Goal: Task Accomplishment & Management: Use online tool/utility

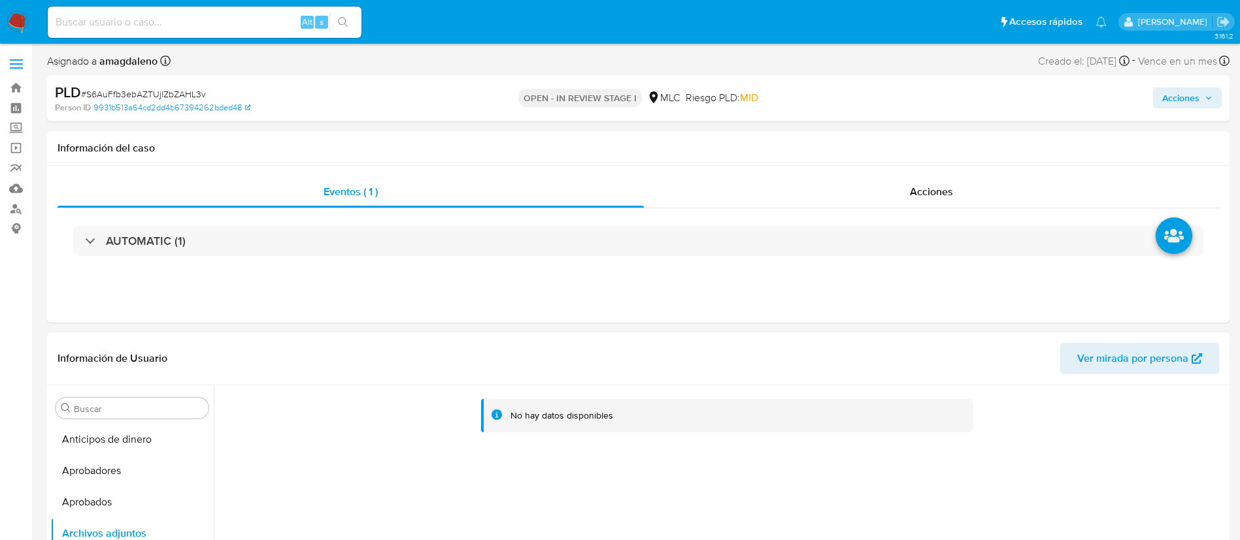
select select "10"
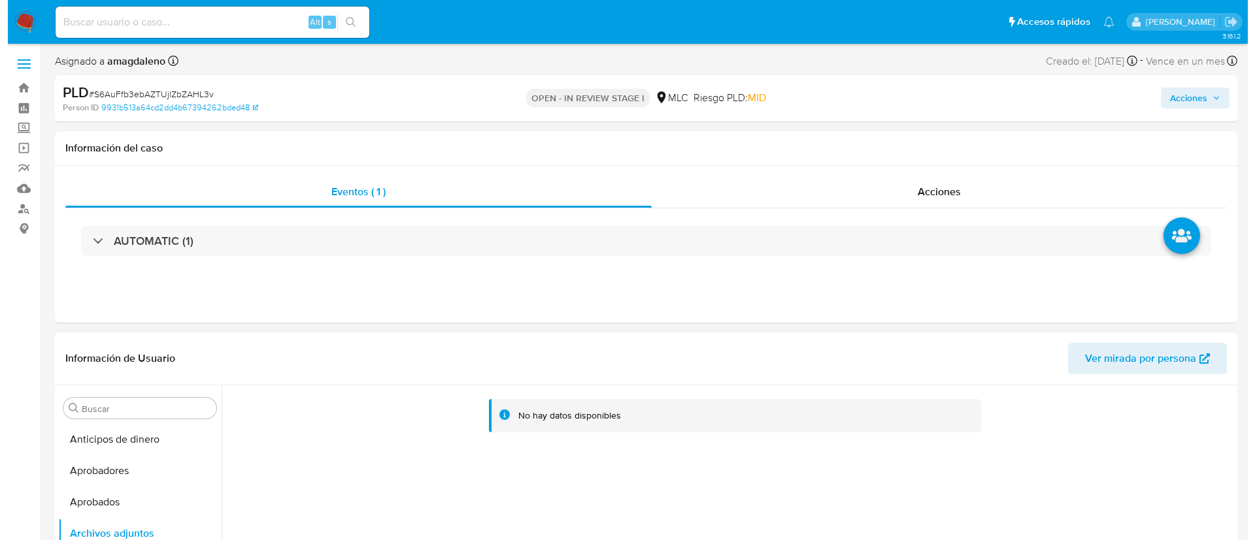
scroll to position [196, 0]
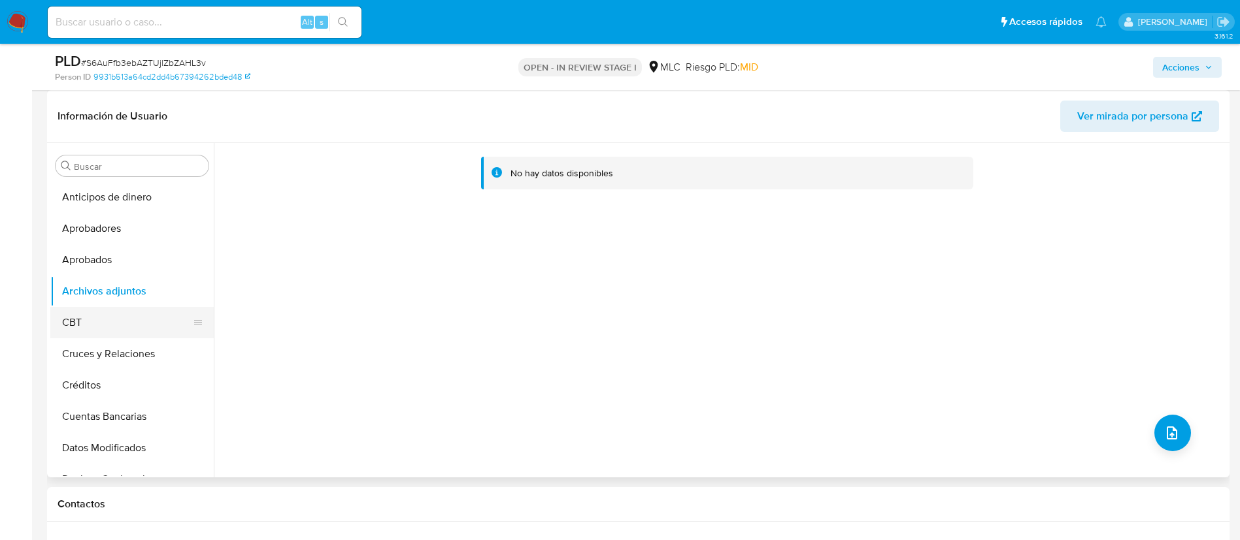
click at [117, 329] on button "CBT" at bounding box center [126, 322] width 153 height 31
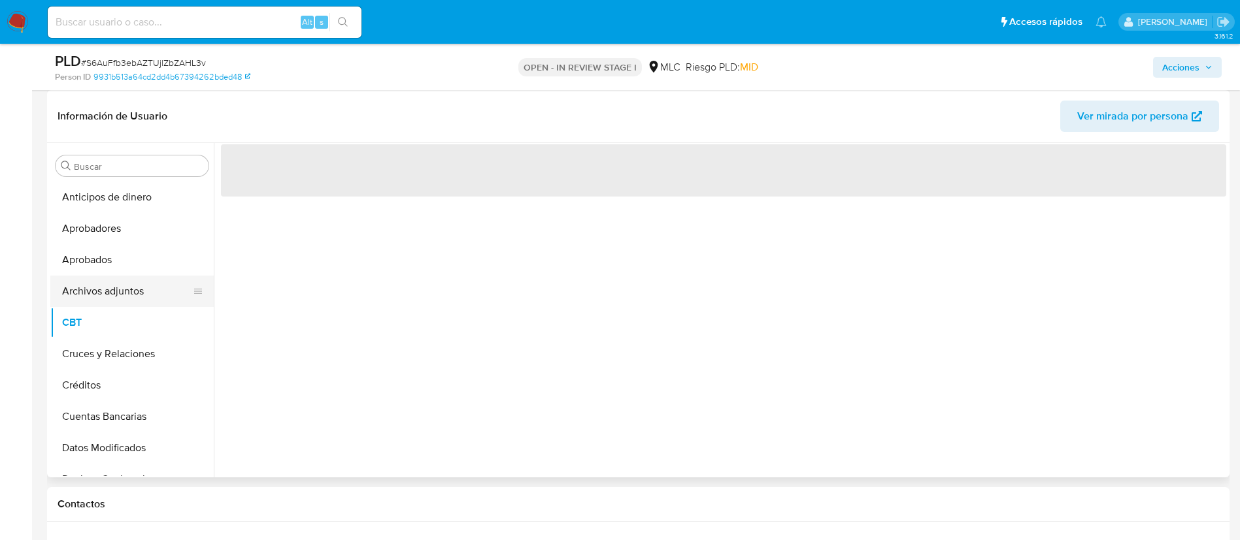
click at [126, 297] on button "Archivos adjuntos" at bounding box center [126, 291] width 153 height 31
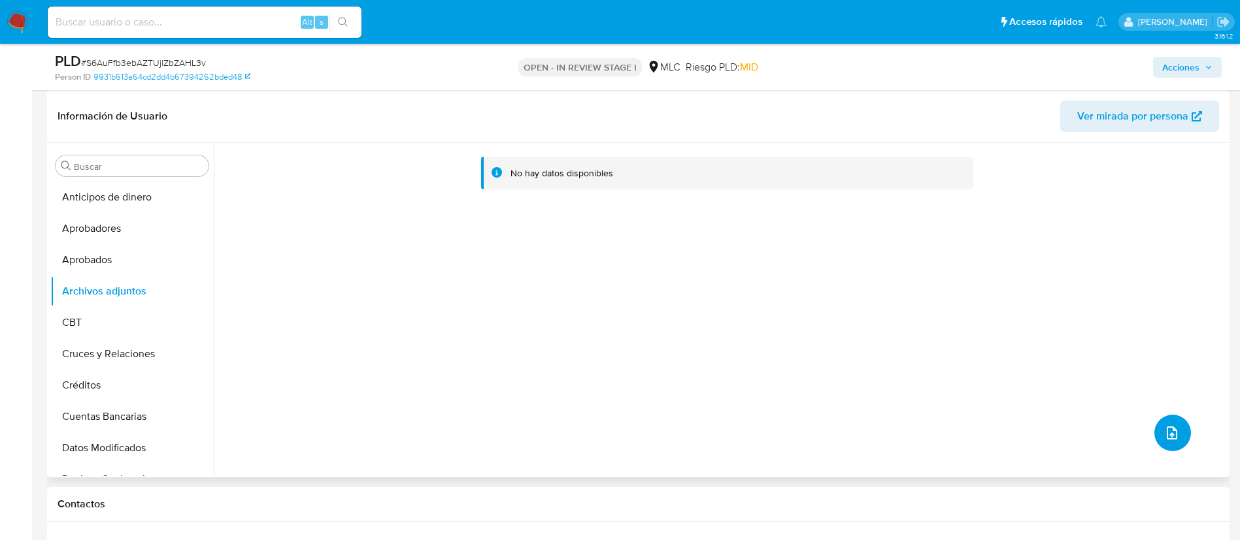
click at [1155, 434] on button "upload-file" at bounding box center [1172, 433] width 37 height 37
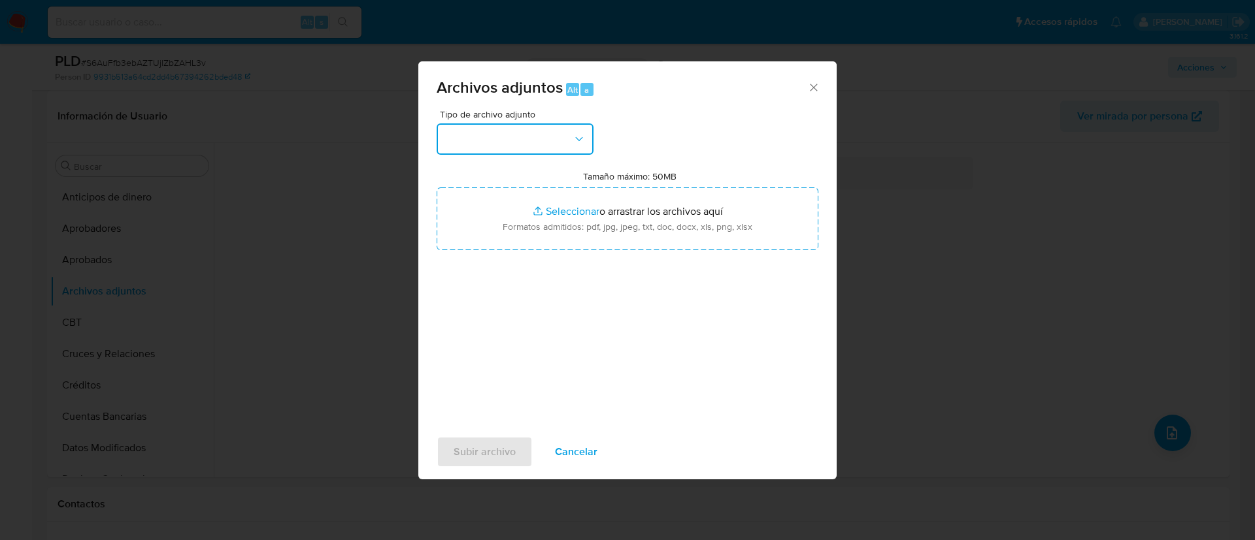
click at [512, 137] on button "button" at bounding box center [514, 138] width 157 height 31
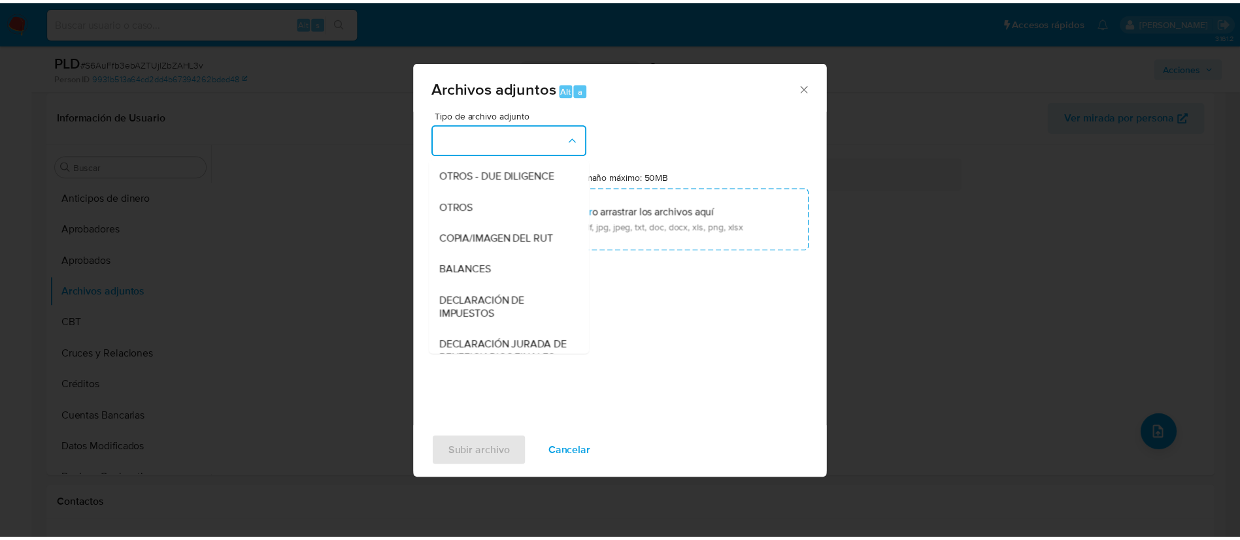
scroll to position [152, 0]
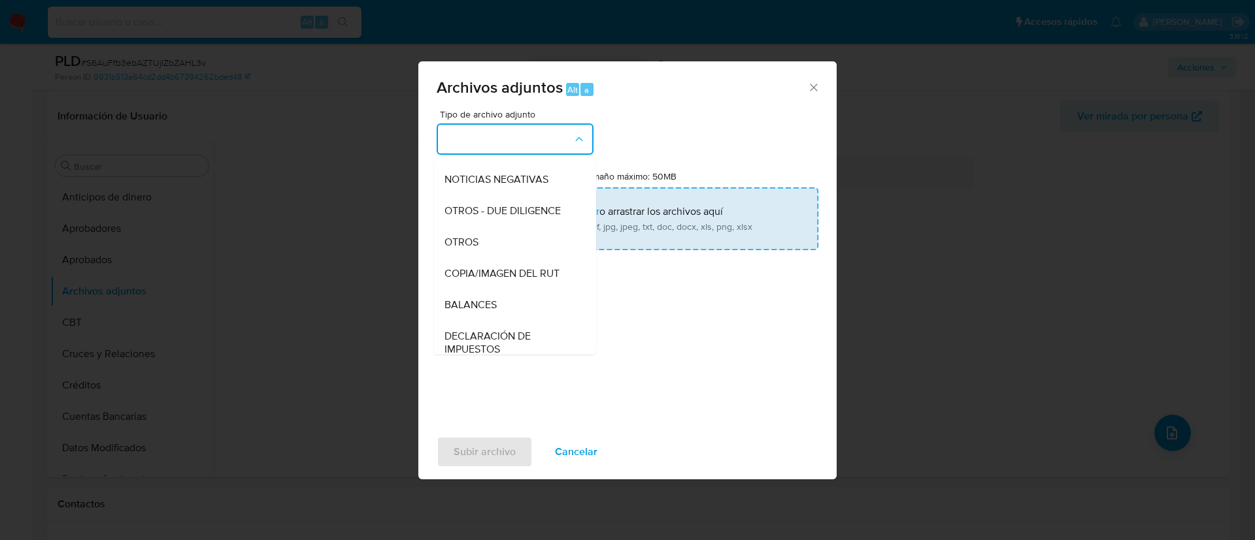
drag, startPoint x: 491, startPoint y: 253, endPoint x: 536, endPoint y: 229, distance: 50.9
click at [491, 252] on div "OTROS" at bounding box center [510, 242] width 133 height 31
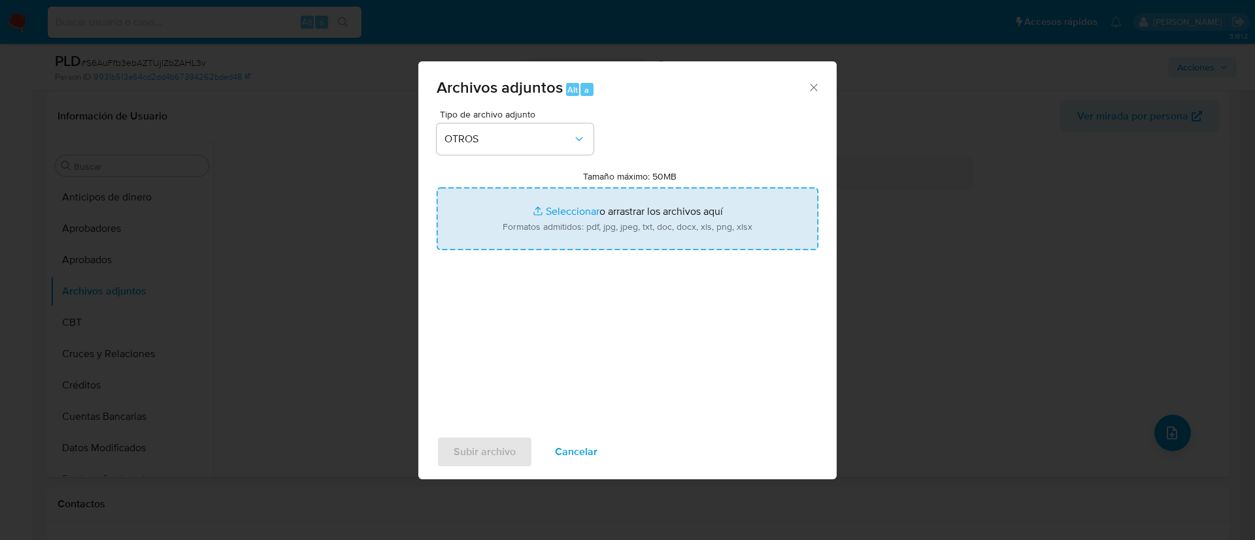
click at [554, 214] on input "Tamaño máximo: 50MB Seleccionar archivos" at bounding box center [627, 219] width 382 height 63
type input "C:\fakepath\2514179126 - 30_09_2025.xlsx"
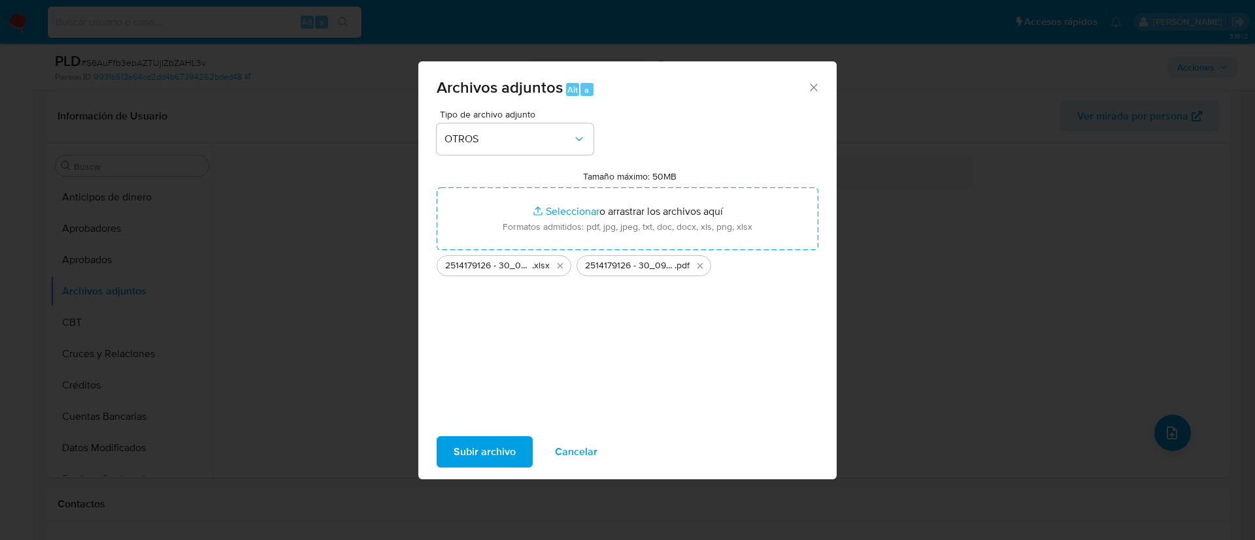
drag, startPoint x: 465, startPoint y: 458, endPoint x: 847, endPoint y: 195, distance: 464.2
click at [465, 457] on span "Subir archivo" at bounding box center [484, 452] width 62 height 29
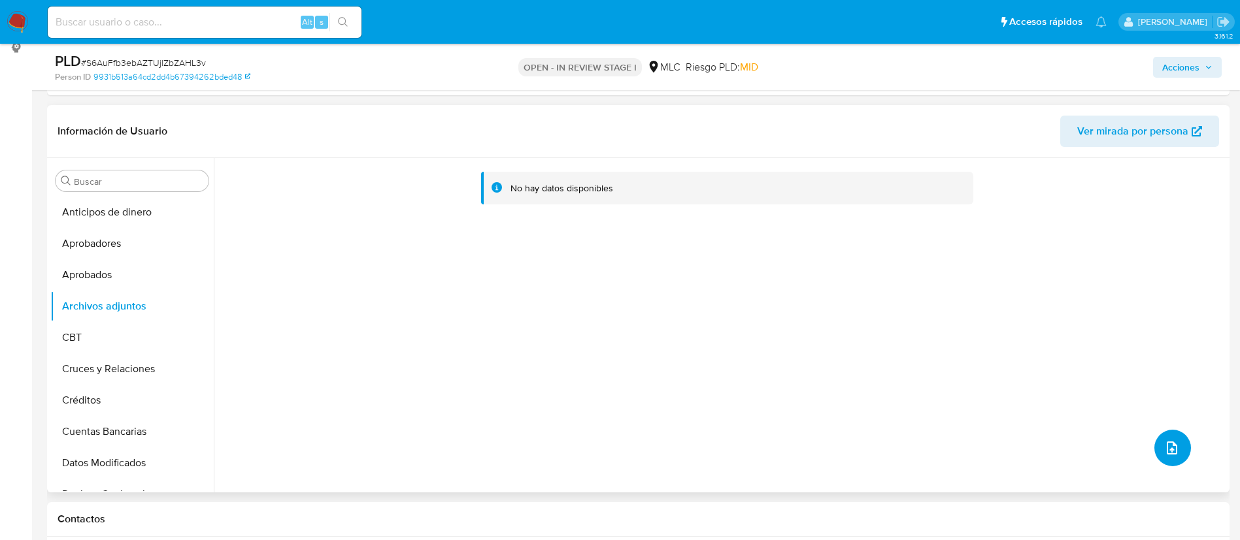
scroll to position [294, 0]
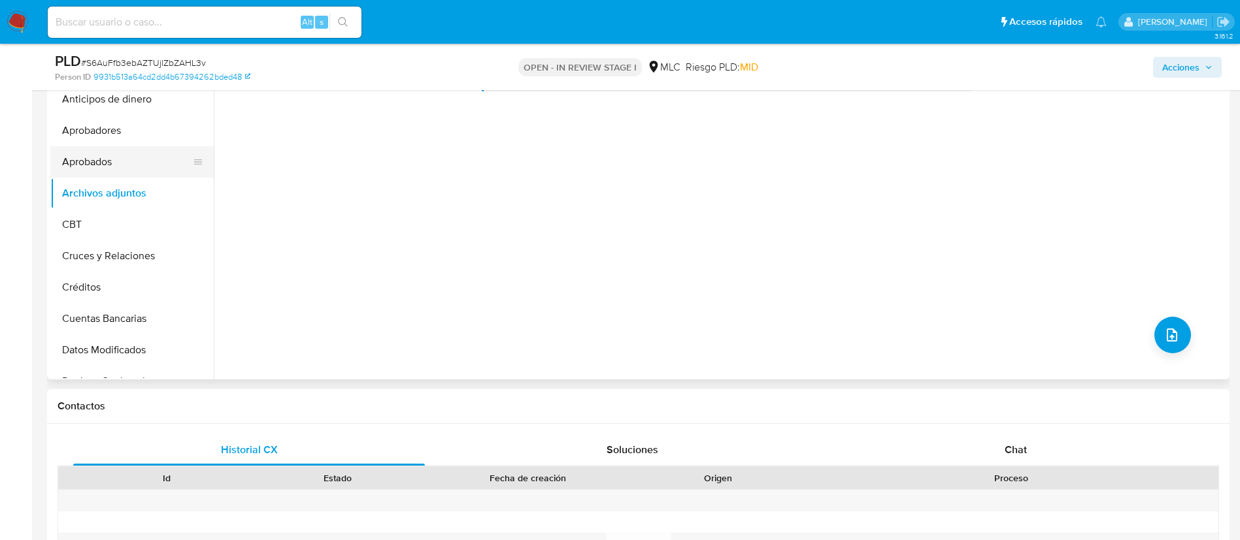
click at [147, 170] on button "Aprobados" at bounding box center [126, 161] width 153 height 31
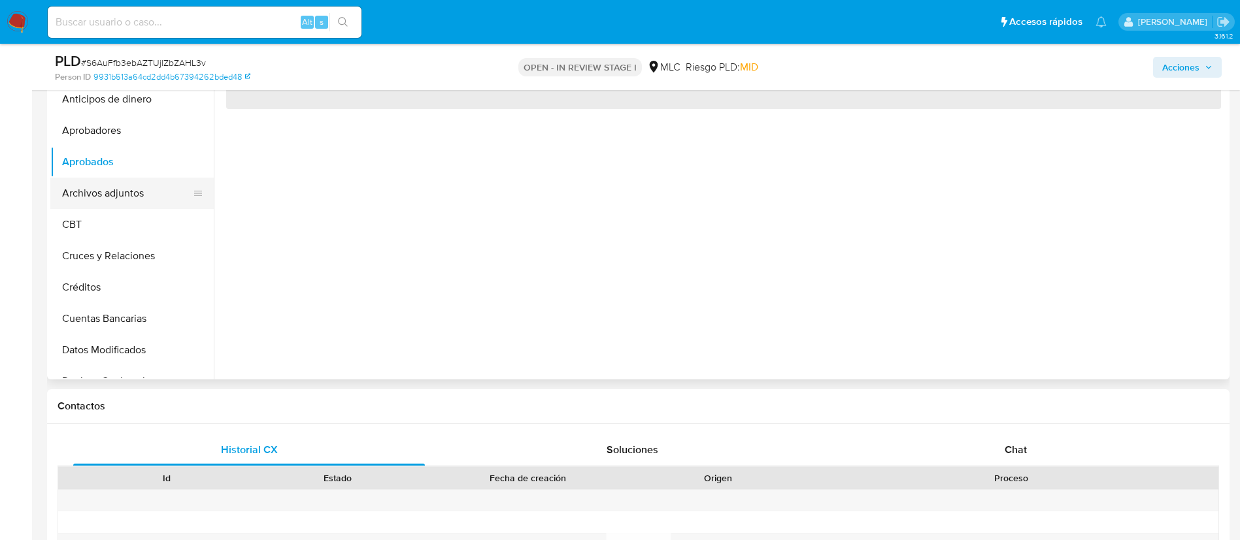
click at [143, 189] on button "Archivos adjuntos" at bounding box center [126, 193] width 153 height 31
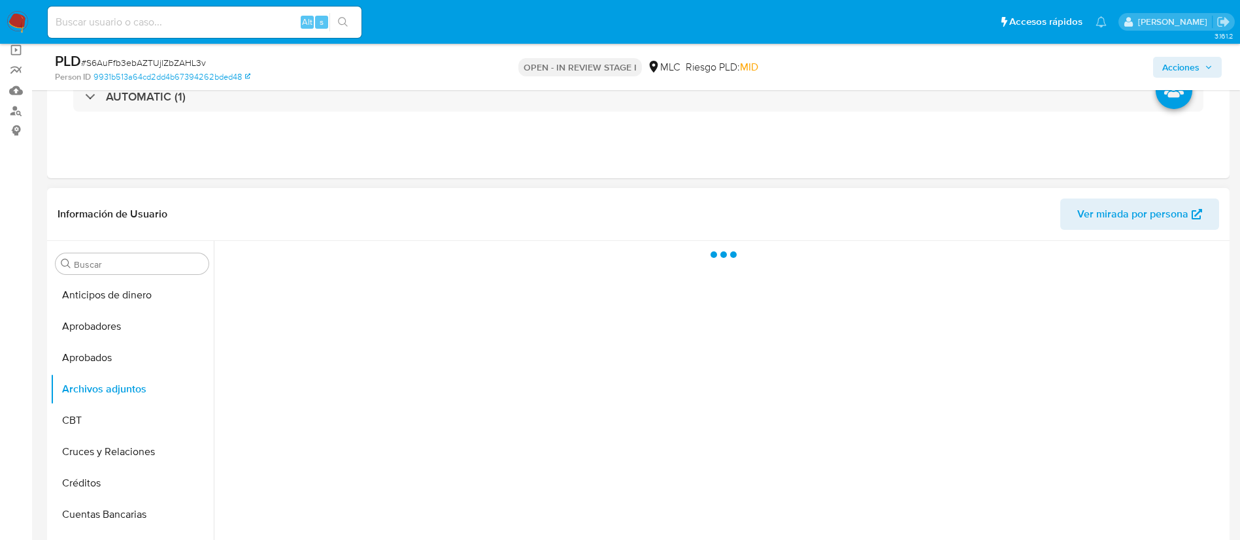
scroll to position [196, 0]
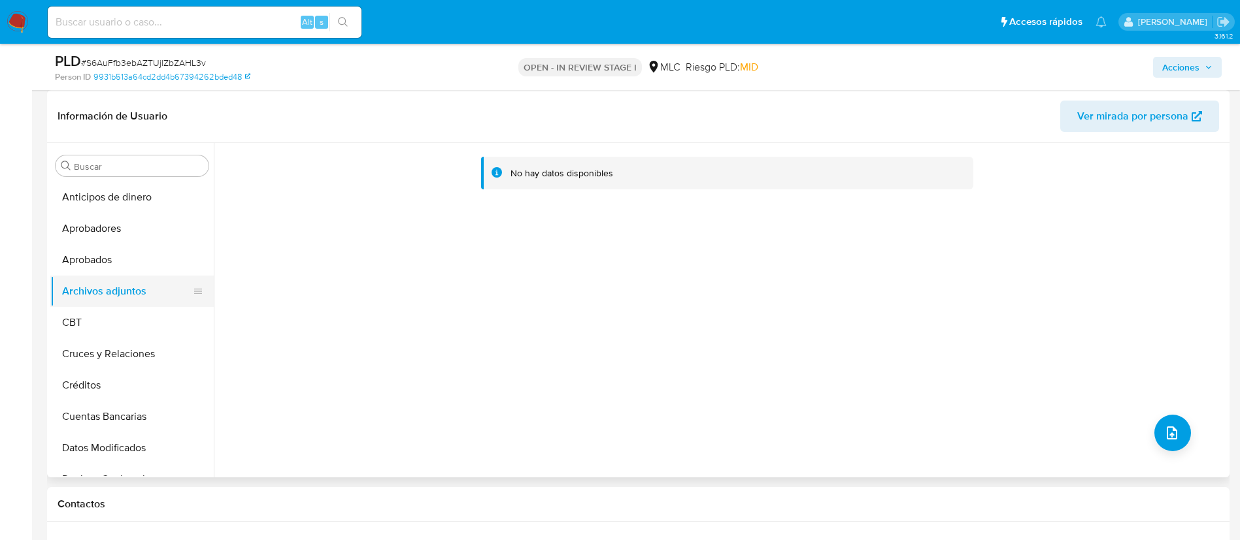
click at [144, 278] on button "Archivos adjuntos" at bounding box center [126, 291] width 153 height 31
click at [142, 253] on button "Aprobados" at bounding box center [126, 259] width 153 height 31
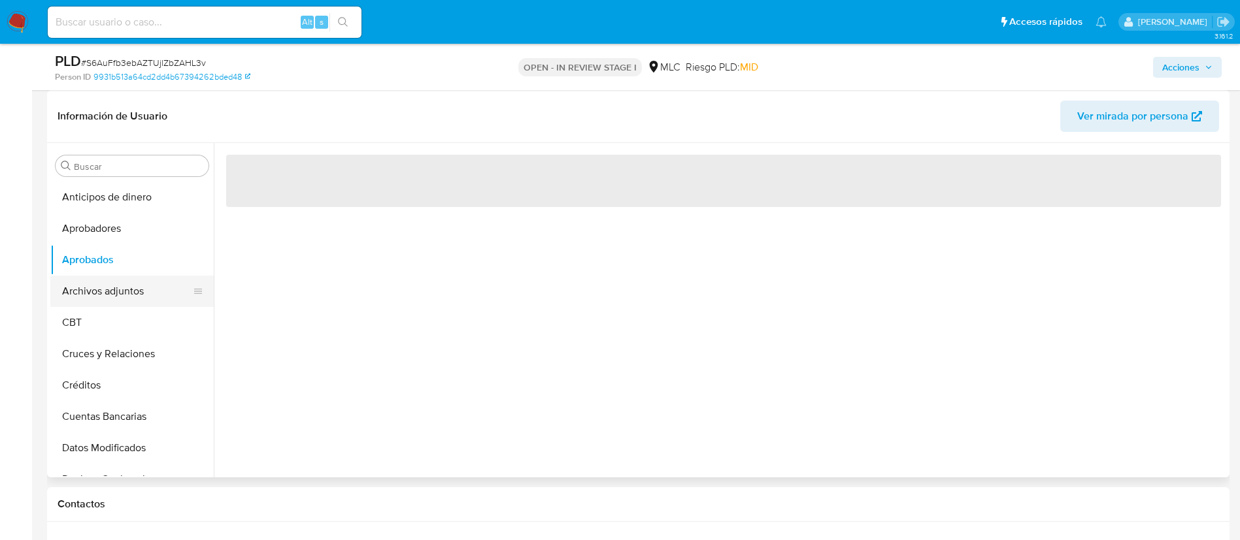
click at [98, 276] on button "Archivos adjuntos" at bounding box center [126, 291] width 153 height 31
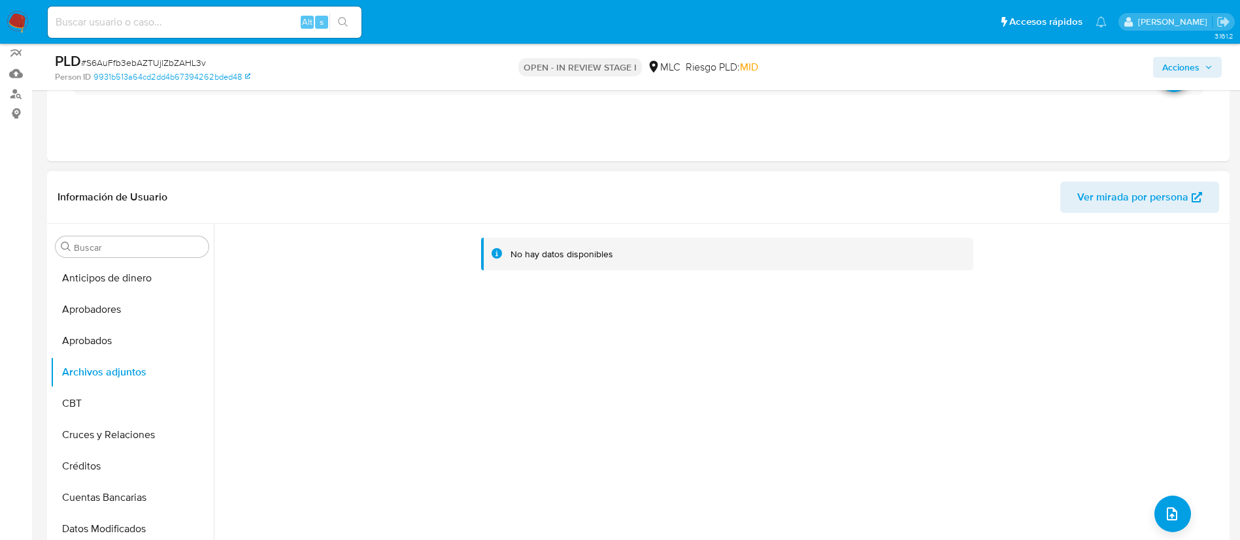
scroll to position [0, 0]
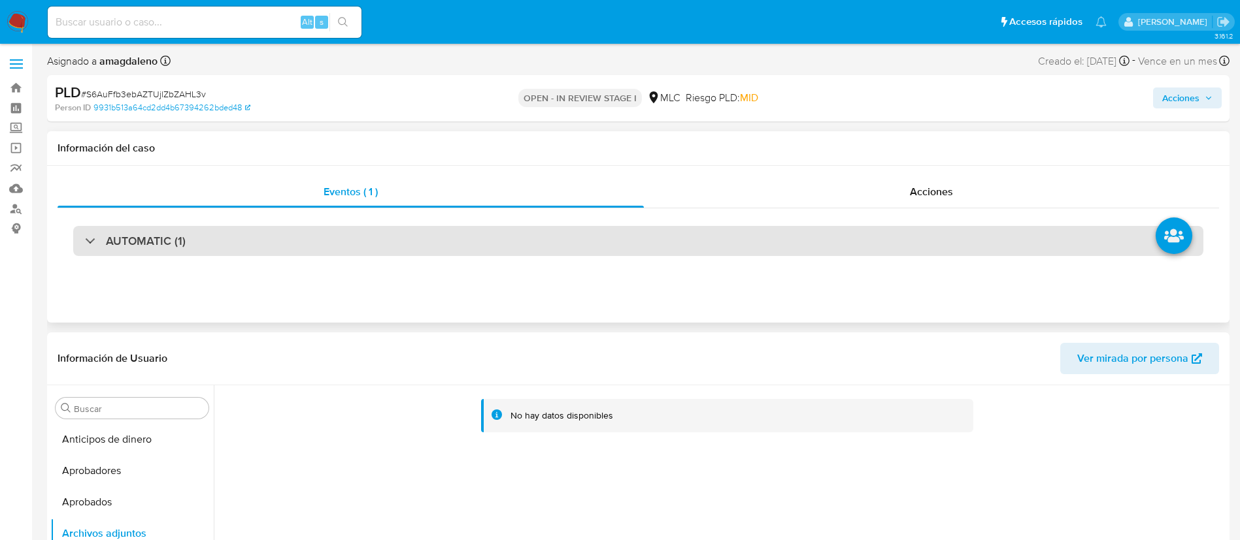
click at [502, 244] on div "AUTOMATIC (1)" at bounding box center [638, 241] width 1130 height 30
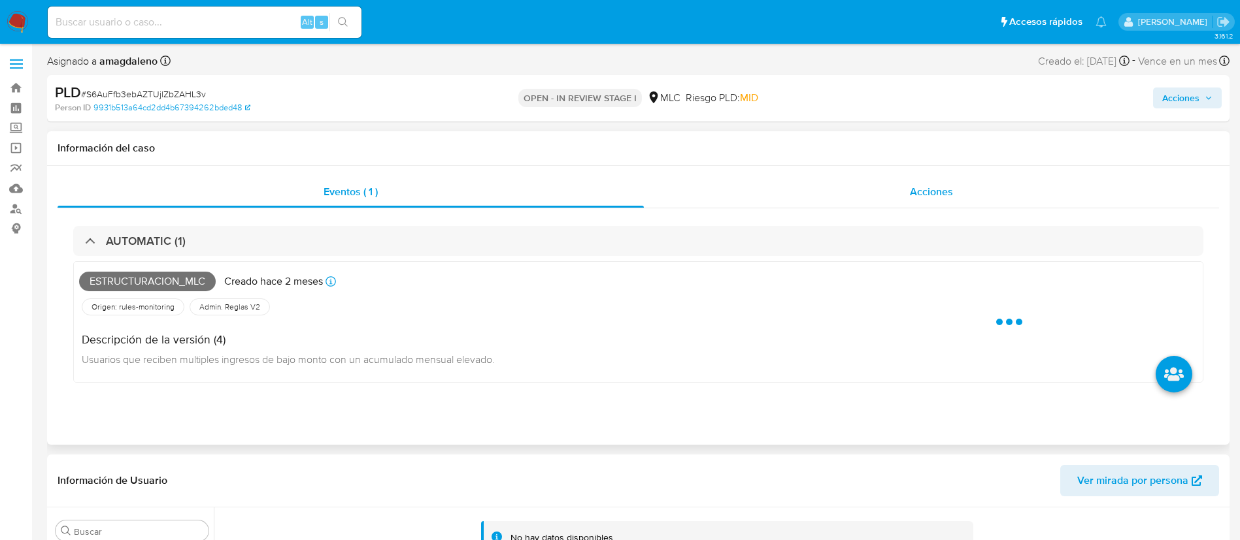
click at [831, 189] on div "Acciones" at bounding box center [931, 191] width 575 height 31
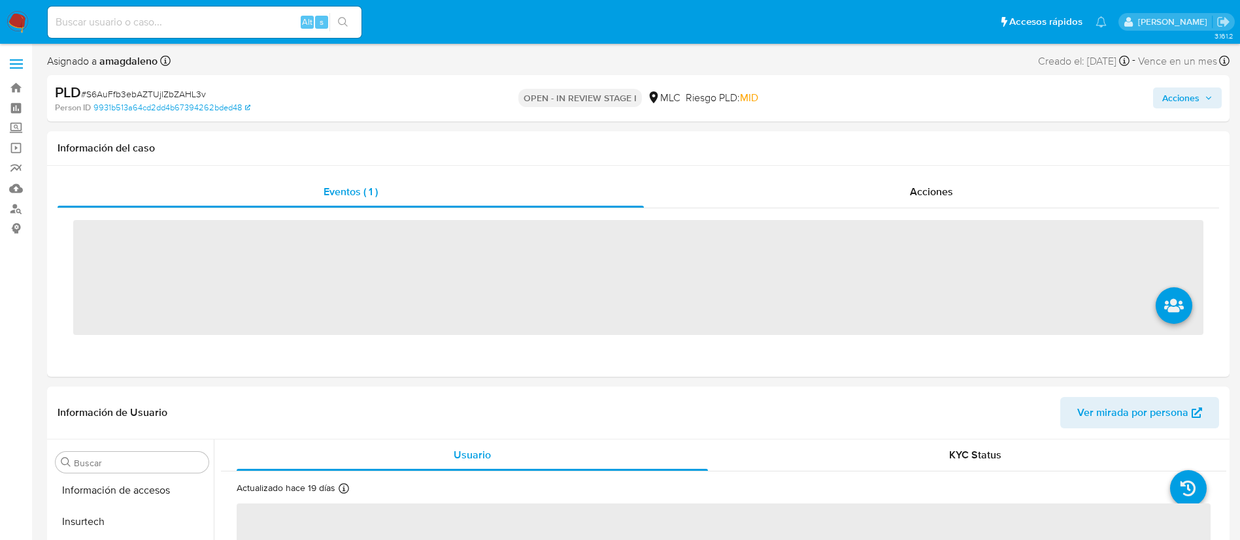
scroll to position [615, 0]
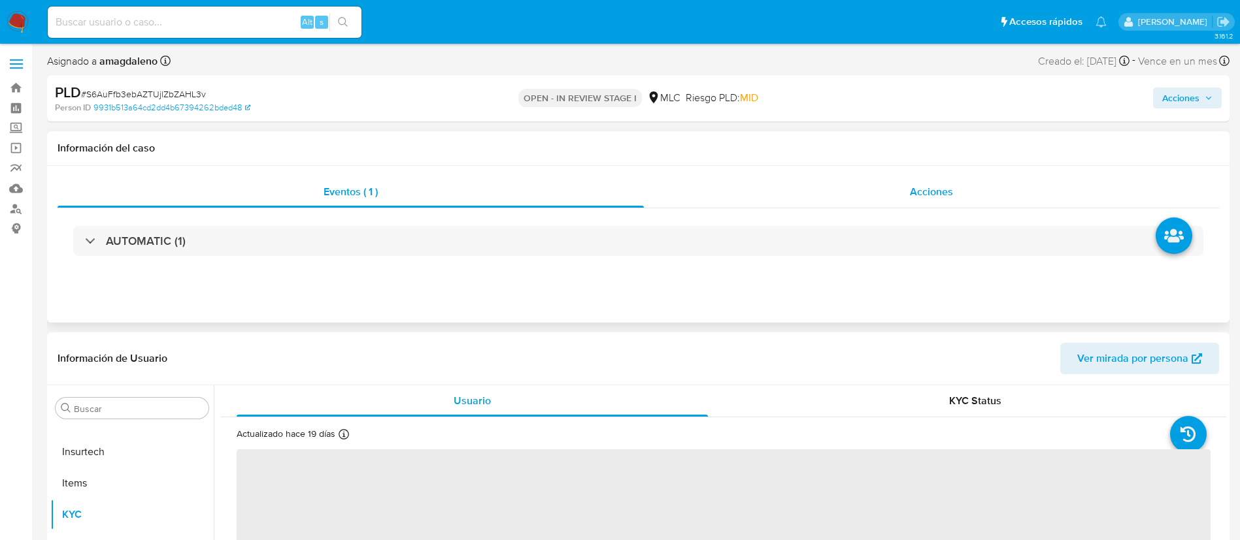
click at [778, 196] on div "Acciones" at bounding box center [931, 191] width 575 height 31
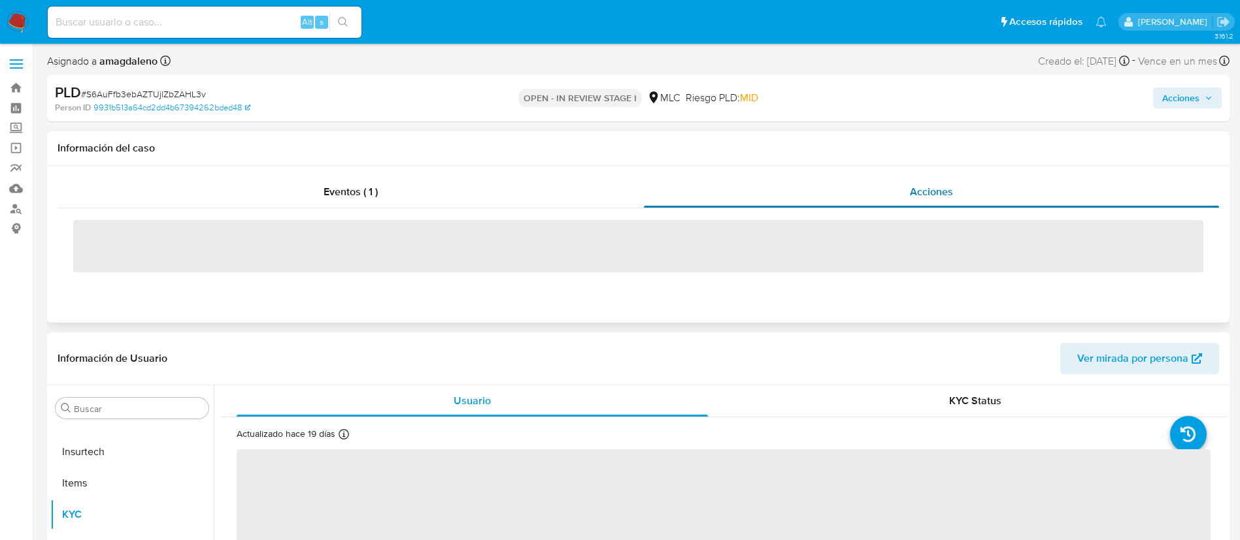
select select "10"
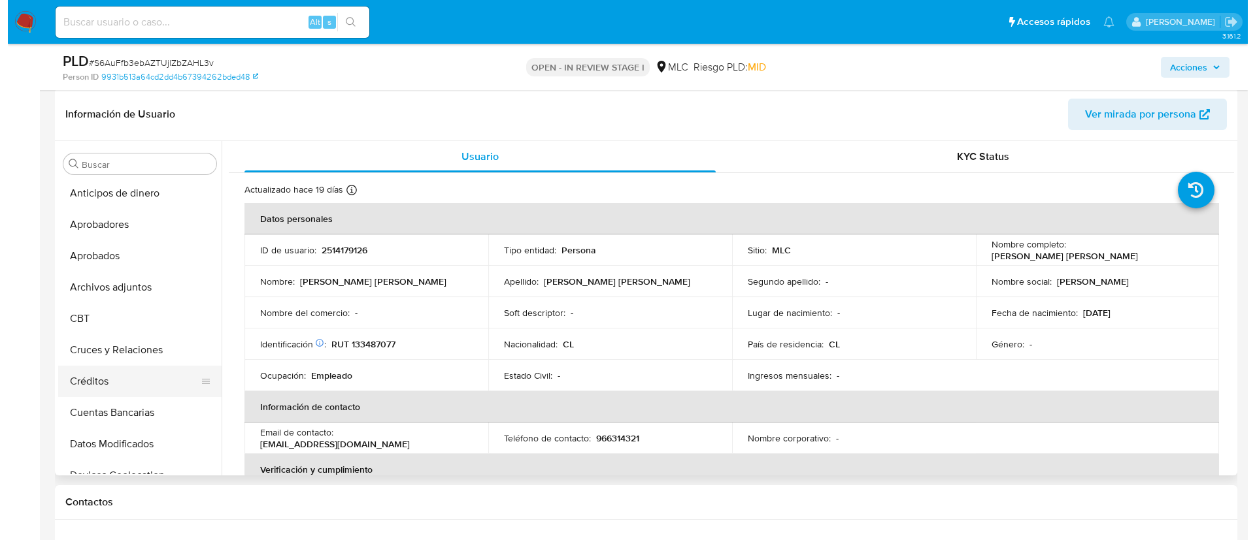
scroll to position [0, 0]
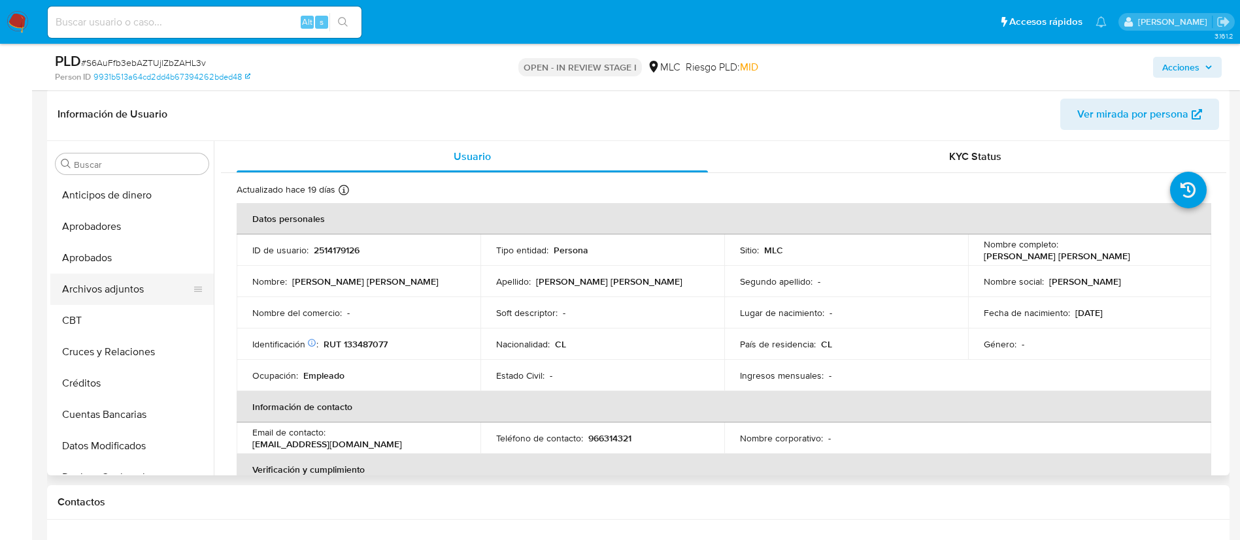
click at [141, 293] on button "Archivos adjuntos" at bounding box center [126, 289] width 153 height 31
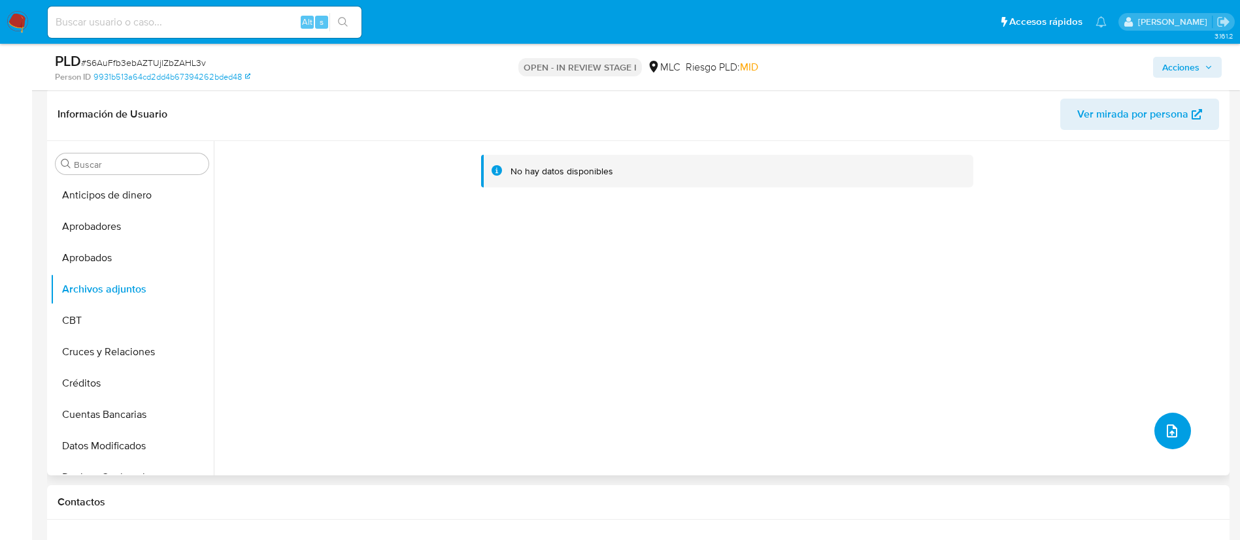
click at [1177, 431] on button "upload-file" at bounding box center [1172, 431] width 37 height 37
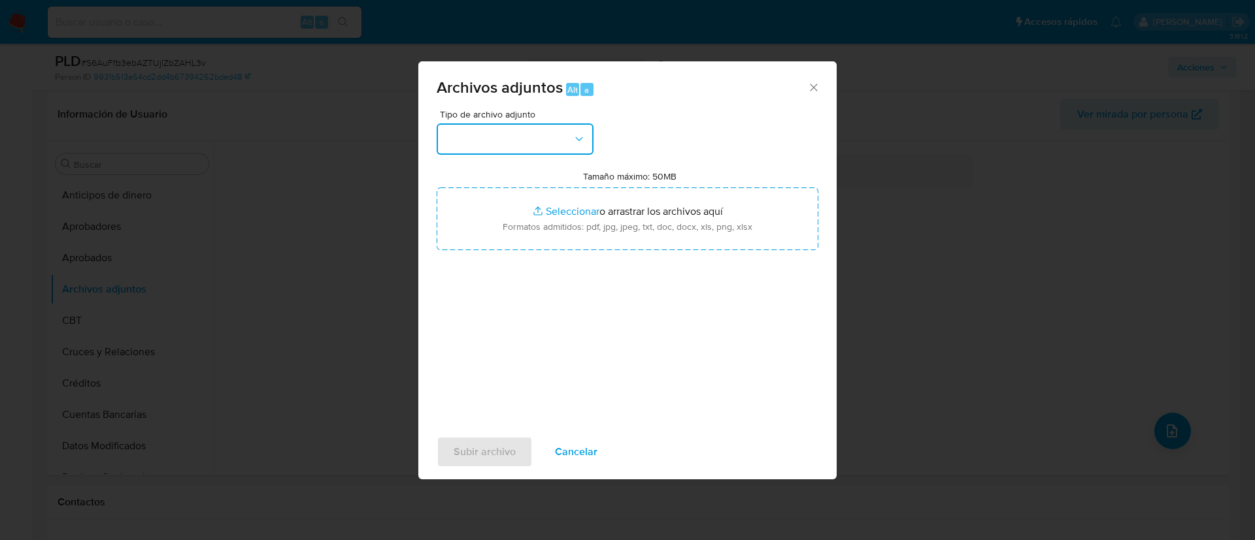
click at [485, 128] on button "button" at bounding box center [514, 138] width 157 height 31
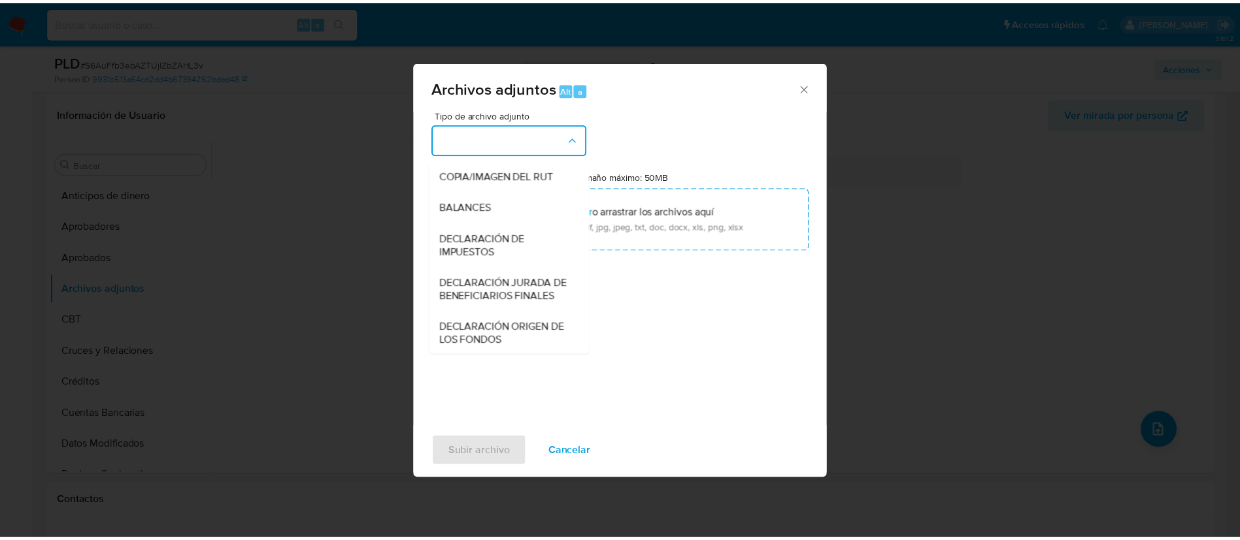
scroll to position [152, 0]
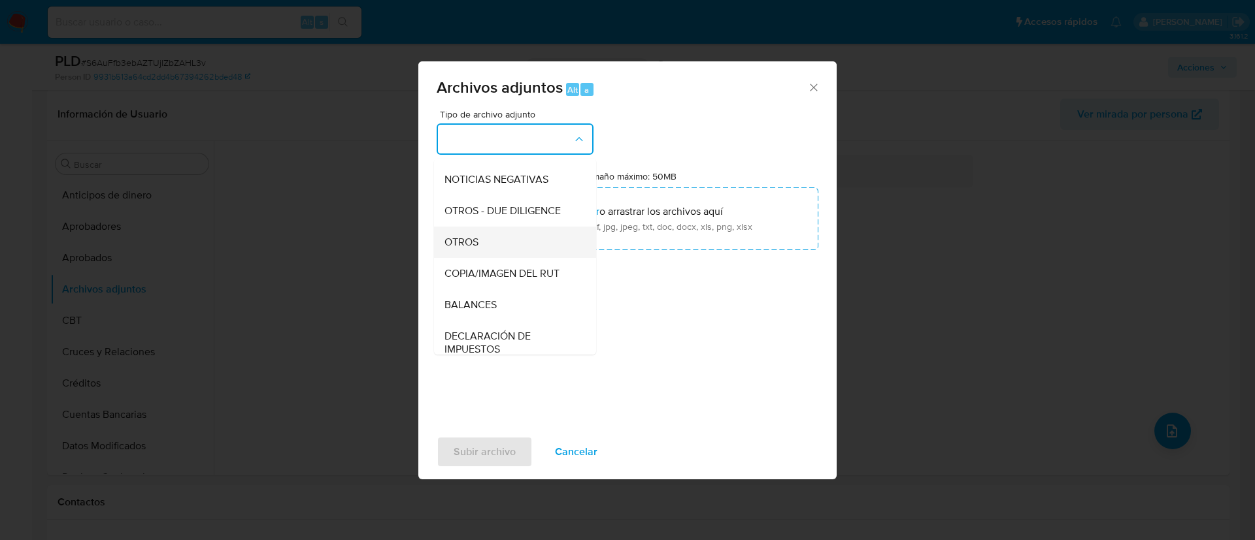
click at [497, 258] on div "OTROS" at bounding box center [510, 242] width 133 height 31
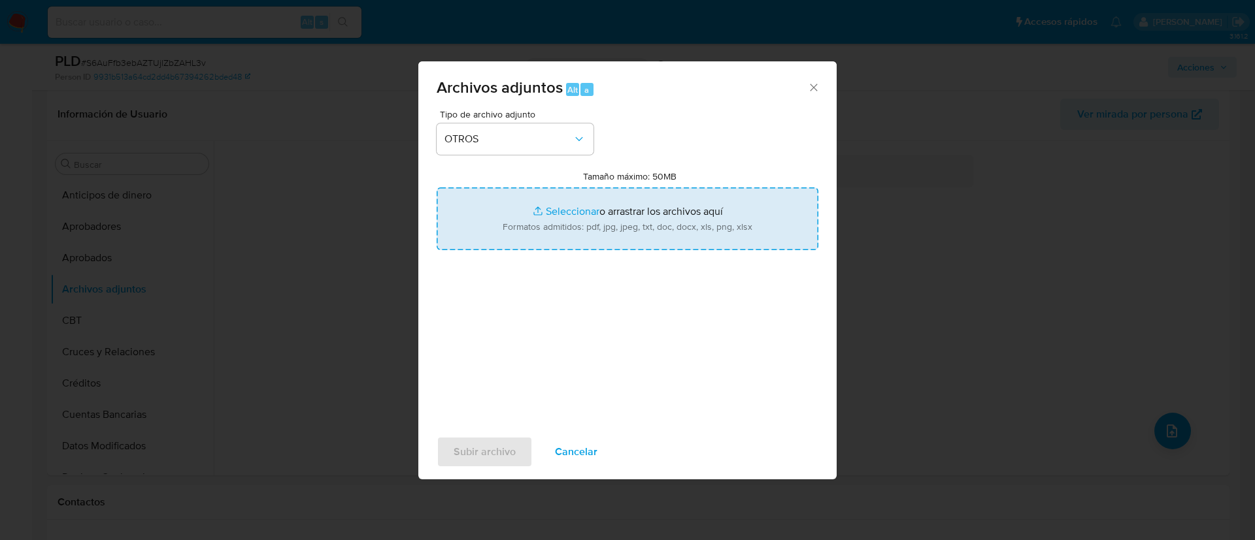
click at [565, 203] on input "Tamaño máximo: 50MB Seleccionar archivos" at bounding box center [627, 219] width 382 height 63
type input "C:\fakepath\2514179126 - 30_09_2025.xlsx"
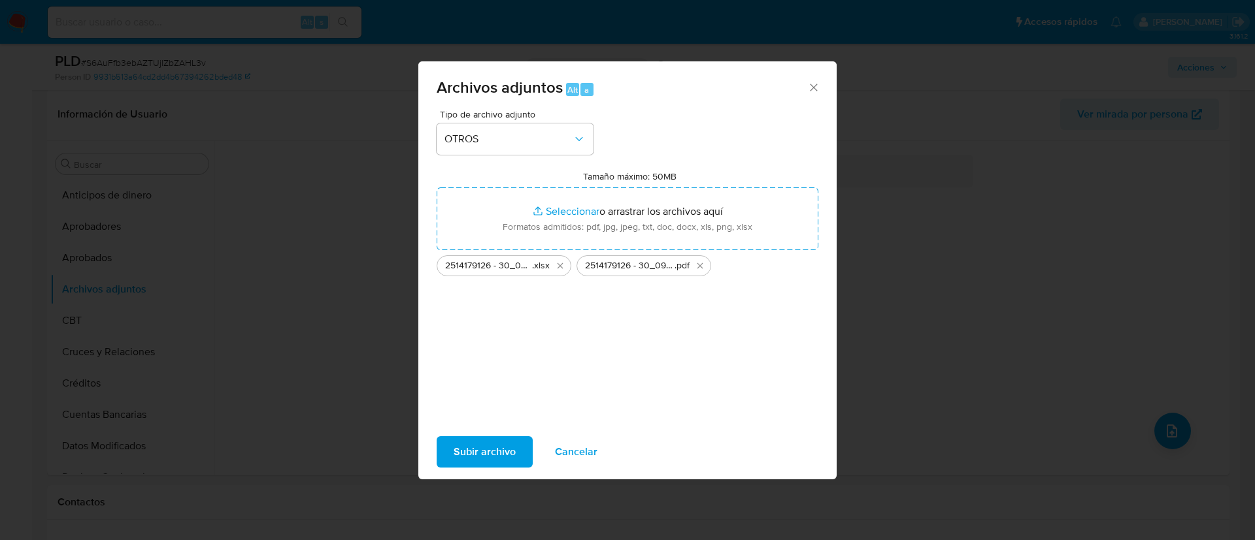
click at [495, 459] on span "Subir archivo" at bounding box center [484, 452] width 62 height 29
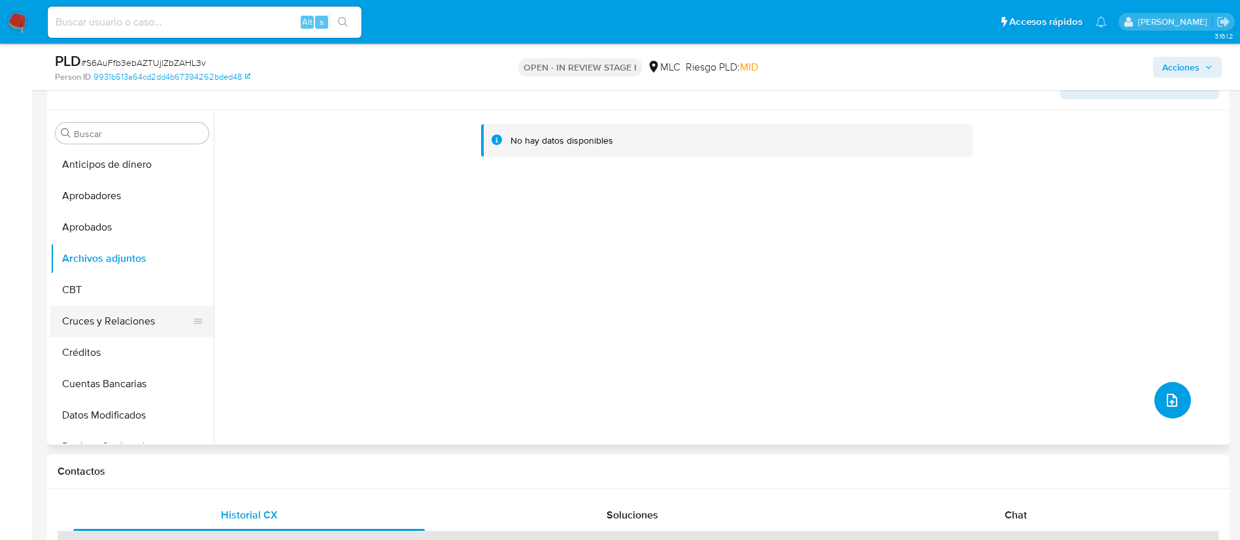
scroll to position [294, 0]
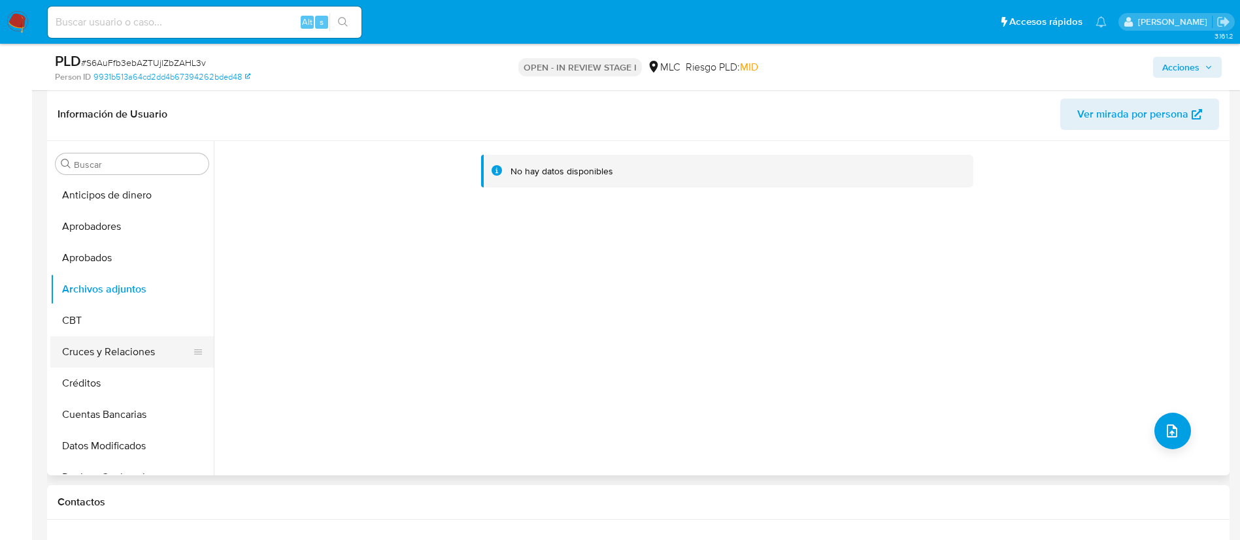
click at [110, 361] on button "Cruces y Relaciones" at bounding box center [126, 352] width 153 height 31
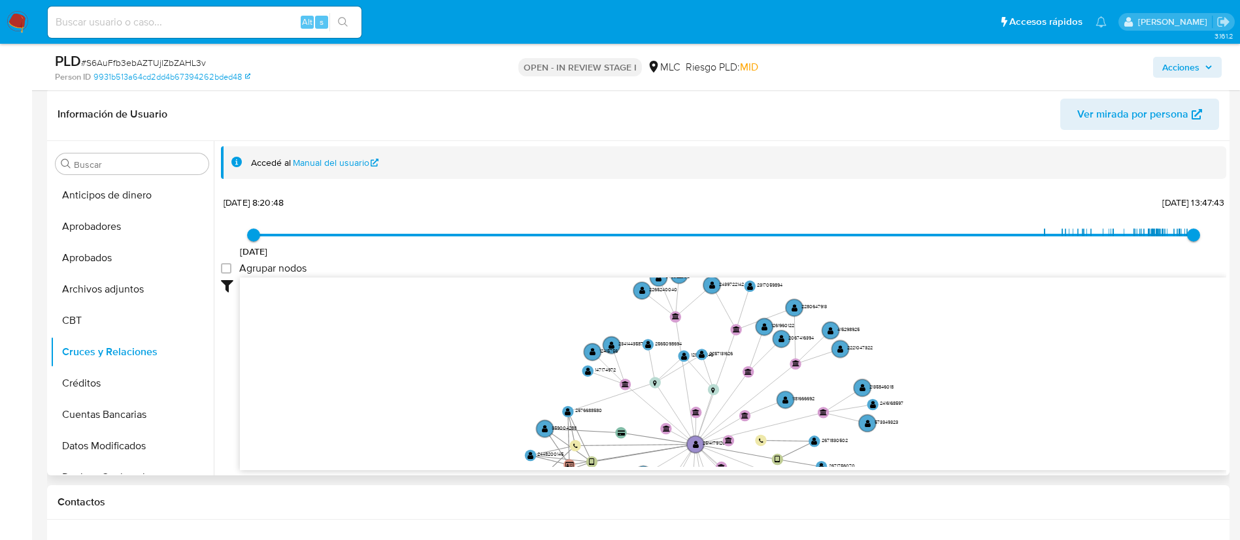
drag, startPoint x: 1007, startPoint y: 383, endPoint x: 992, endPoint y: 462, distance: 80.5
click at [992, 462] on icon "device-686866aa63376c7713c59c16  user-2671756070  2671756070 user-2514179126 …" at bounding box center [733, 372] width 986 height 189
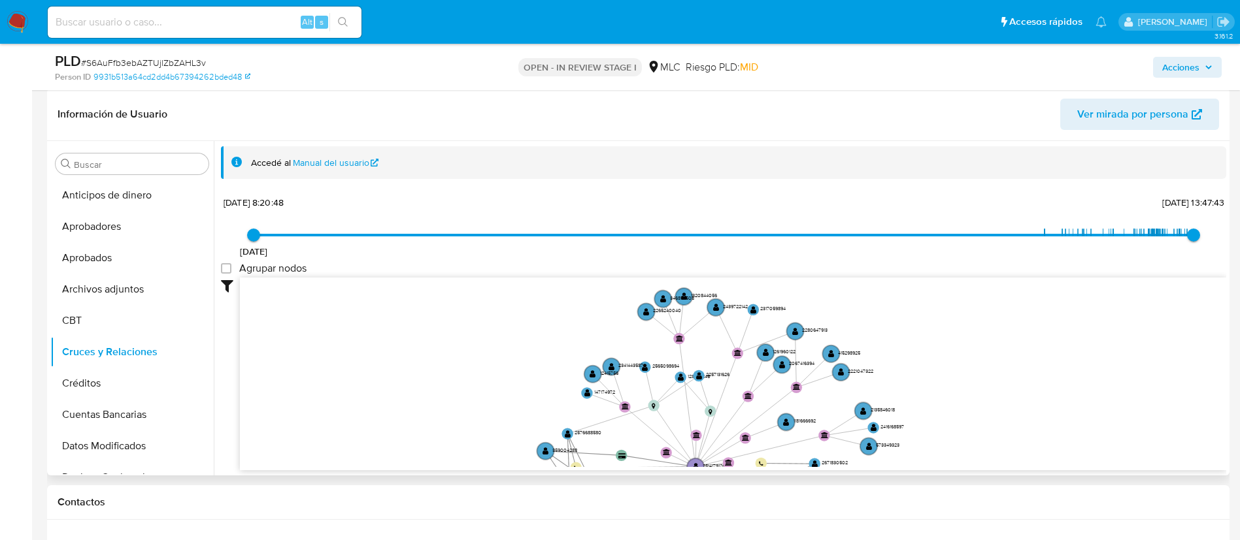
drag, startPoint x: 947, startPoint y: 364, endPoint x: 948, endPoint y: 387, distance: 22.9
click at [948, 387] on icon "device-686866aa63376c7713c59c16  user-2671756070  2671756070 user-2514179126 …" at bounding box center [733, 372] width 986 height 189
click at [702, 377] on circle at bounding box center [696, 375] width 14 height 14
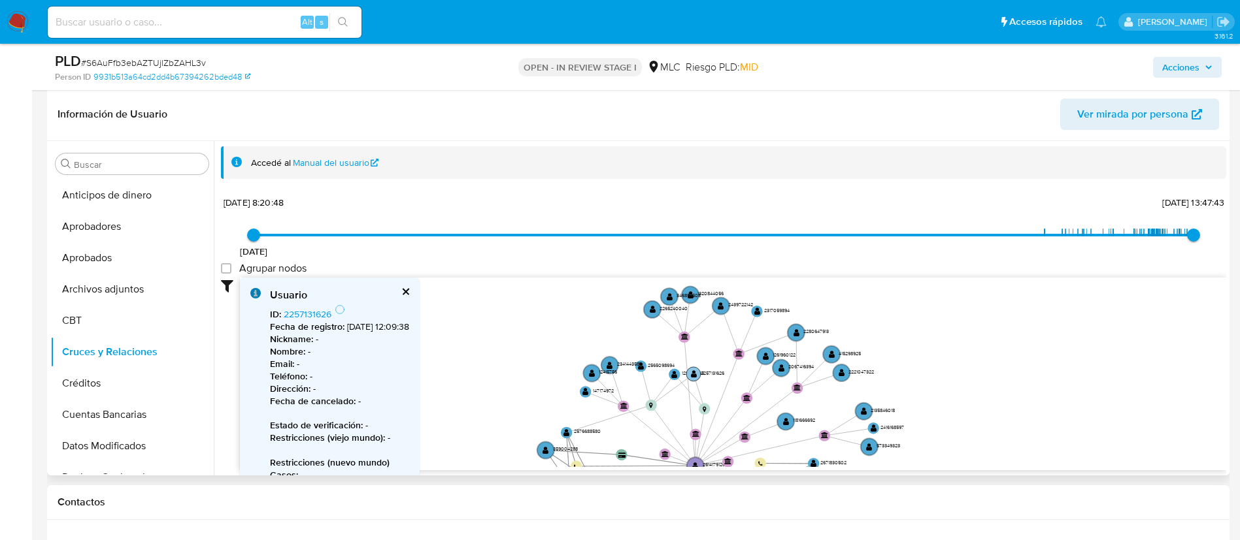
click at [698, 374] on circle at bounding box center [693, 374] width 14 height 14
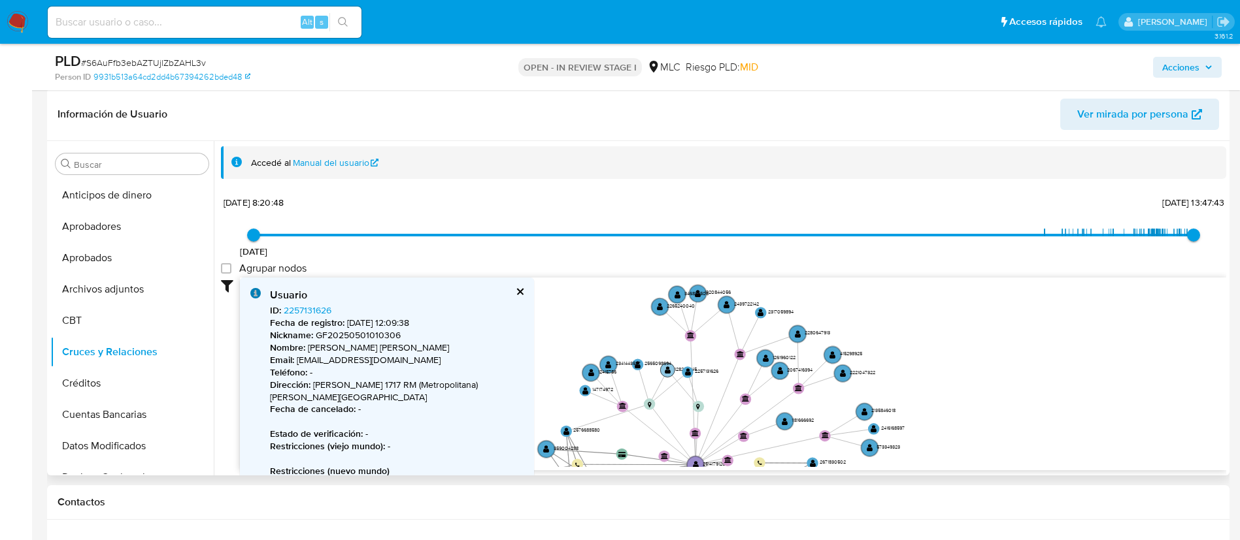
click at [666, 369] on text "" at bounding box center [668, 370] width 6 height 8
click at [666, 369] on text "" at bounding box center [666, 369] width 6 height 8
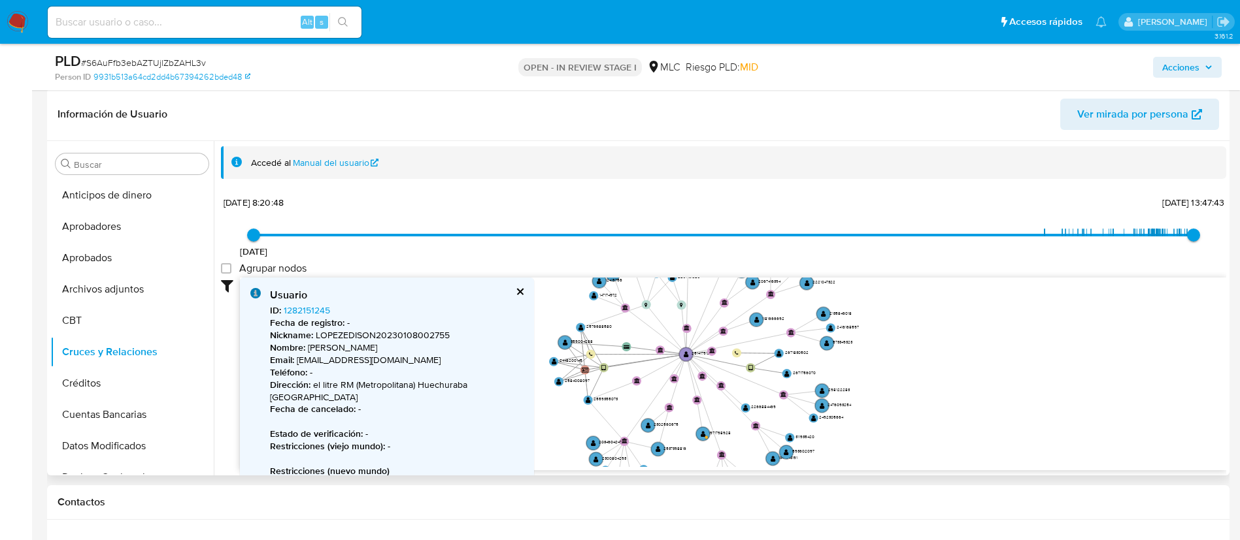
drag, startPoint x: 536, startPoint y: 338, endPoint x: 561, endPoint y: 248, distance: 93.5
click at [561, 248] on div "20/8/2021 20/8/2021, 8:20:48 25/9/2025, 13:47:43 Agrupar nodos Filtros Confianz…" at bounding box center [723, 355] width 1005 height 325
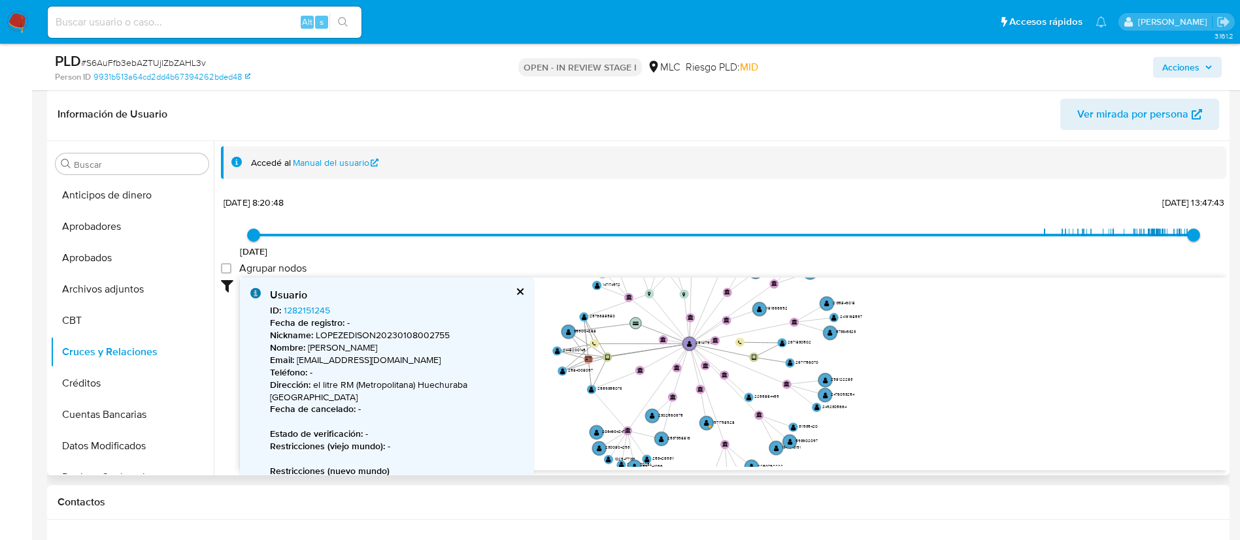
drag, startPoint x: 625, startPoint y: 335, endPoint x: 636, endPoint y: 314, distance: 23.4
click at [636, 318] on circle at bounding box center [636, 324] width 12 height 12
click at [567, 330] on circle at bounding box center [569, 331] width 16 height 16
click at [567, 330] on text "" at bounding box center [569, 330] width 5 height 7
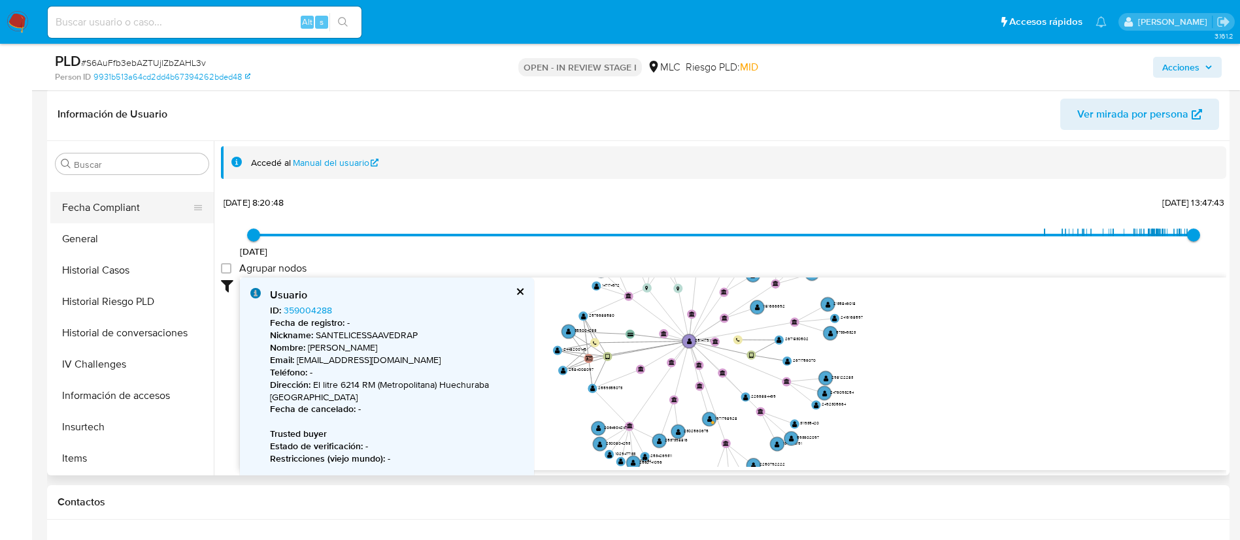
scroll to position [490, 0]
click at [139, 387] on button "KYC" at bounding box center [126, 395] width 153 height 31
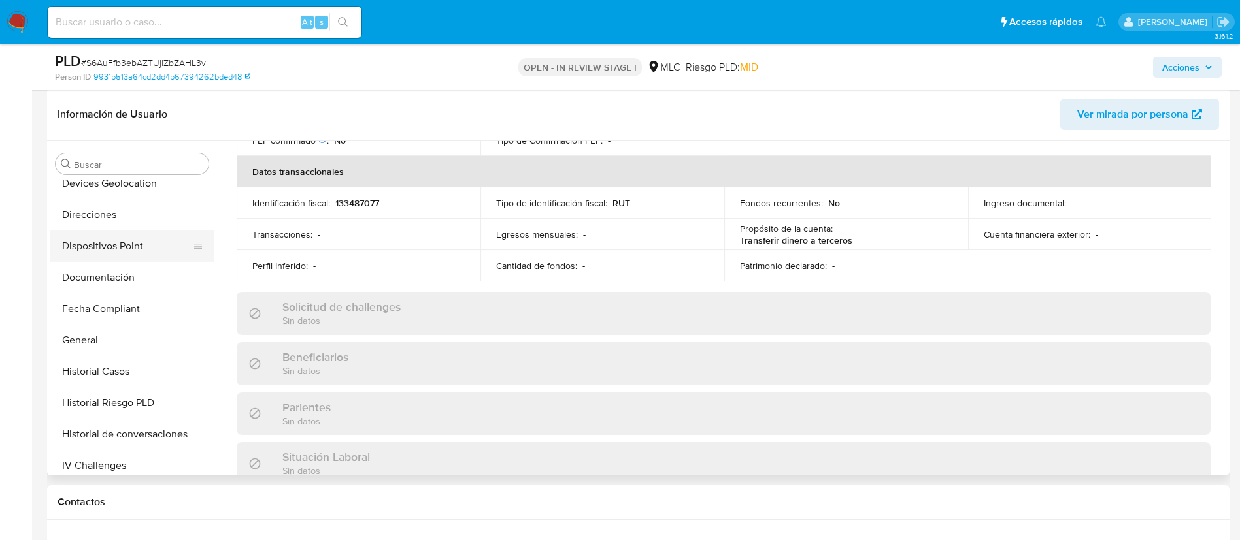
scroll to position [98, 0]
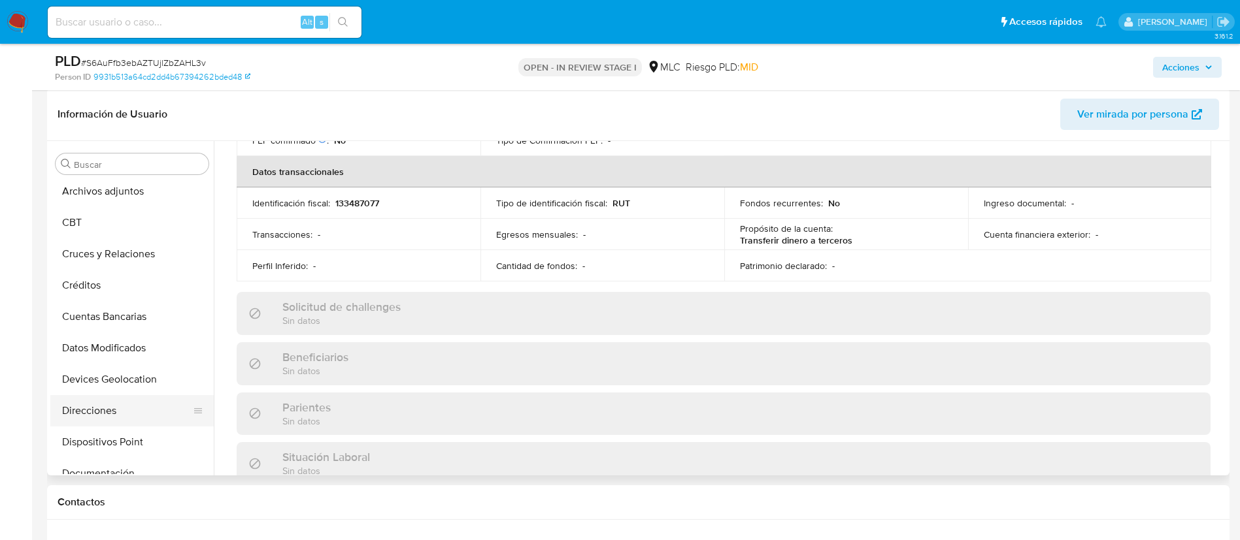
click at [118, 421] on button "Direcciones" at bounding box center [126, 410] width 153 height 31
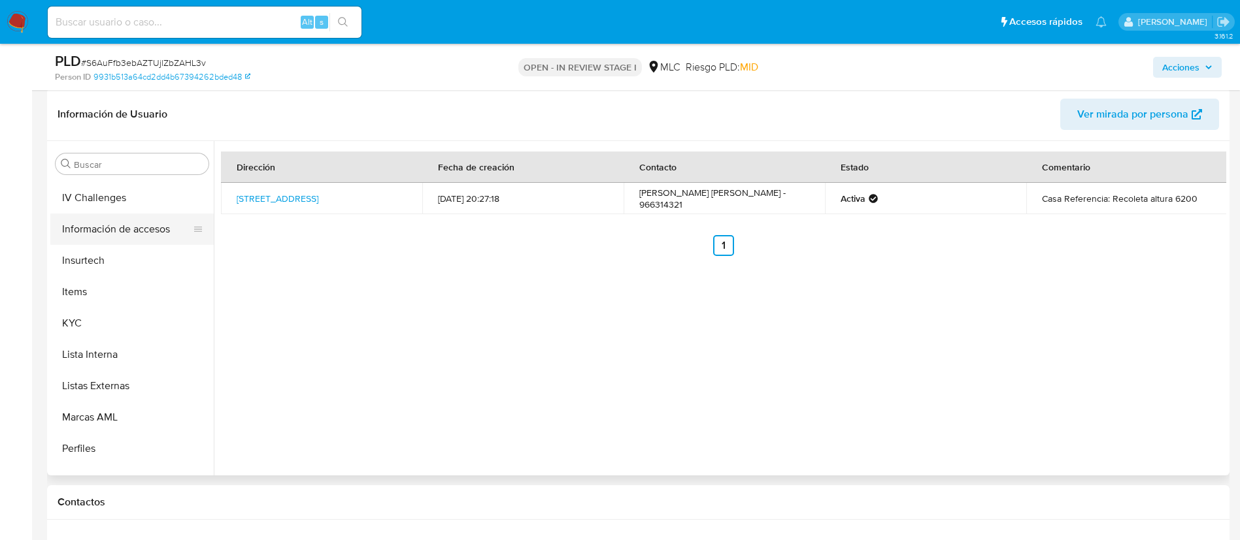
scroll to position [588, 0]
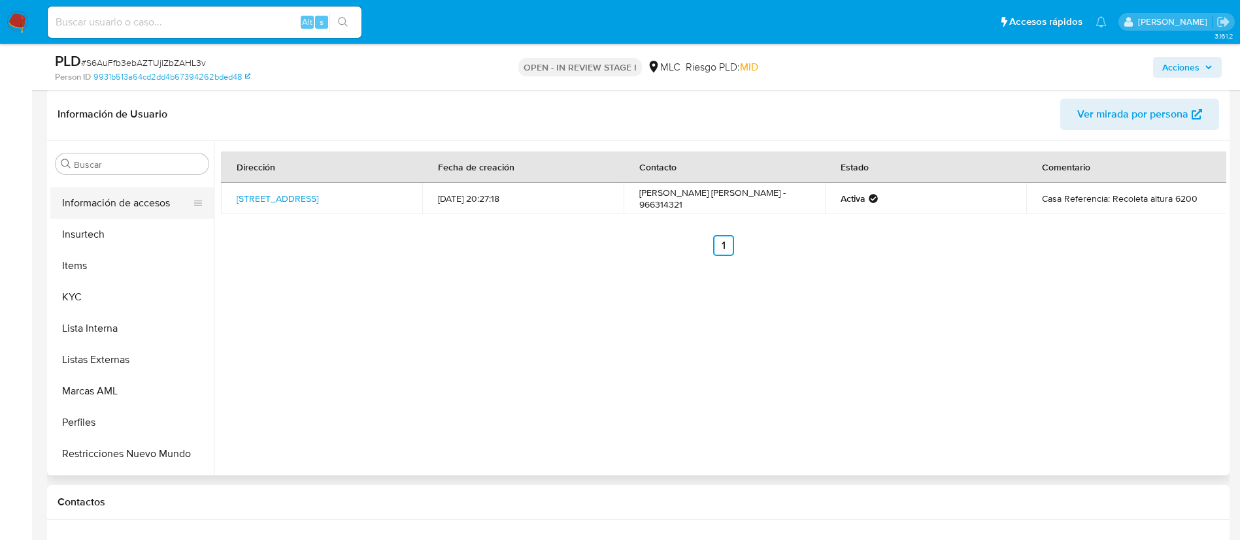
click at [131, 285] on button "KYC" at bounding box center [131, 297] width 163 height 31
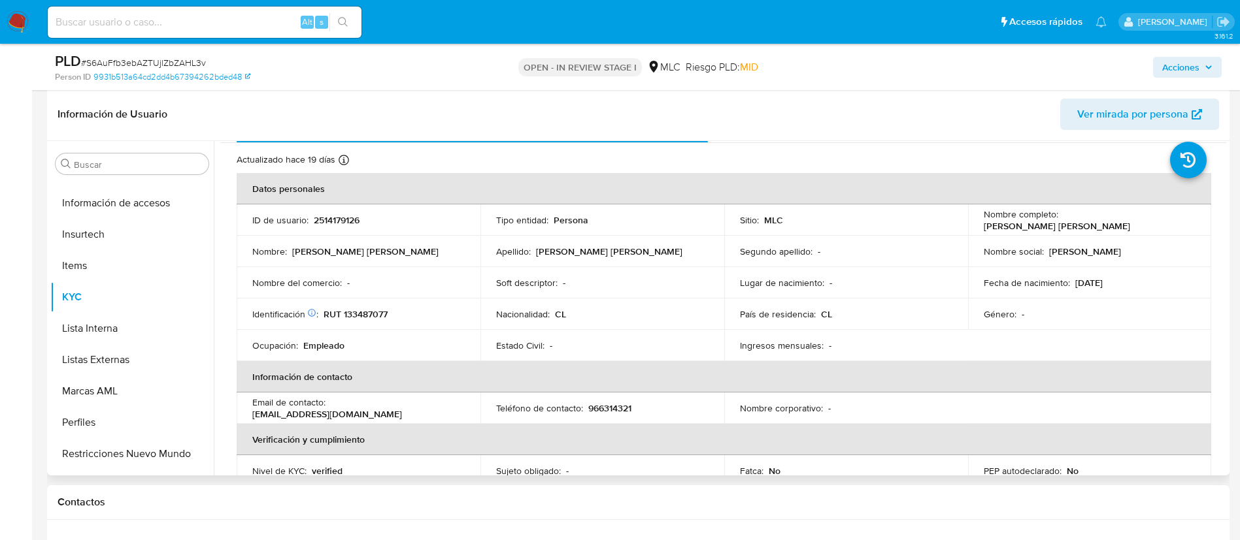
scroll to position [0, 0]
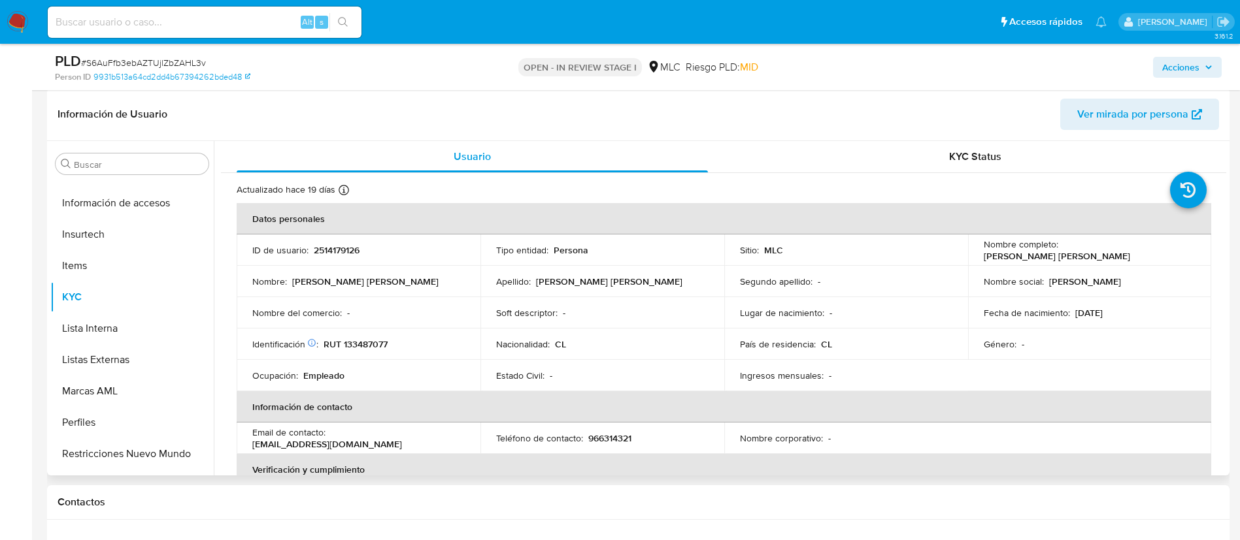
click at [1049, 254] on p "Priscilla Esther Santelices Saavedra" at bounding box center [1056, 256] width 146 height 12
copy div "Nombre completo : Priscilla Esther Santelices Saavedra"
click at [1013, 268] on td "Nombre social : Priscilla" at bounding box center [1090, 281] width 244 height 31
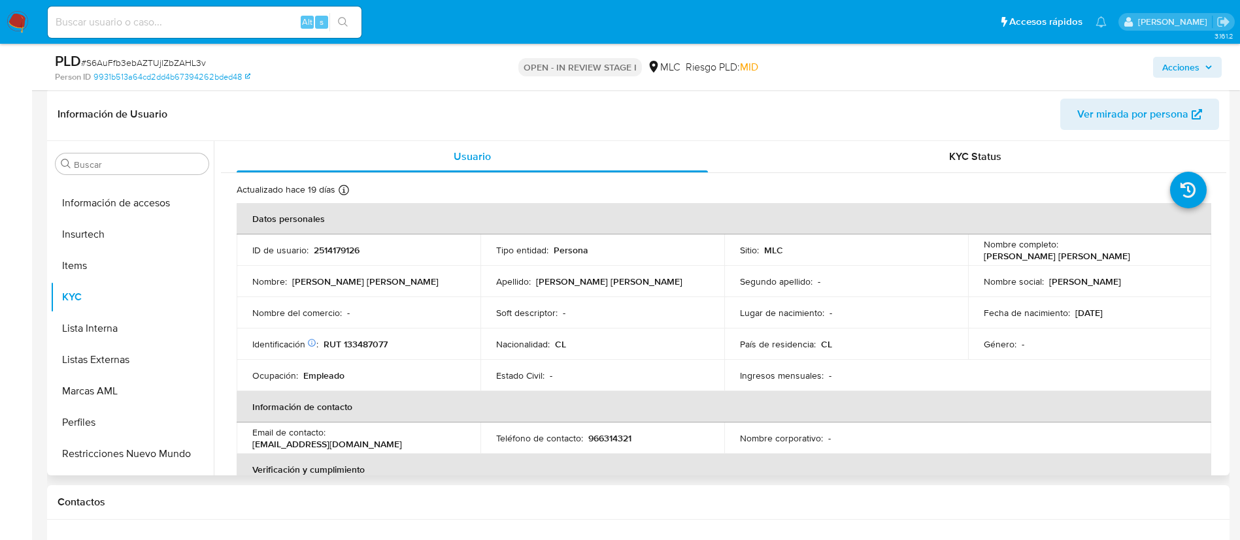
drag, startPoint x: 979, startPoint y: 257, endPoint x: 1134, endPoint y: 258, distance: 155.5
click at [1134, 258] on div "Nombre completo : Priscilla Esther Santelices Saavedra" at bounding box center [1089, 250] width 212 height 24
copy p "Priscilla Esther Santelices Saavedra"
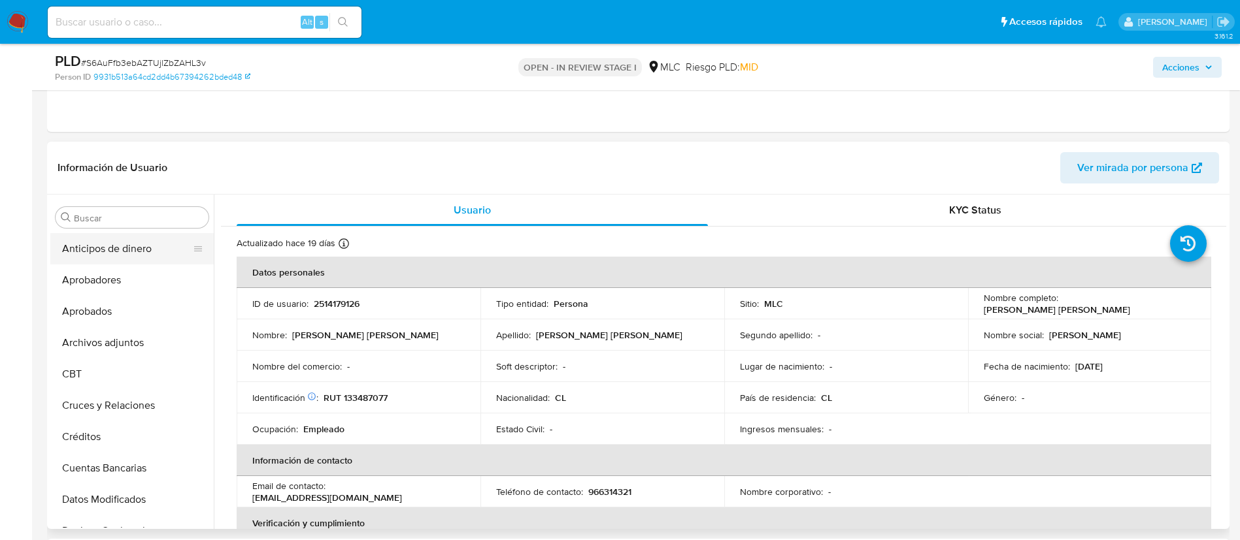
scroll to position [196, 0]
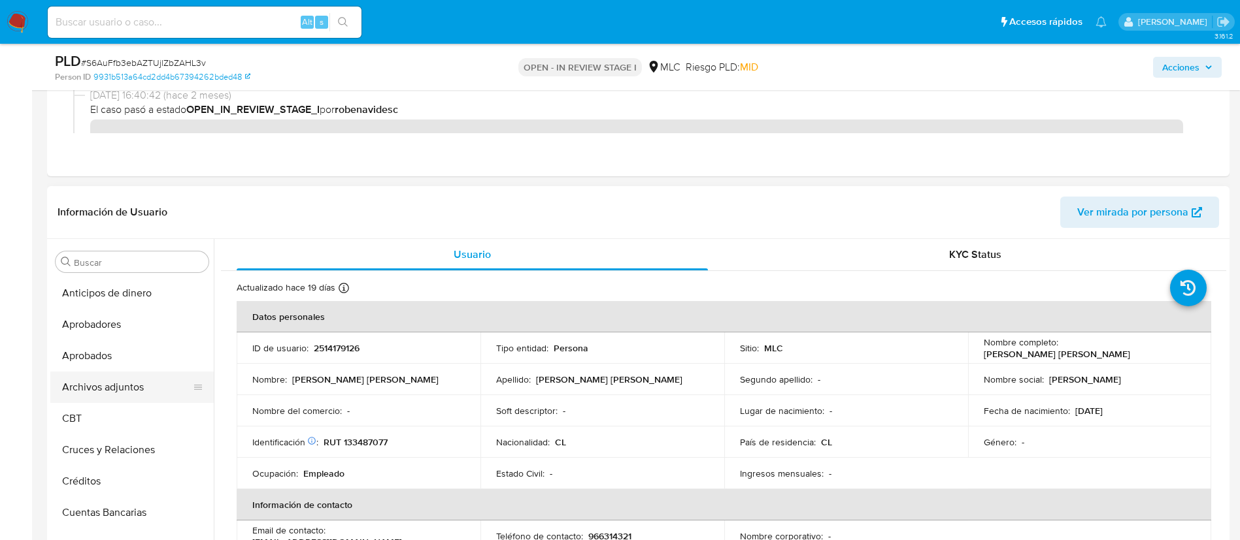
click at [117, 380] on button "Archivos adjuntos" at bounding box center [126, 387] width 153 height 31
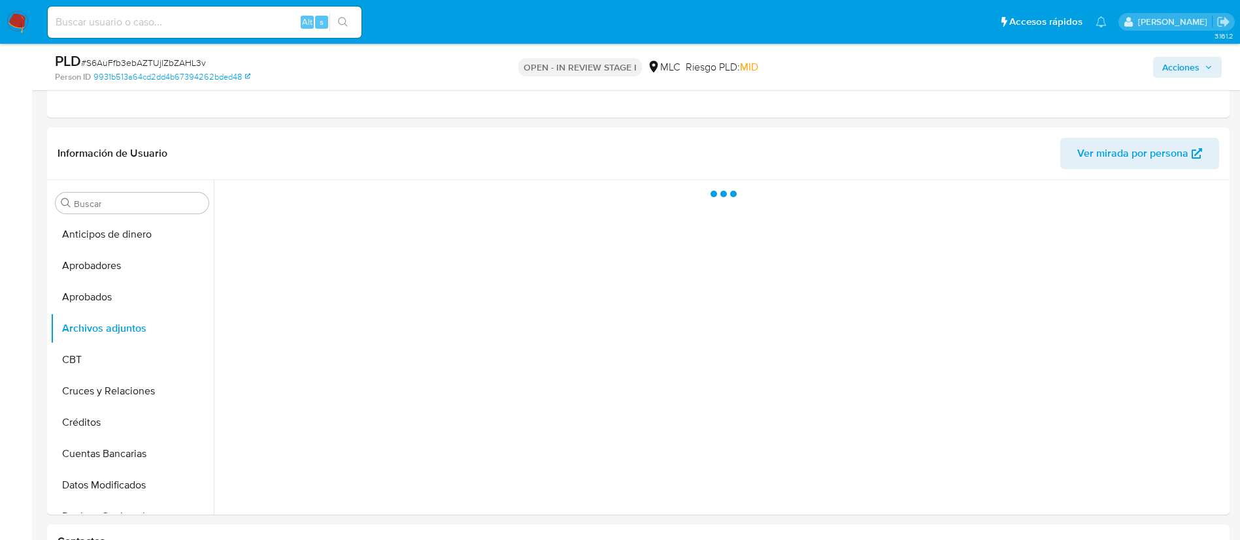
scroll to position [265, 0]
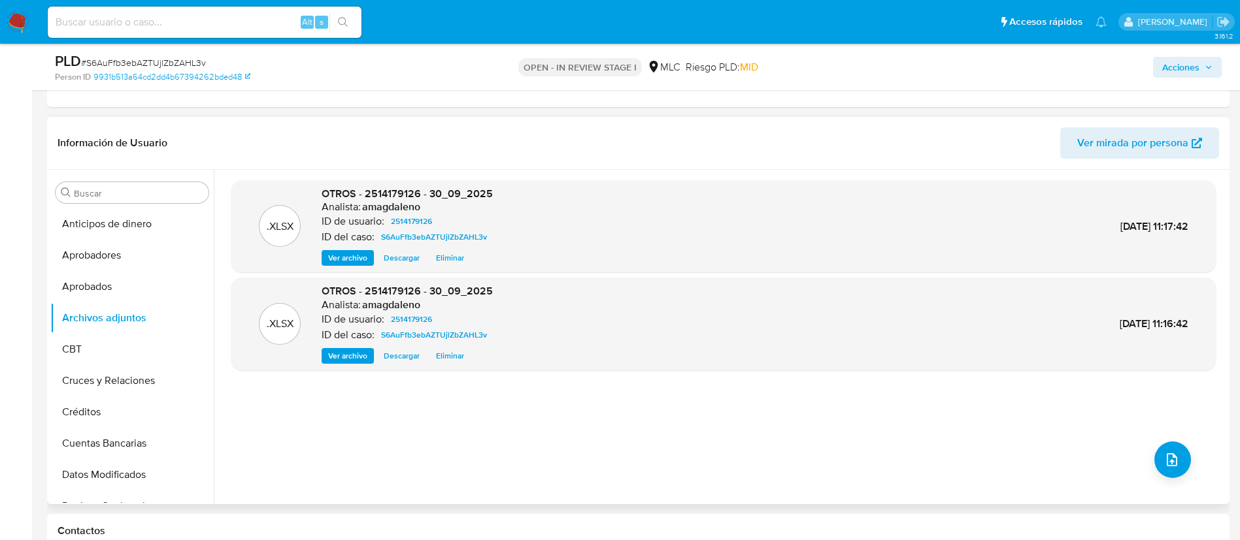
click at [456, 360] on span "Eliminar" at bounding box center [450, 356] width 28 height 13
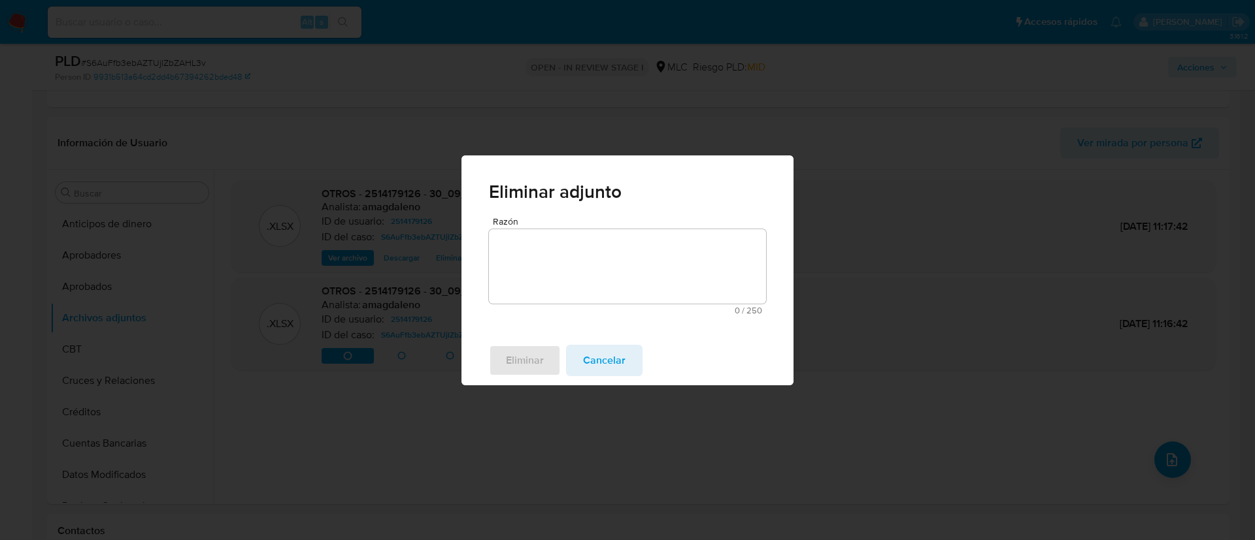
click at [527, 267] on textarea "Razón" at bounding box center [627, 266] width 277 height 74
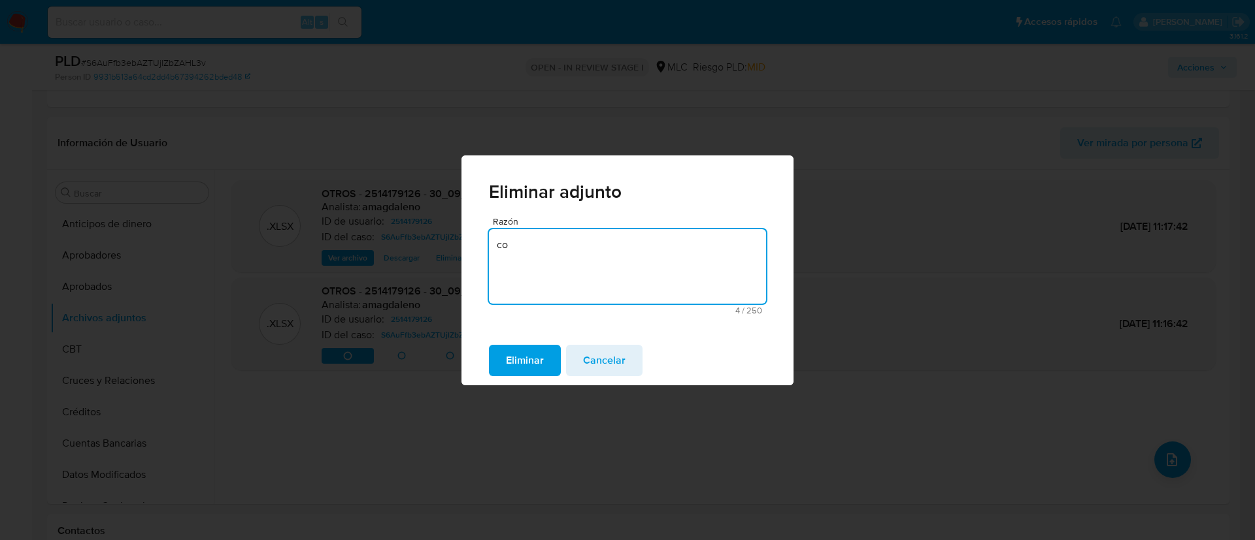
type textarea "c"
type textarea "duplicado"
click at [519, 366] on span "Eliminar" at bounding box center [525, 360] width 38 height 29
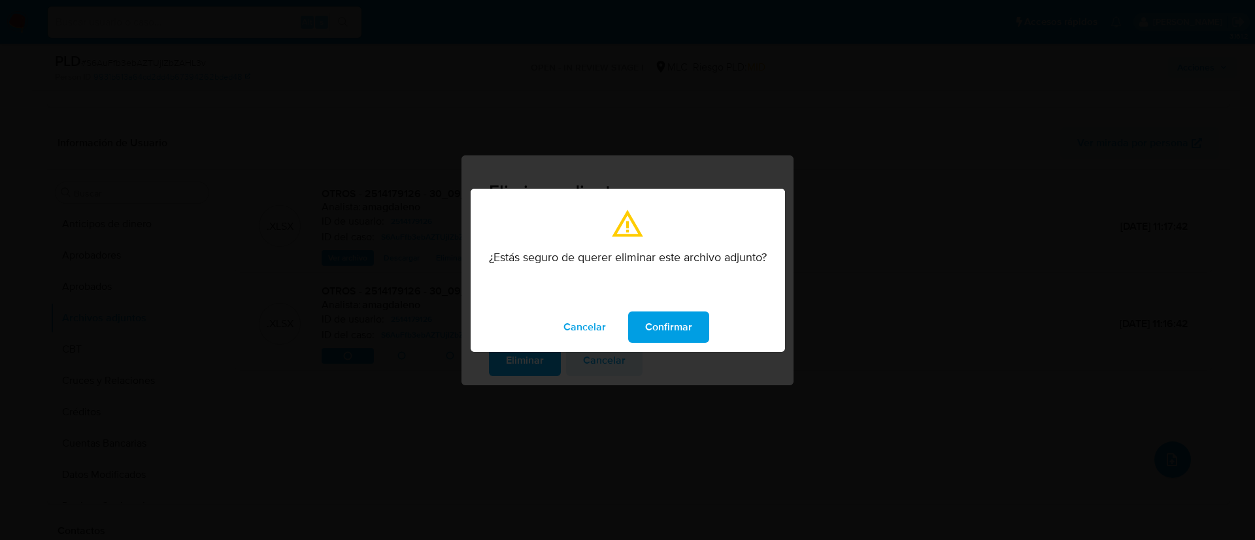
drag, startPoint x: 701, startPoint y: 333, endPoint x: 740, endPoint y: 2, distance: 332.9
click at [702, 329] on button "Confirmar" at bounding box center [668, 327] width 81 height 31
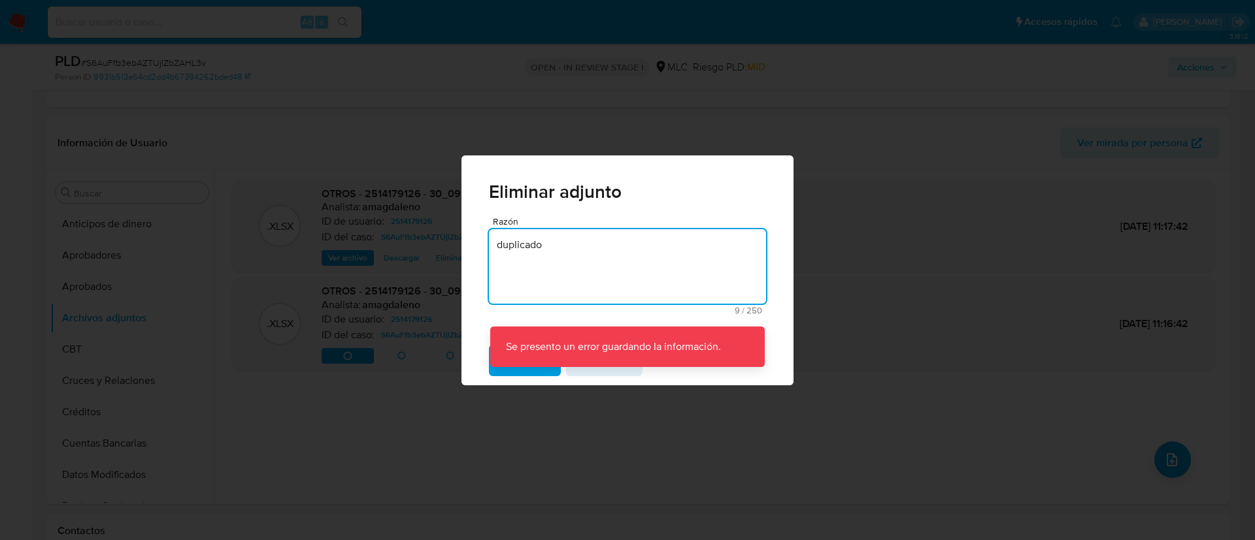
click at [603, 234] on textarea "duplicado" at bounding box center [627, 266] width 277 height 74
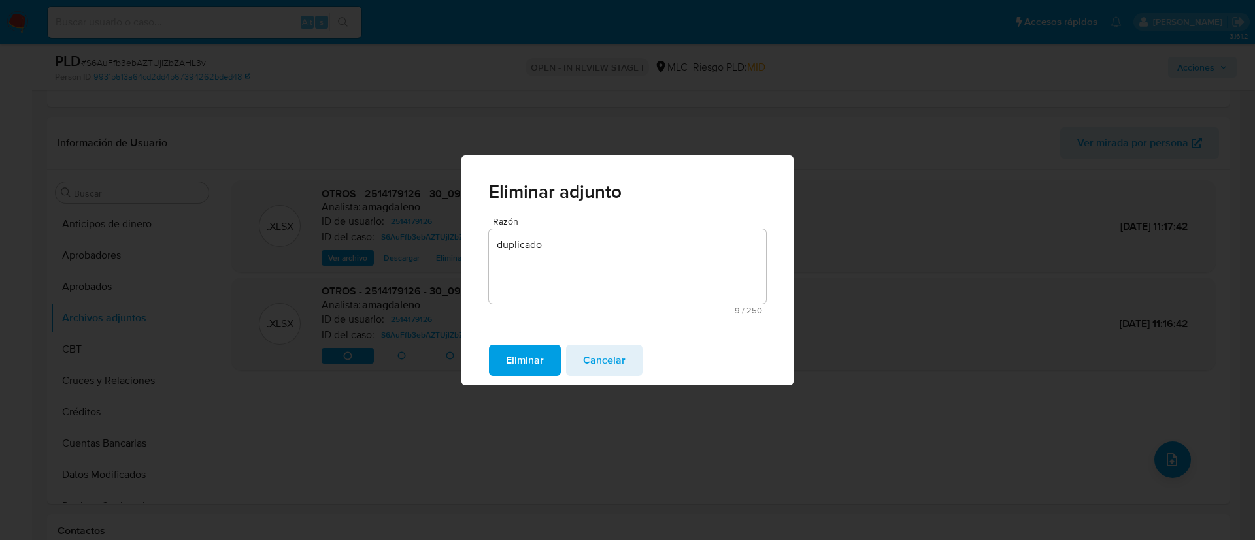
click at [516, 359] on span "Eliminar" at bounding box center [525, 360] width 38 height 29
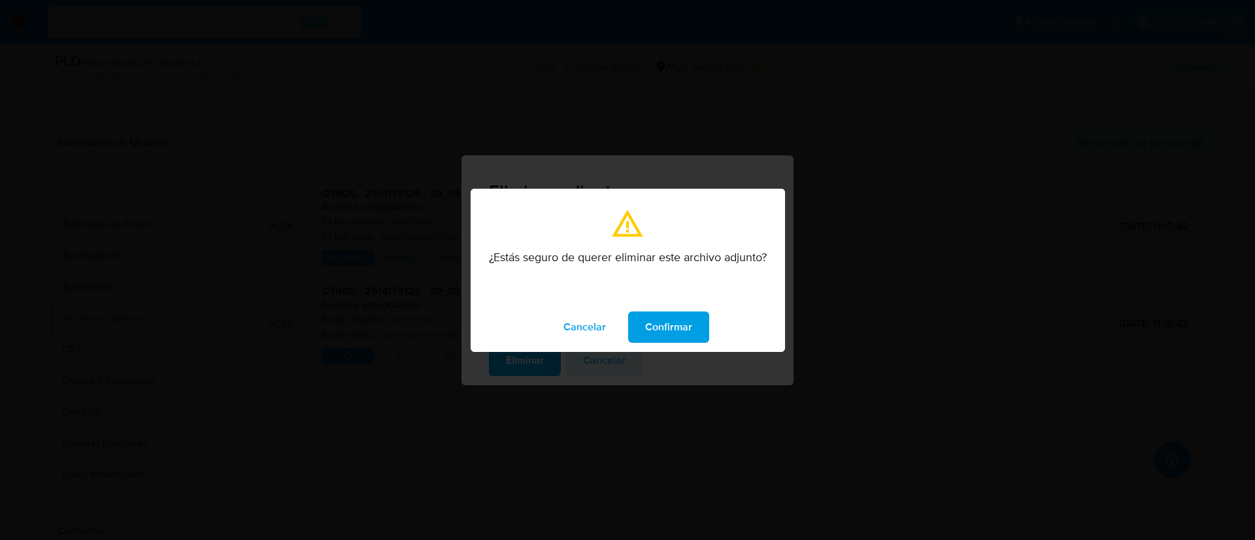
click at [659, 330] on span "Confirmar" at bounding box center [668, 327] width 47 height 29
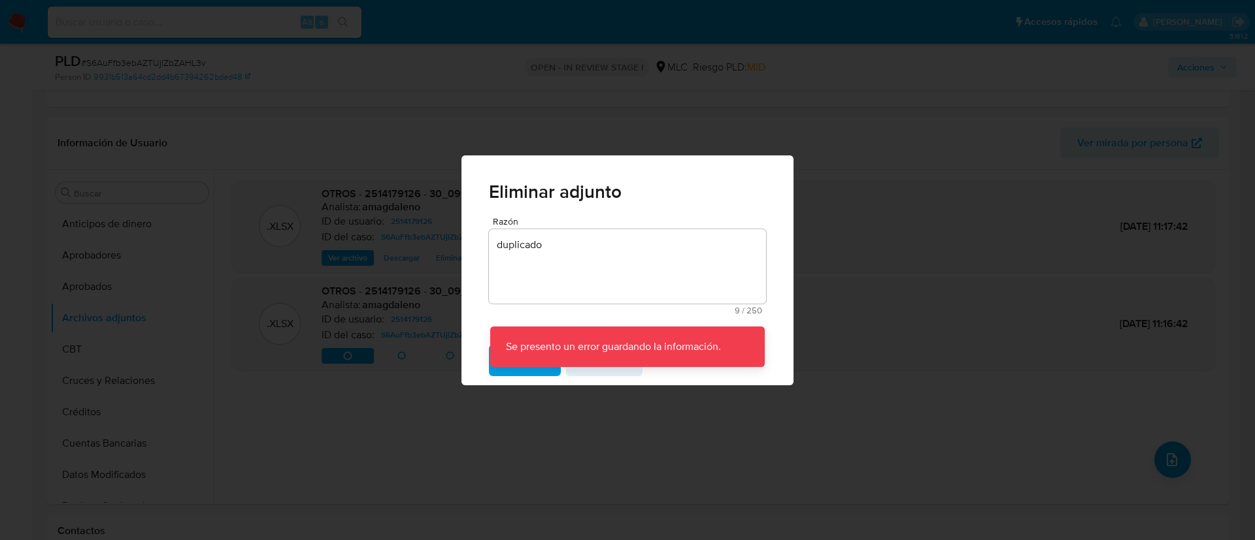
click at [582, 294] on textarea "duplicado" at bounding box center [627, 266] width 277 height 74
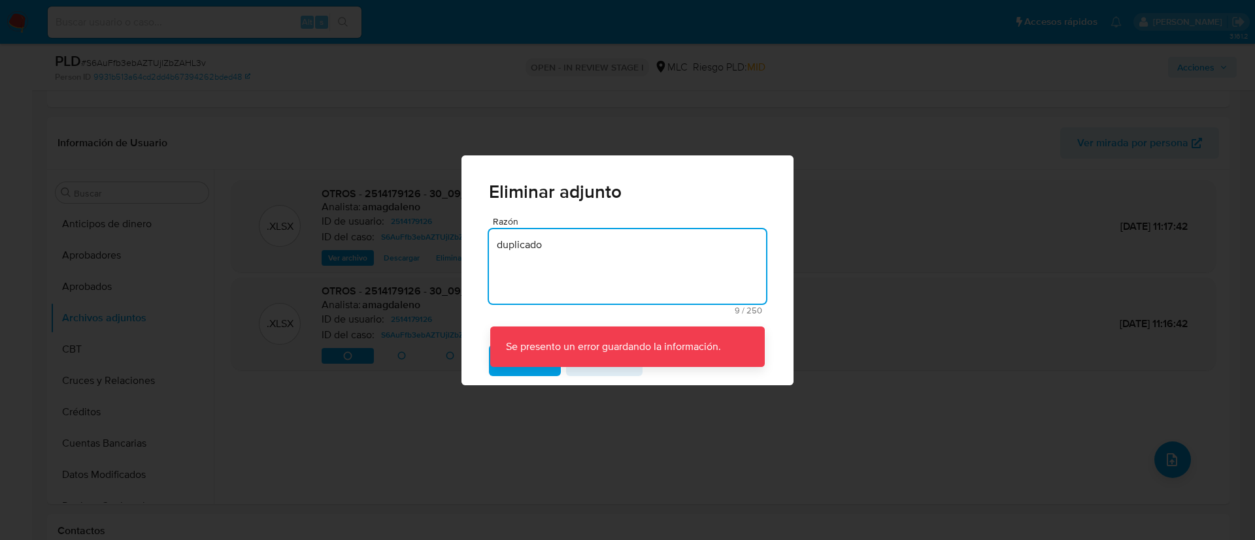
click at [609, 387] on div "Eliminar adjunto Razón duplicado 9 / 250 241 caracteres restantes Se presento u…" at bounding box center [627, 270] width 1255 height 540
click at [572, 269] on textarea "duplicado" at bounding box center [627, 266] width 277 height 74
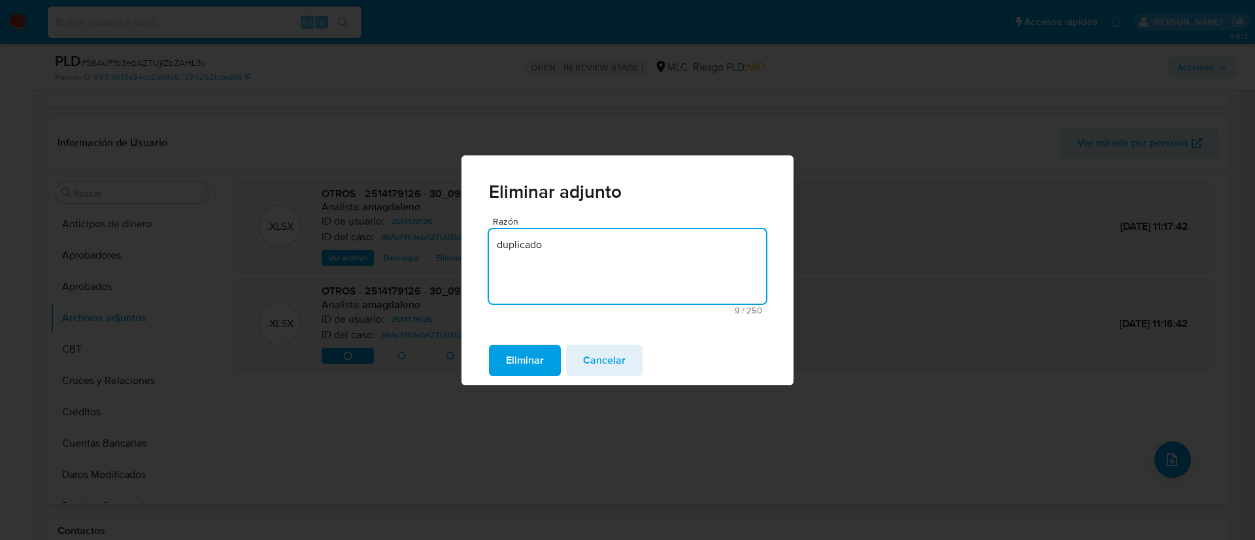
click at [634, 405] on div "Eliminar adjunto Razón duplicado 9 / 250 241 caracteres restantes Se presento u…" at bounding box center [627, 270] width 1255 height 540
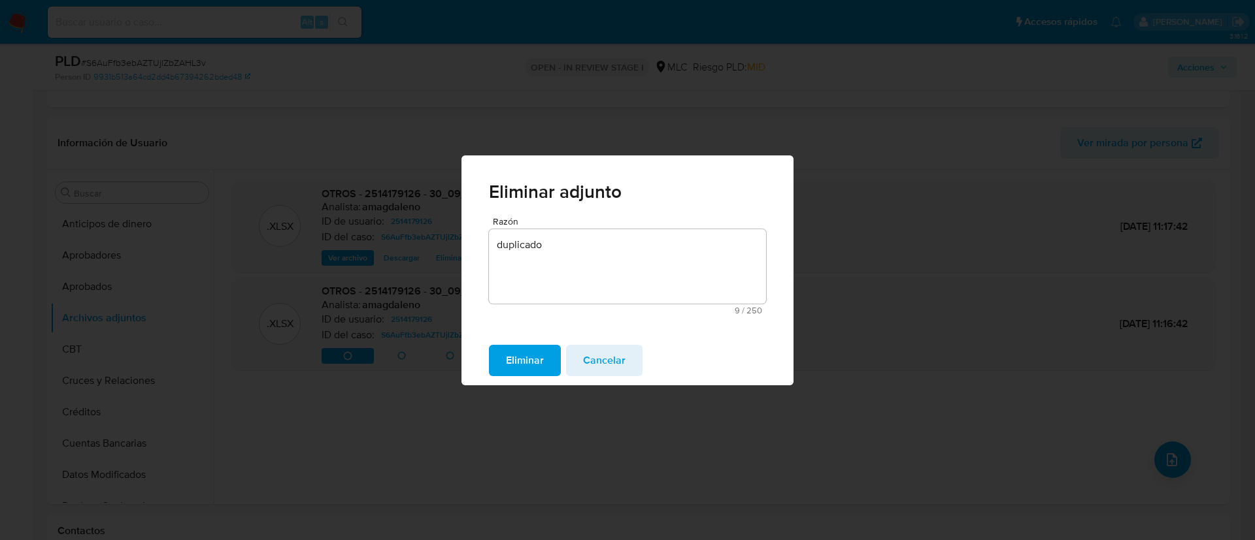
click at [599, 367] on span "Cancelar" at bounding box center [604, 360] width 42 height 29
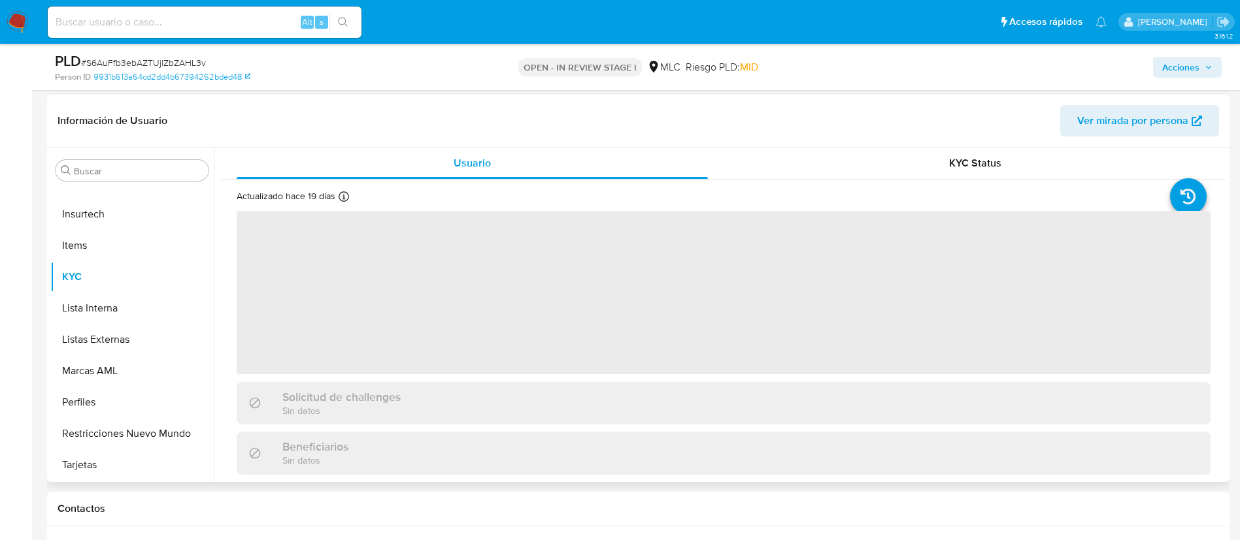
scroll to position [196, 0]
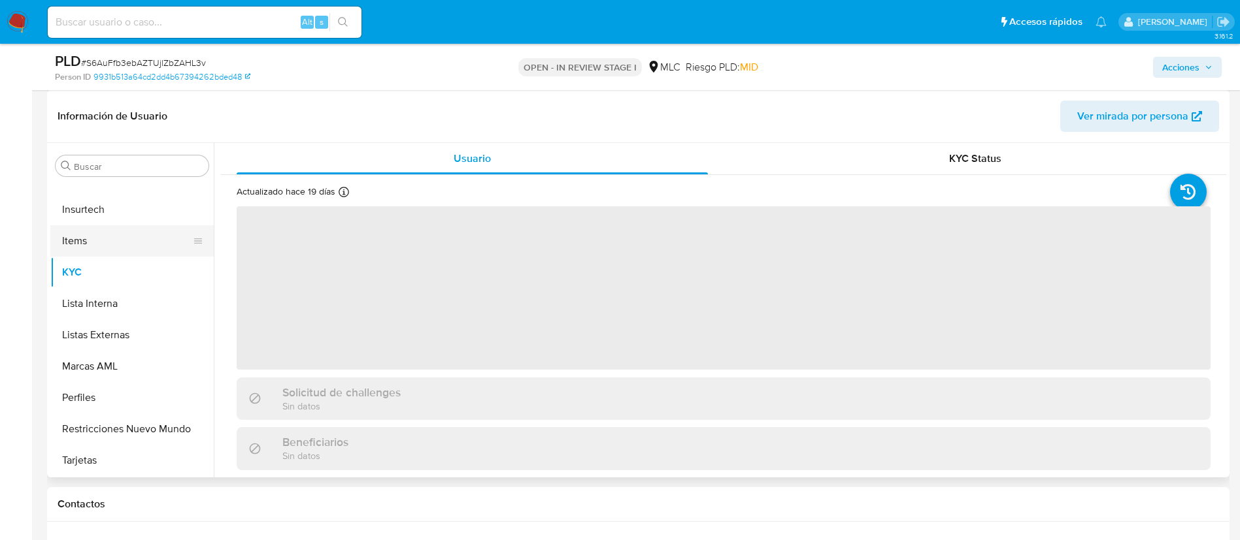
select select "10"
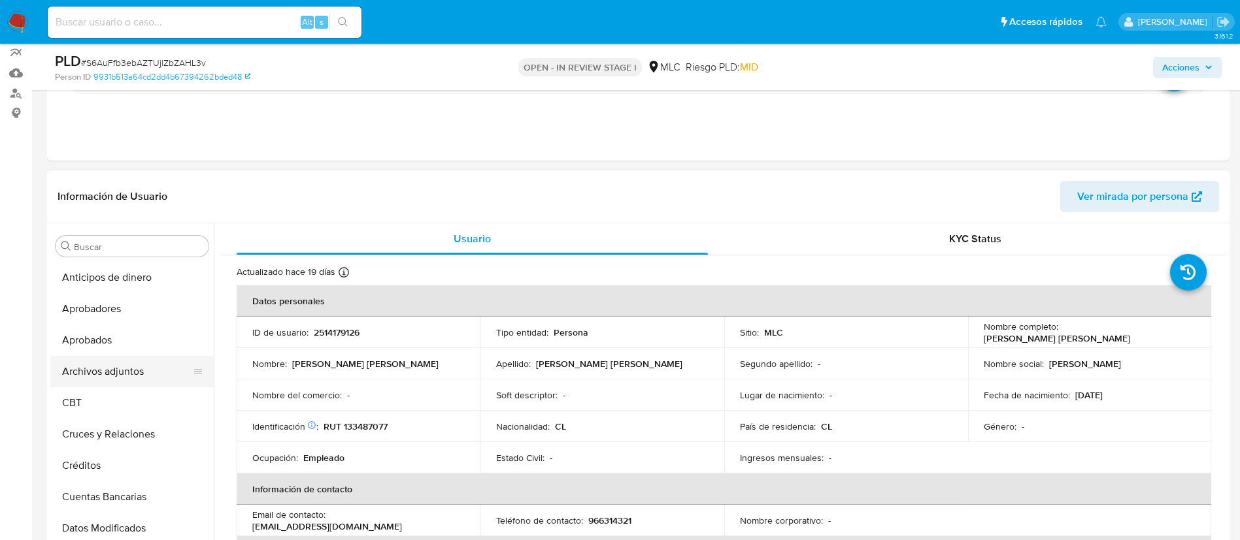
scroll to position [98, 0]
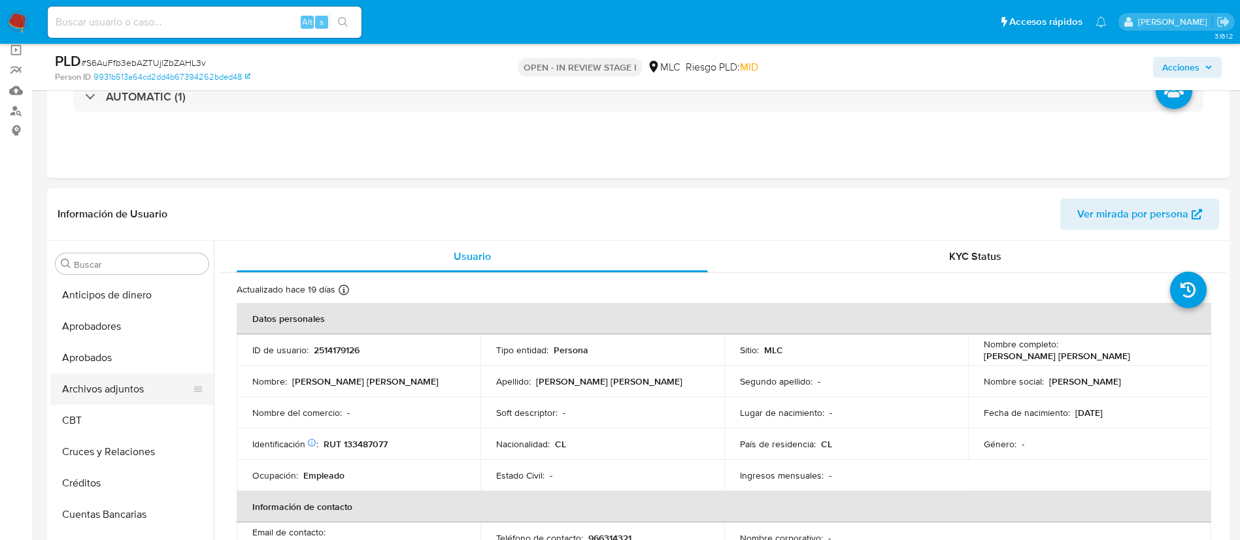
click at [111, 391] on button "Archivos adjuntos" at bounding box center [126, 389] width 153 height 31
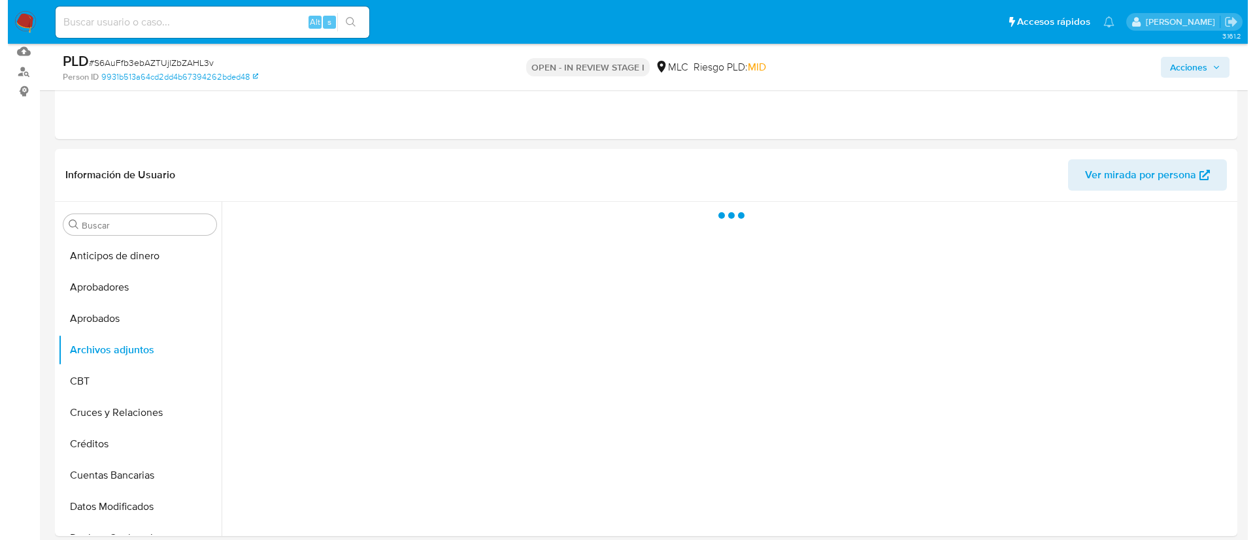
scroll to position [167, 0]
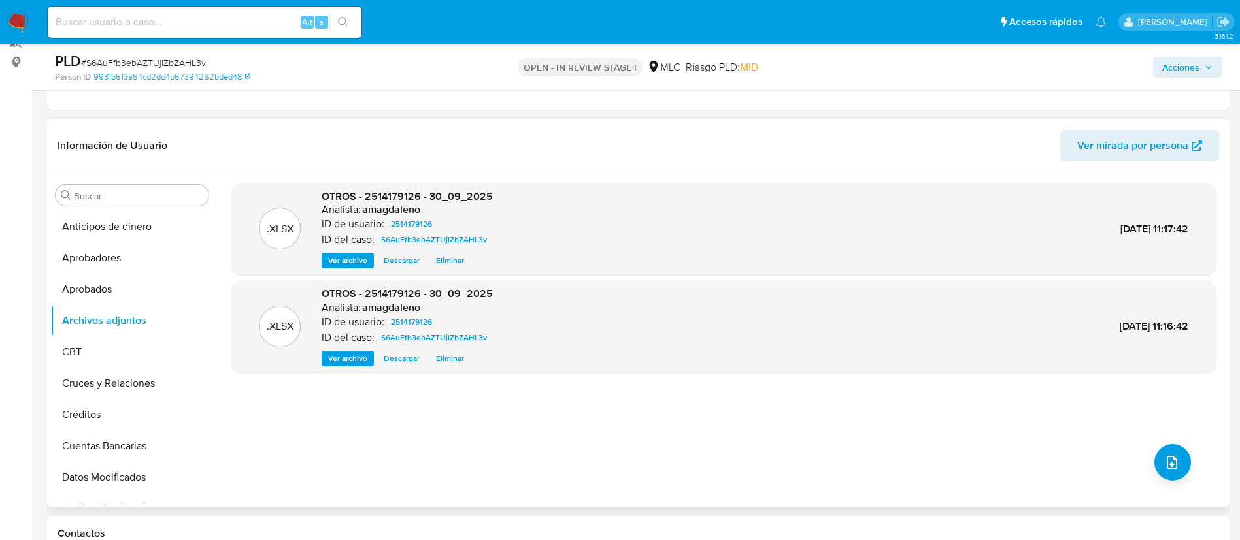
click at [463, 353] on span "Eliminar" at bounding box center [450, 358] width 28 height 13
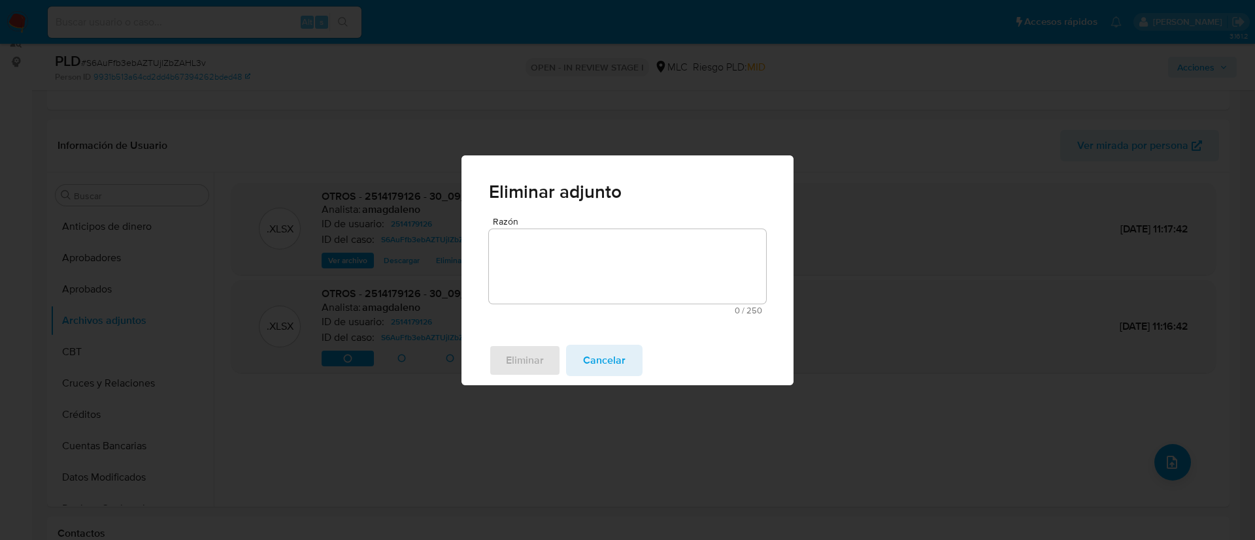
click at [646, 267] on textarea "Razón" at bounding box center [627, 266] width 277 height 74
click at [521, 370] on span "Eliminar" at bounding box center [525, 360] width 38 height 29
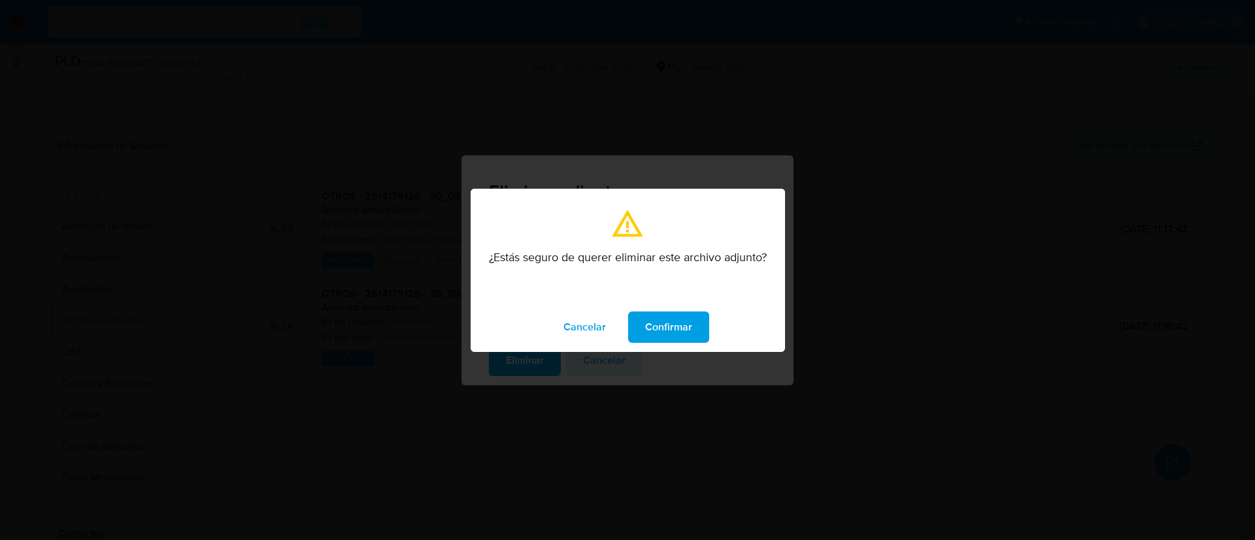
click at [638, 317] on button "Confirmar" at bounding box center [668, 327] width 81 height 31
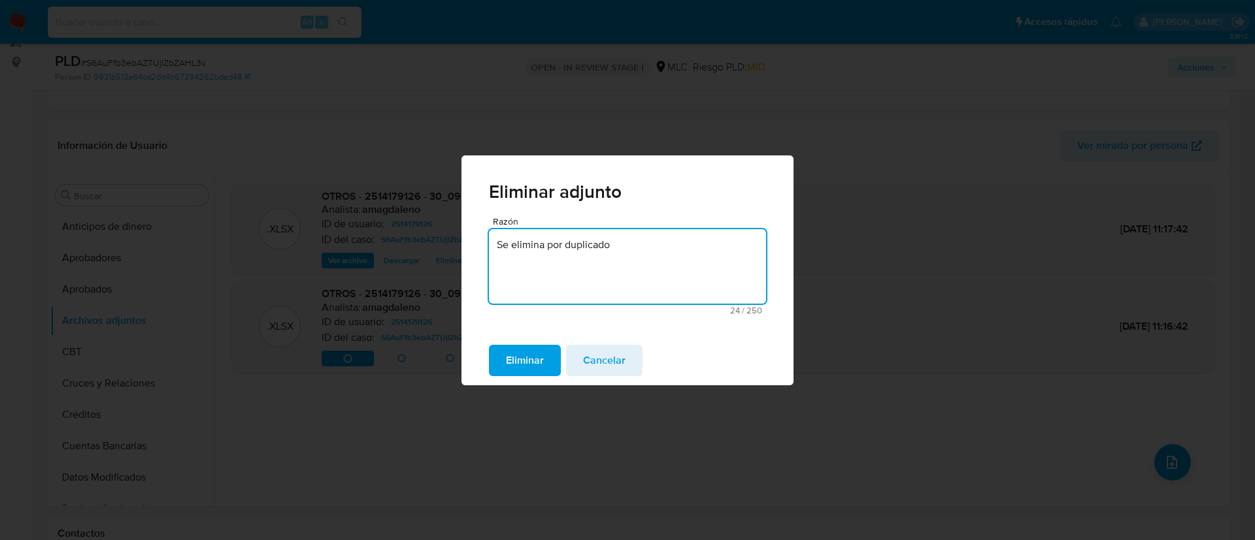
click at [612, 282] on textarea "Se elimina por duplicado" at bounding box center [627, 266] width 277 height 74
type textarea "."
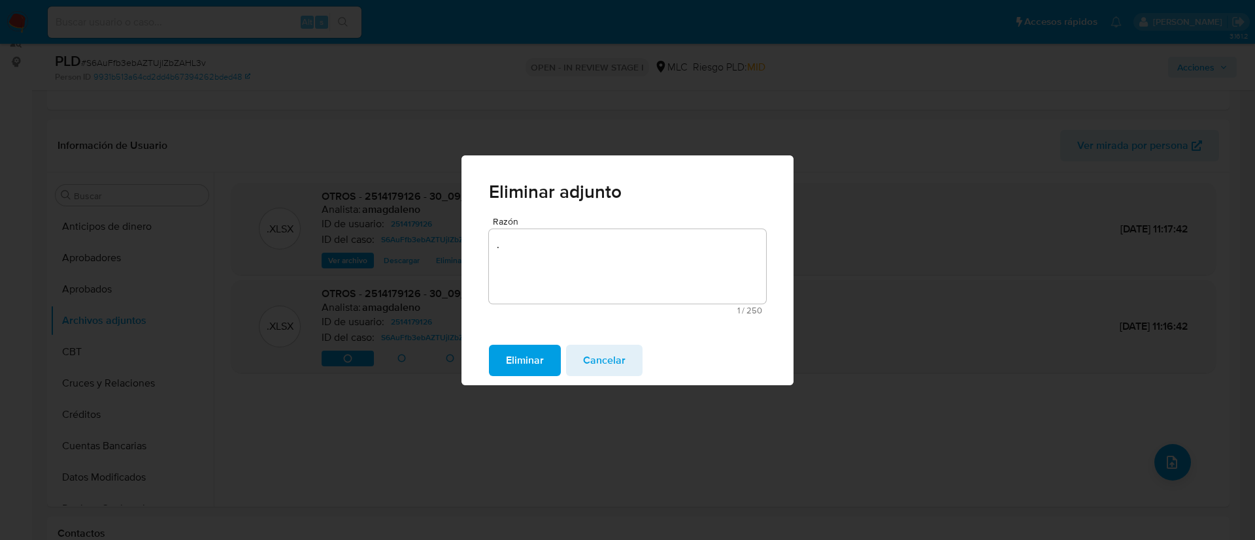
click at [510, 368] on span "Eliminar" at bounding box center [525, 360] width 38 height 29
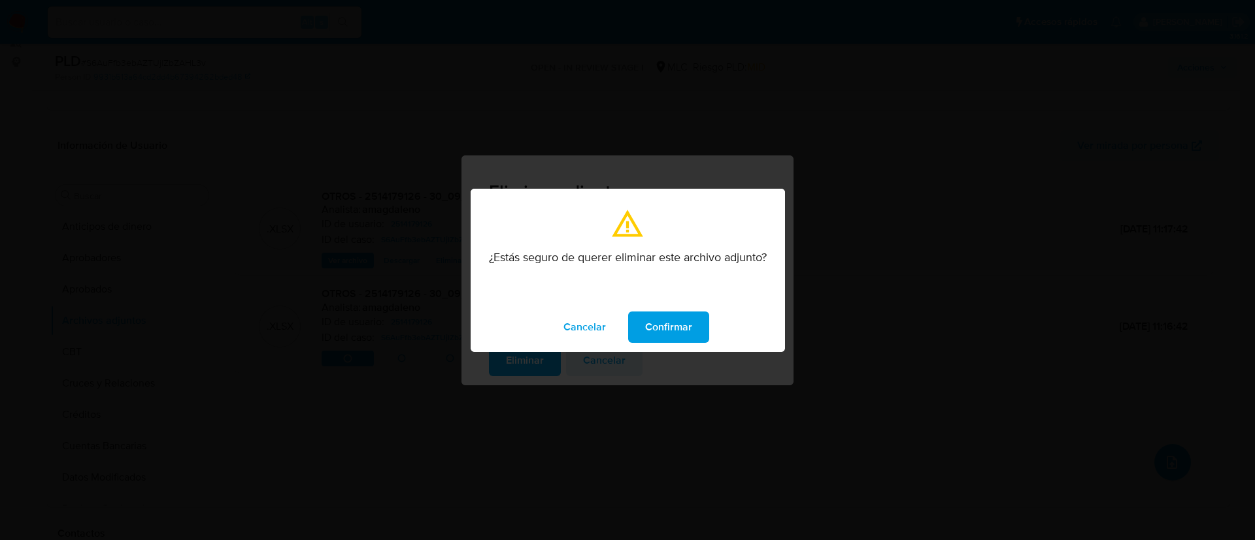
click at [651, 313] on span "Confirmar" at bounding box center [668, 327] width 47 height 29
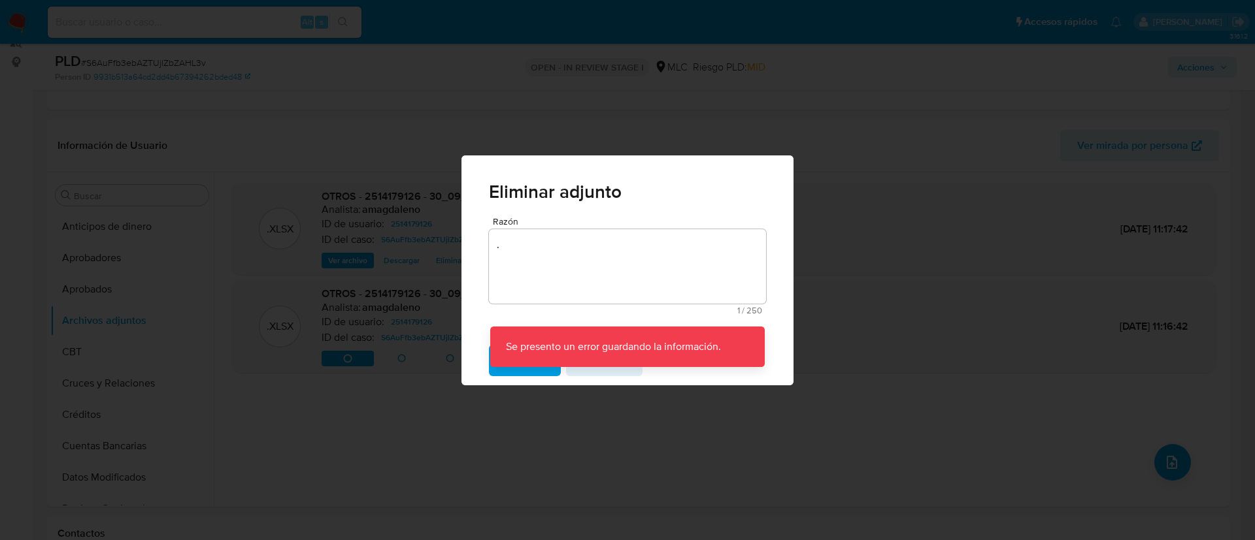
click at [651, 313] on span "1 / 250" at bounding box center [627, 310] width 269 height 8
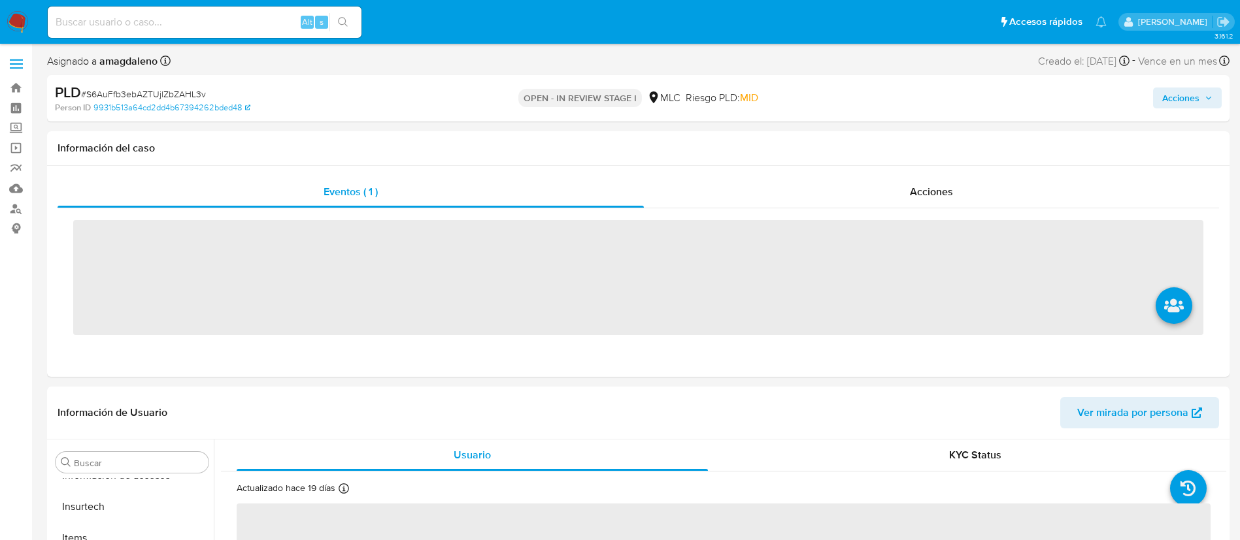
scroll to position [615, 0]
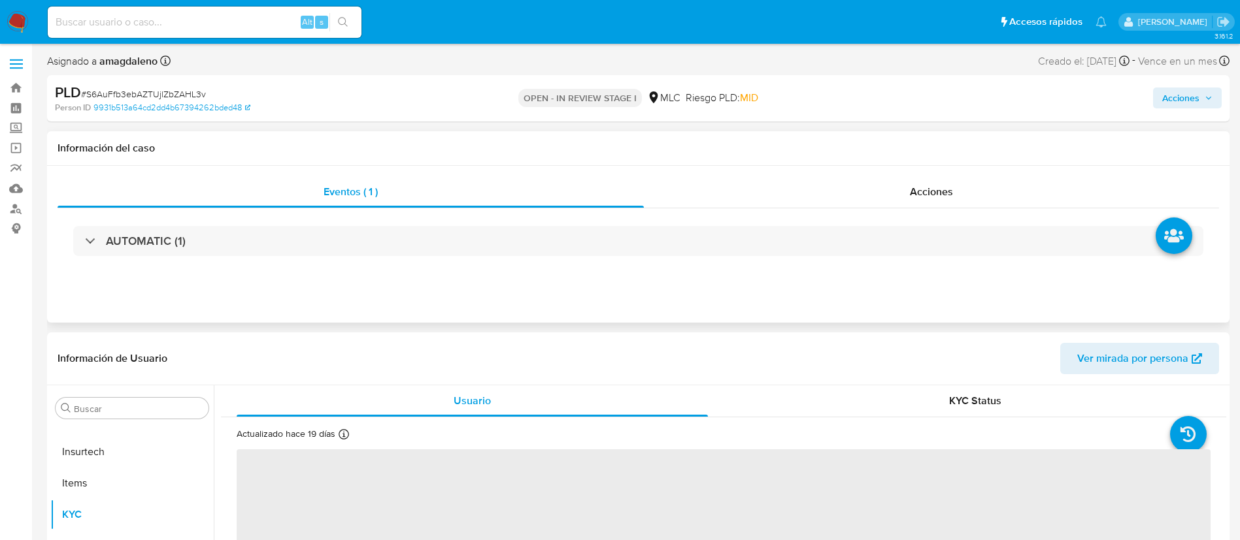
select select "10"
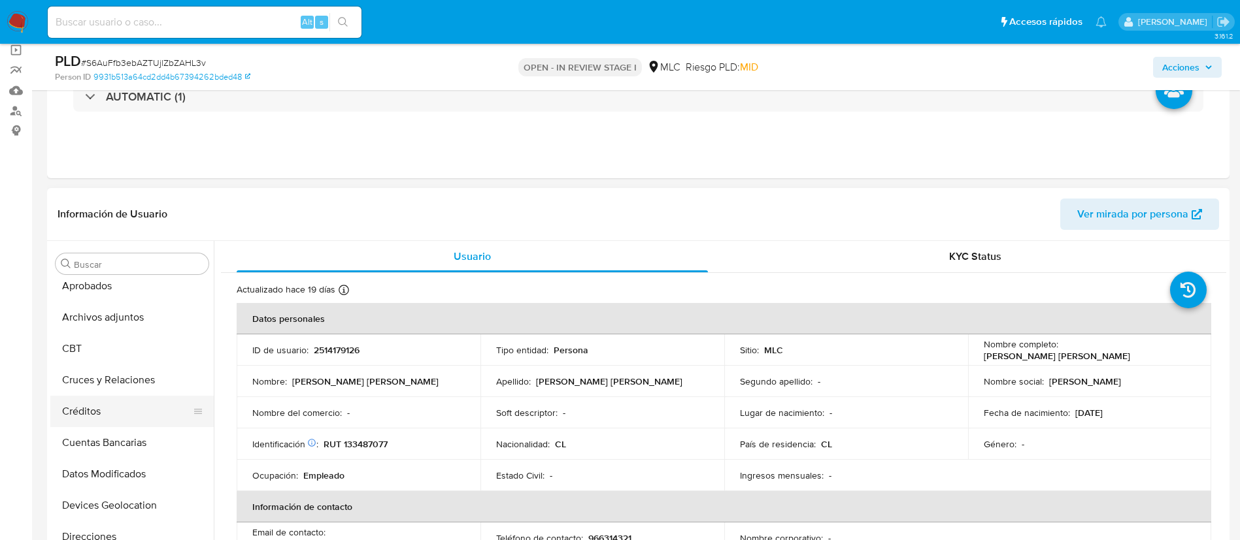
scroll to position [0, 0]
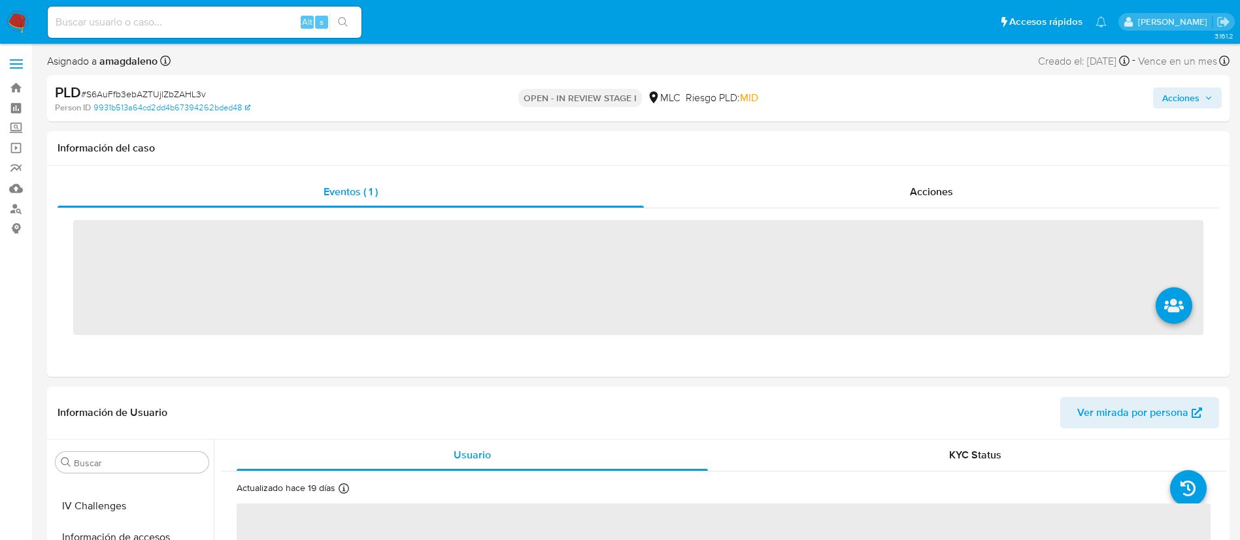
scroll to position [615, 0]
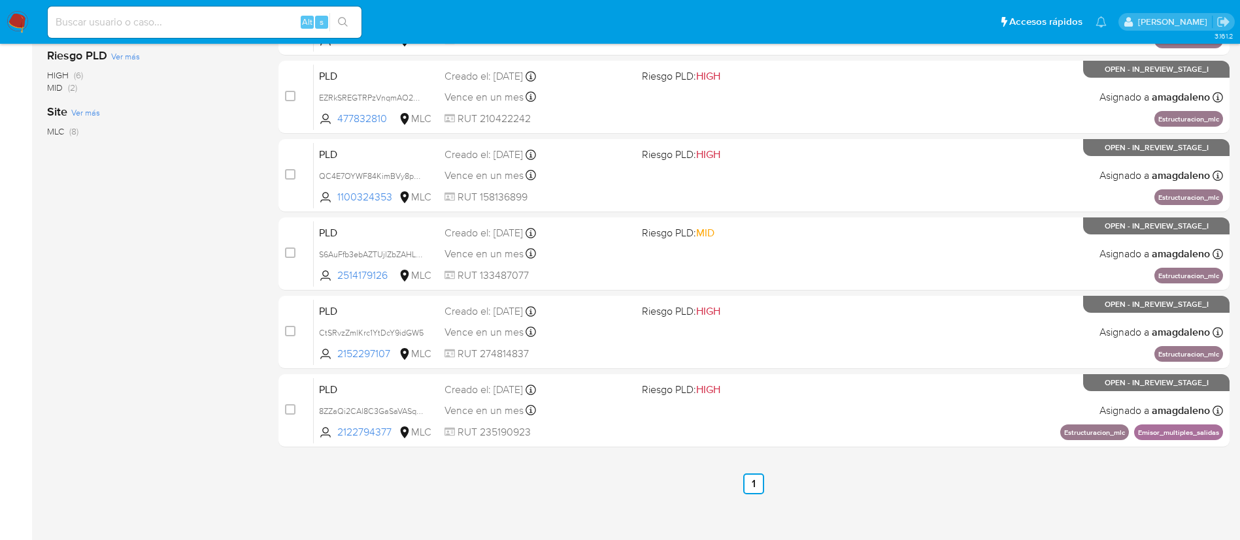
scroll to position [382, 0]
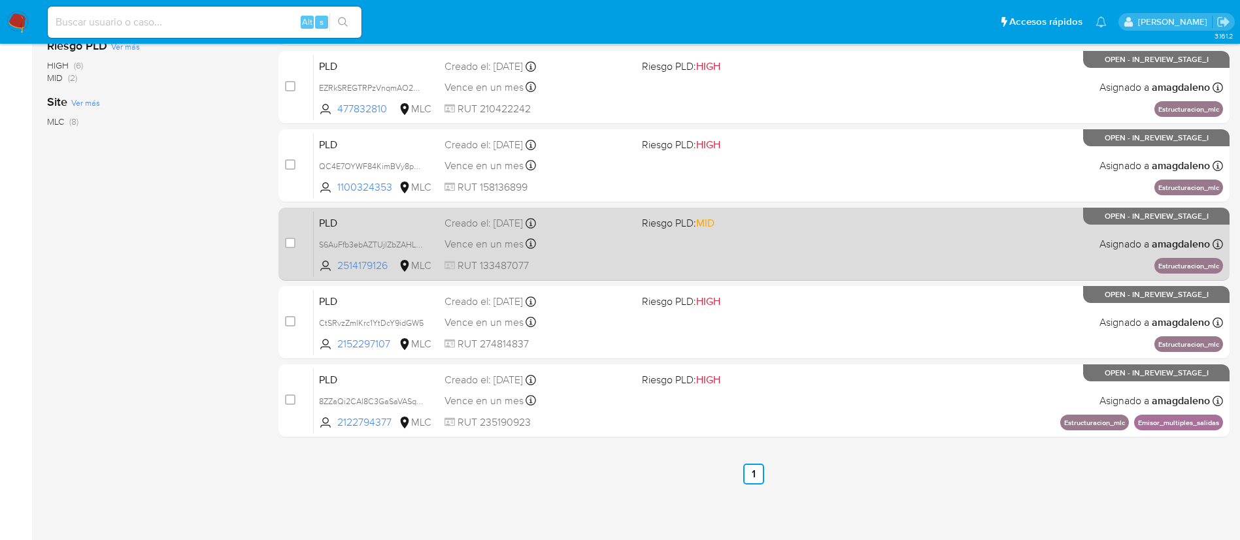
click at [593, 233] on div "PLD S6AuFfb3ebAZTUjlZbZAHL3v 2514179126 MLC Riesgo PLD: MID Creado el: [DATE] C…" at bounding box center [768, 244] width 909 height 66
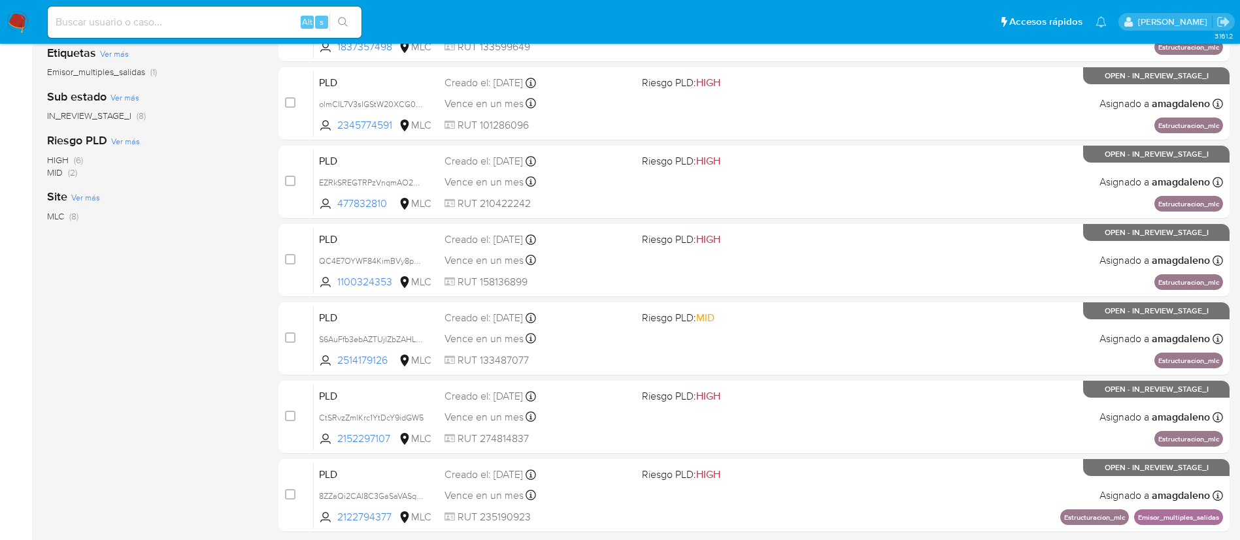
scroll to position [88, 0]
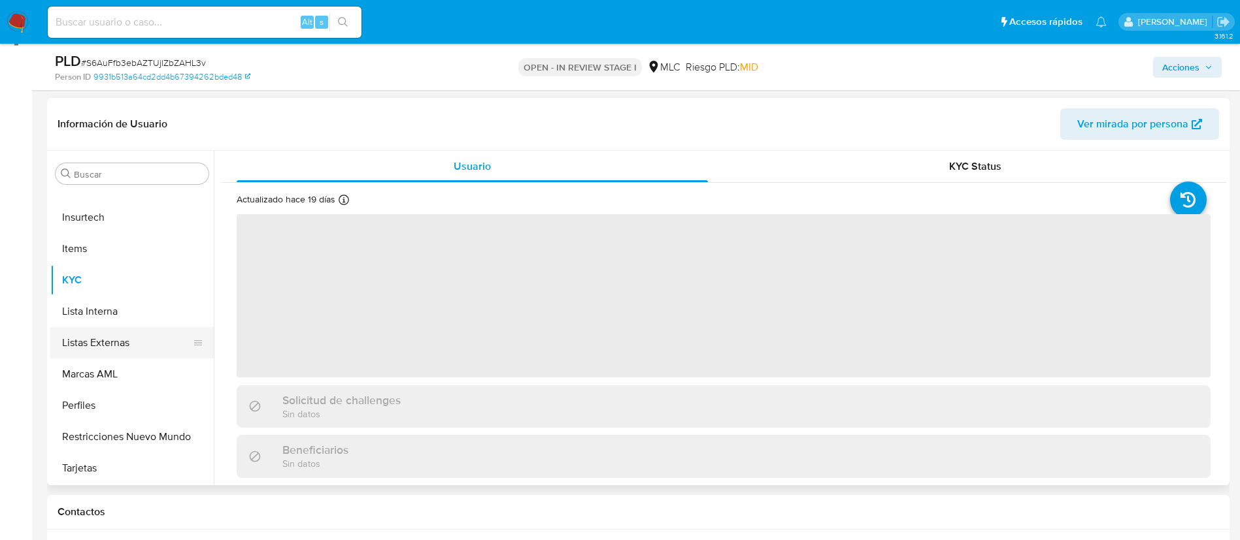
scroll to position [196, 0]
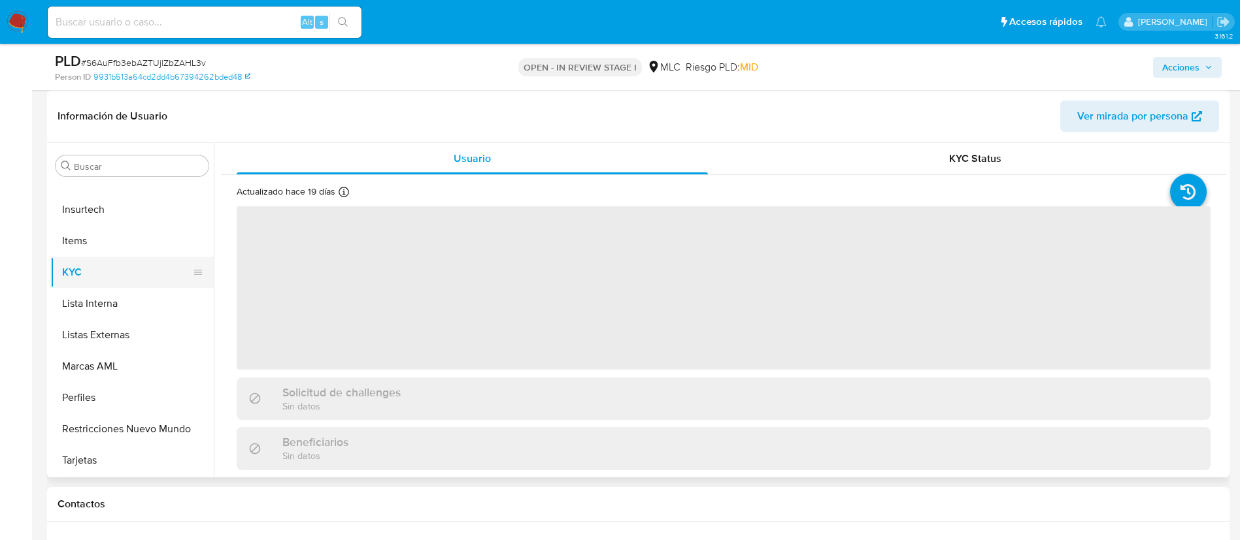
select select "10"
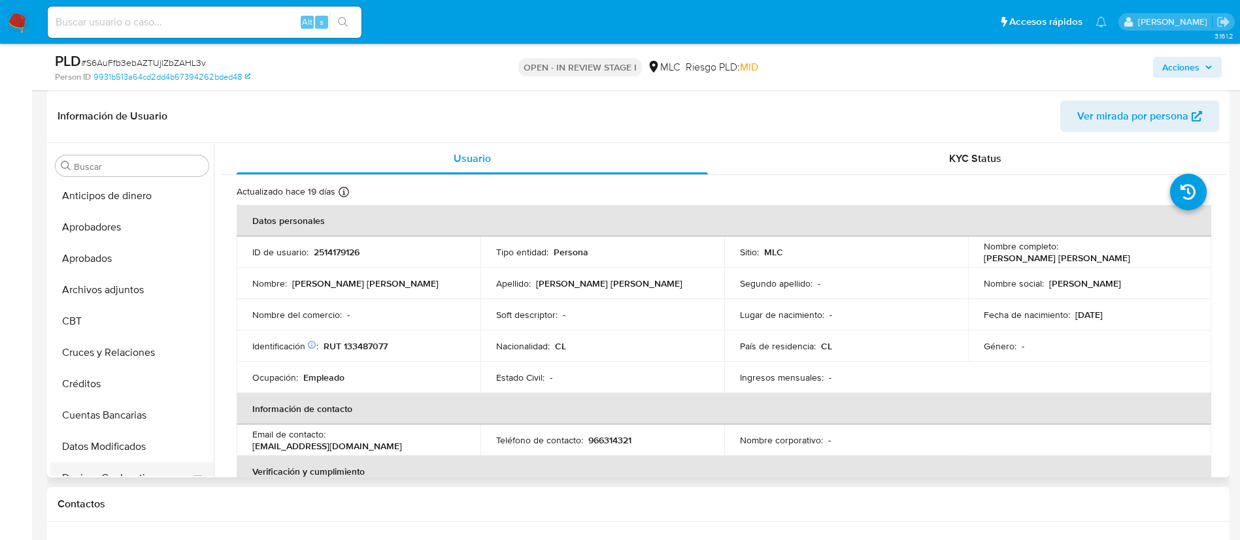
scroll to position [0, 0]
click at [130, 296] on button "Archivos adjuntos" at bounding box center [126, 291] width 153 height 31
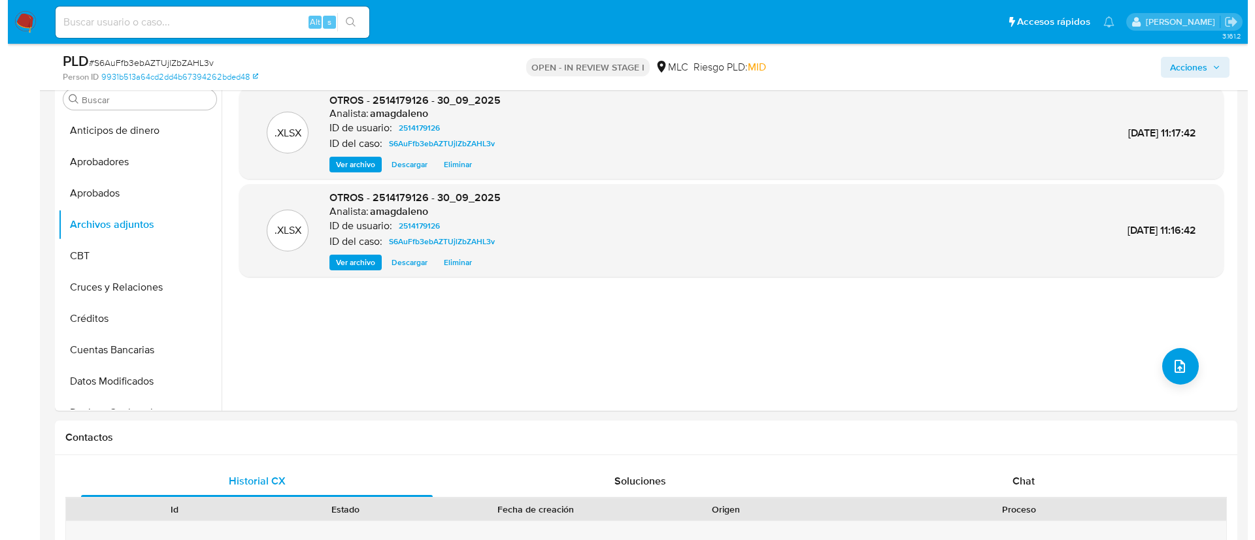
scroll to position [173, 0]
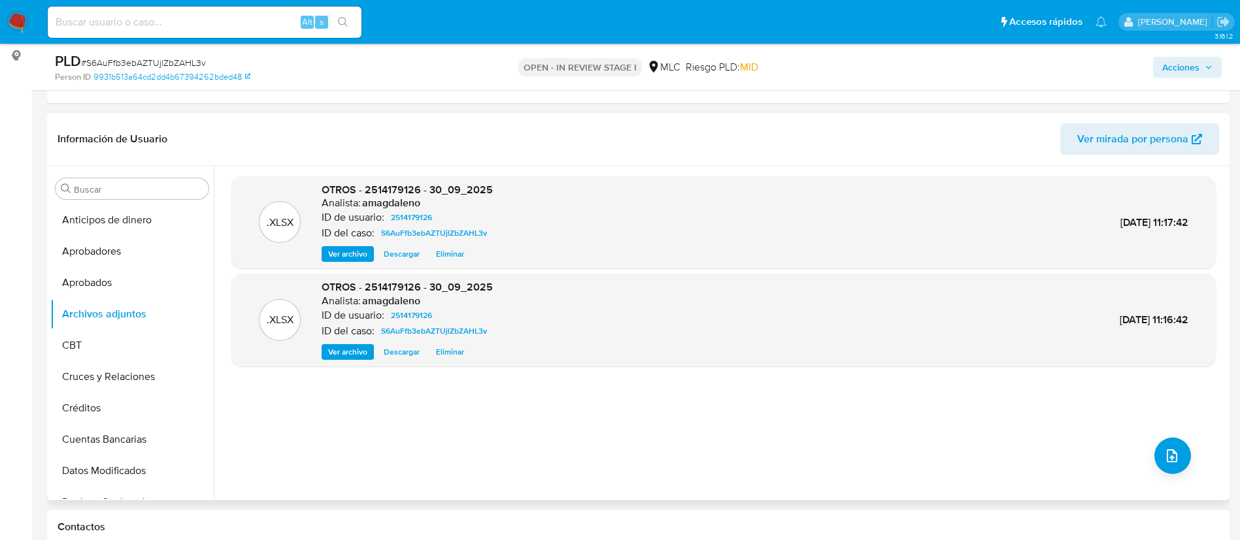
click at [461, 255] on span "Eliminar" at bounding box center [450, 254] width 28 height 13
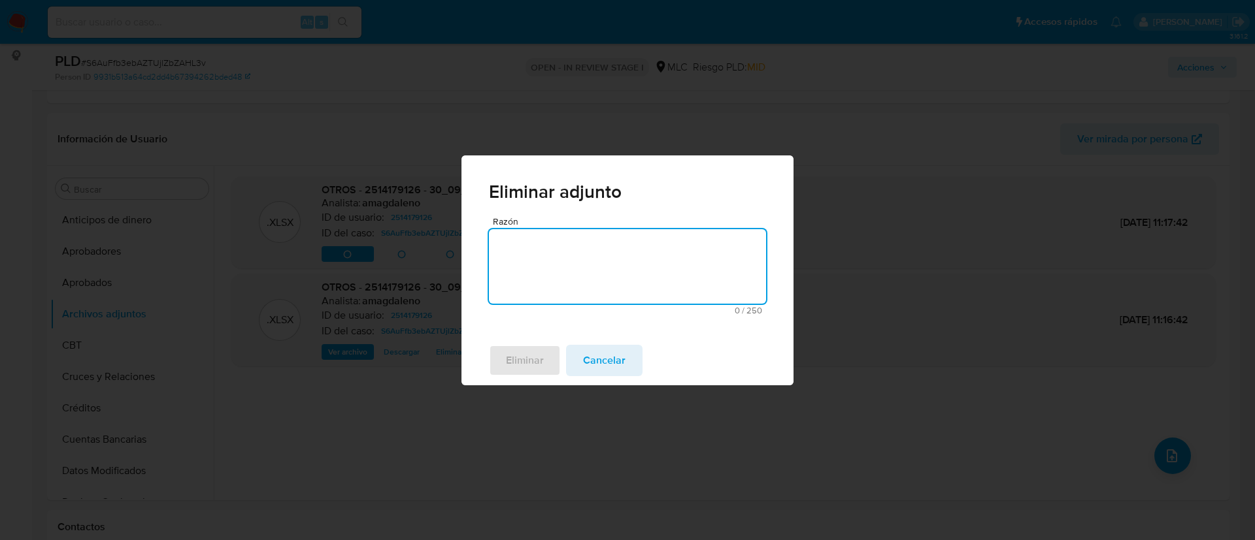
click at [600, 282] on textarea "Razón" at bounding box center [627, 266] width 277 height 74
type textarea "duplicado"
click at [529, 361] on span "Eliminar" at bounding box center [525, 360] width 38 height 29
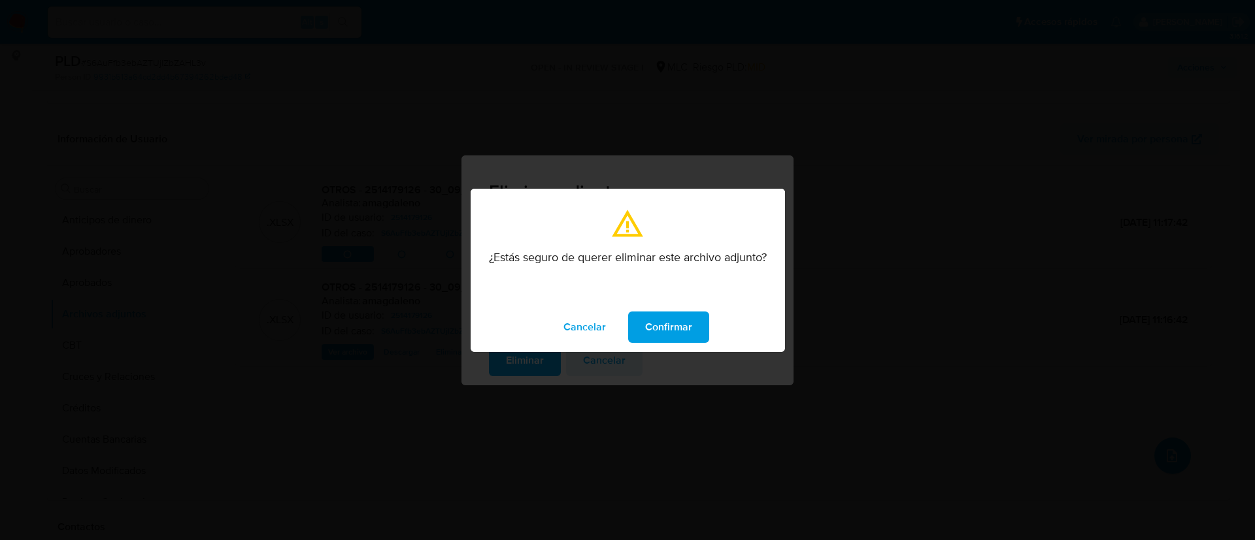
click at [640, 340] on button "Confirmar" at bounding box center [668, 327] width 81 height 31
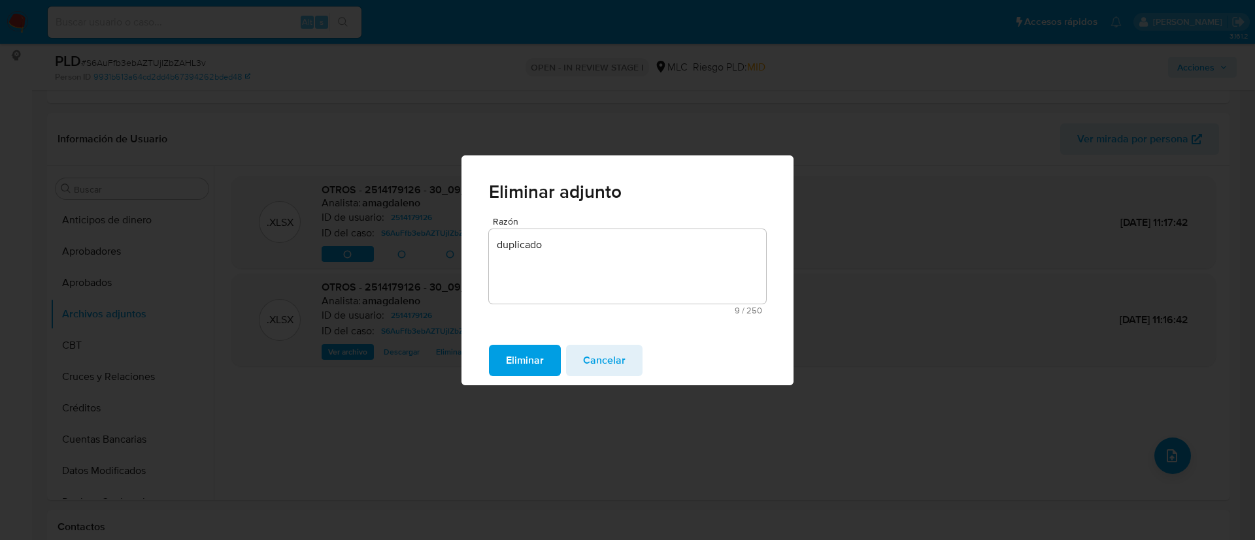
click at [538, 363] on span "Eliminar" at bounding box center [525, 360] width 38 height 29
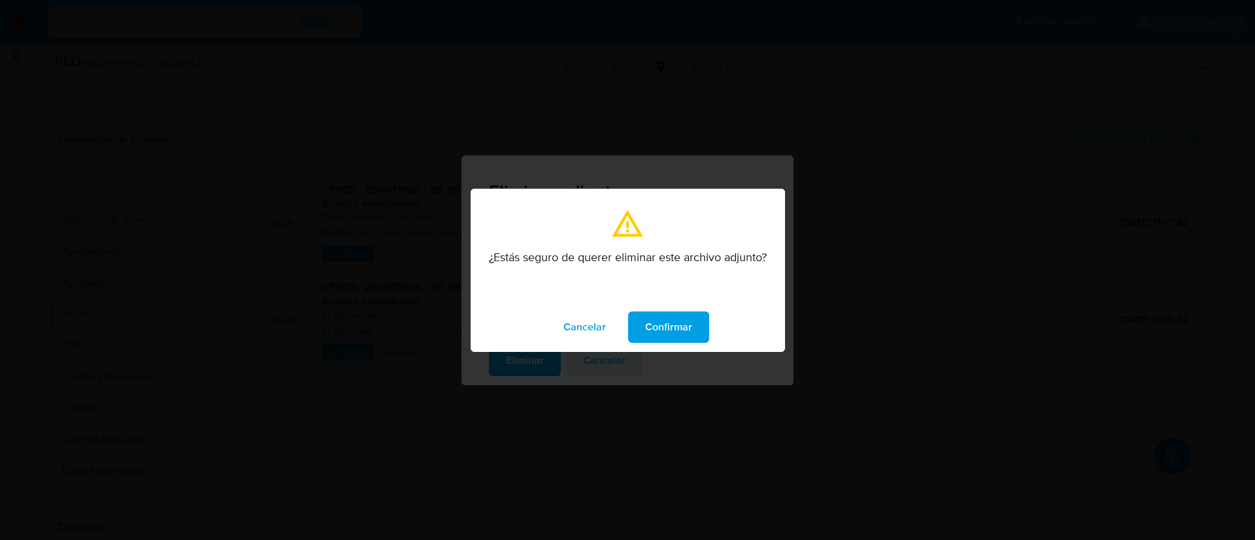
click at [656, 326] on span "Confirmar" at bounding box center [668, 327] width 47 height 29
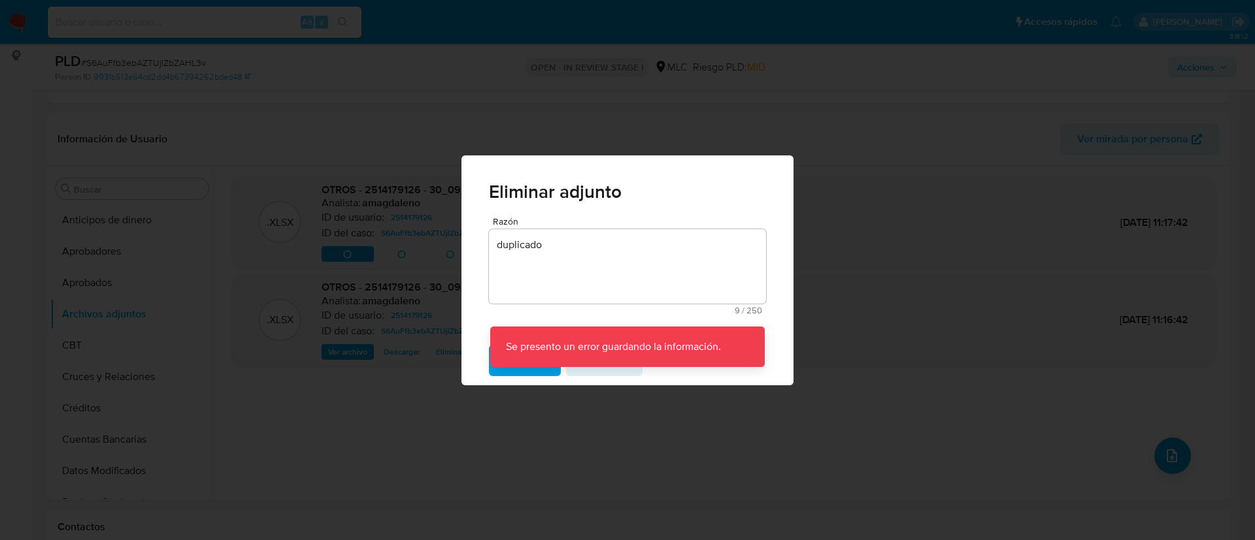
click at [597, 401] on div "Eliminar adjunto Razón duplicado 9 / 250 241 caracteres restantes Se presento u…" at bounding box center [627, 270] width 1255 height 540
click at [656, 367] on div "Eliminar Cancelar" at bounding box center [627, 361] width 332 height 50
click at [623, 365] on p "Se presento un error guardando la información." at bounding box center [613, 347] width 246 height 41
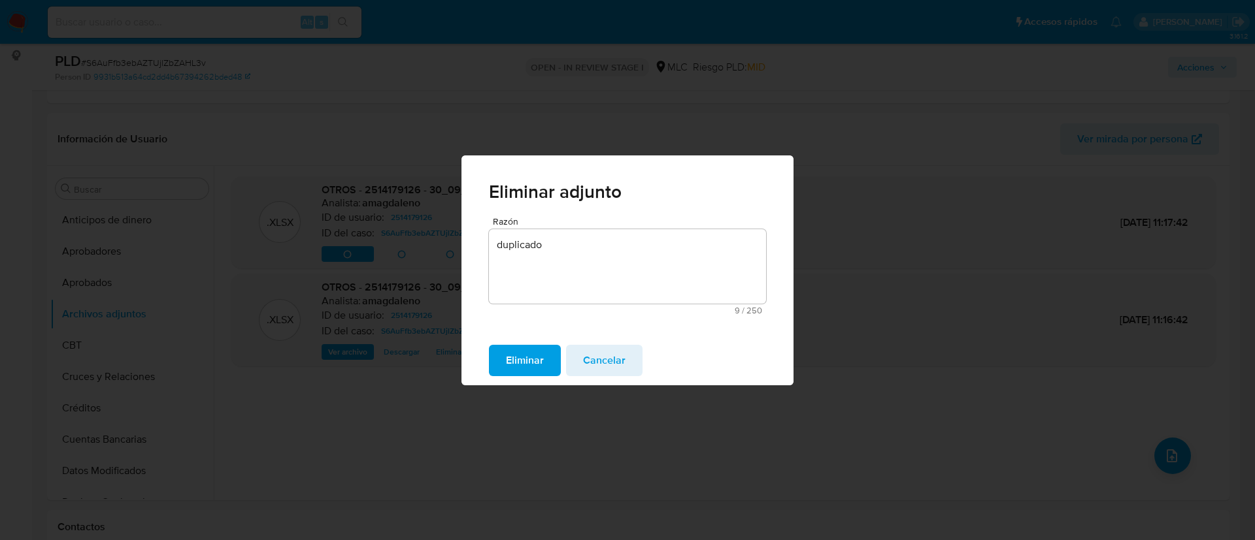
click at [611, 348] on span "Cancelar" at bounding box center [604, 360] width 42 height 29
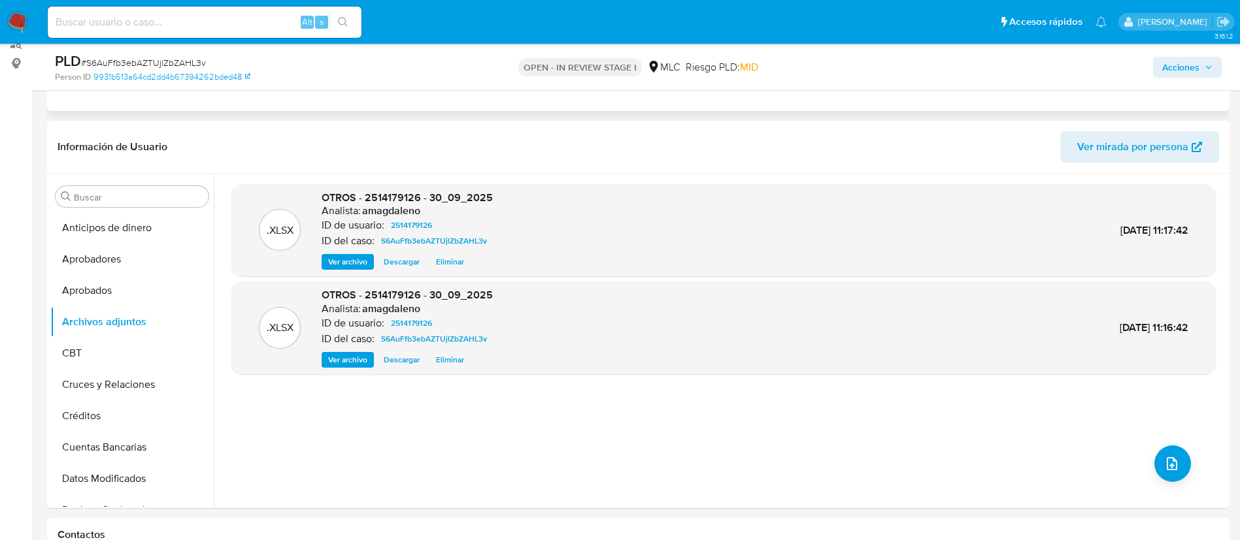
scroll to position [0, 0]
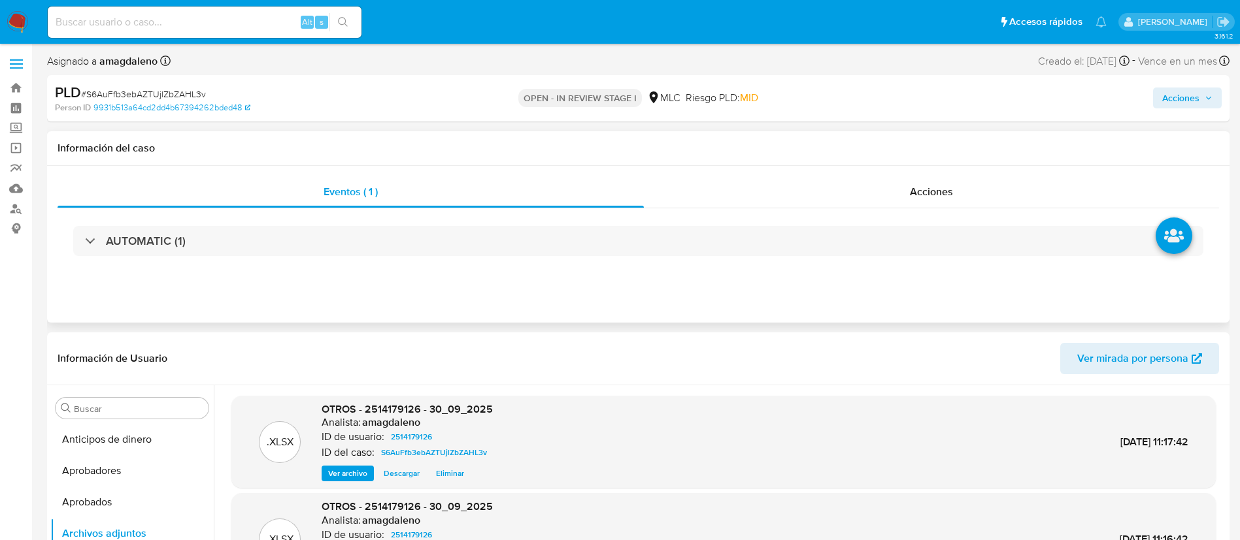
click at [877, 163] on div "Información del caso" at bounding box center [638, 148] width 1182 height 35
click at [820, 208] on div "AUTOMATIC (1)" at bounding box center [638, 240] width 1161 height 65
click at [821, 190] on div "Acciones" at bounding box center [931, 191] width 575 height 31
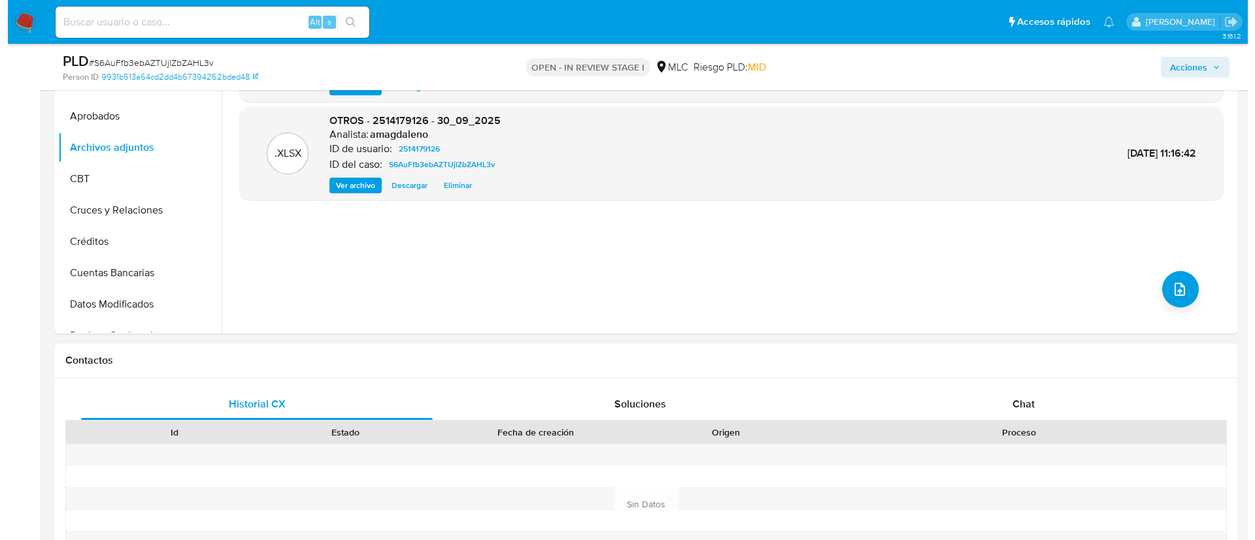
scroll to position [294, 0]
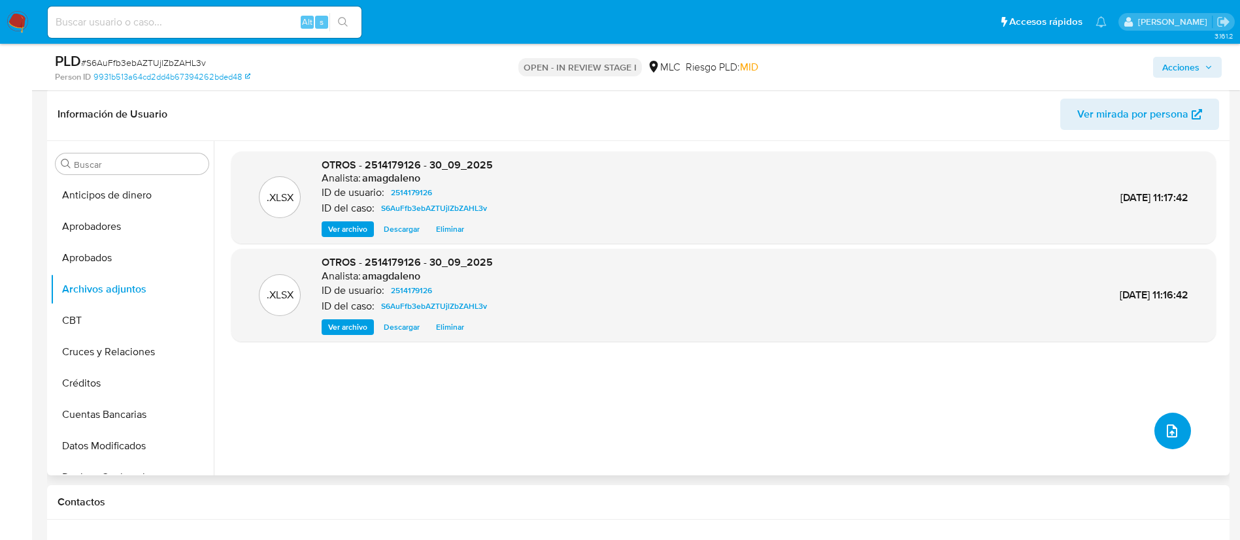
click at [1164, 426] on icon "upload-file" at bounding box center [1172, 431] width 16 height 16
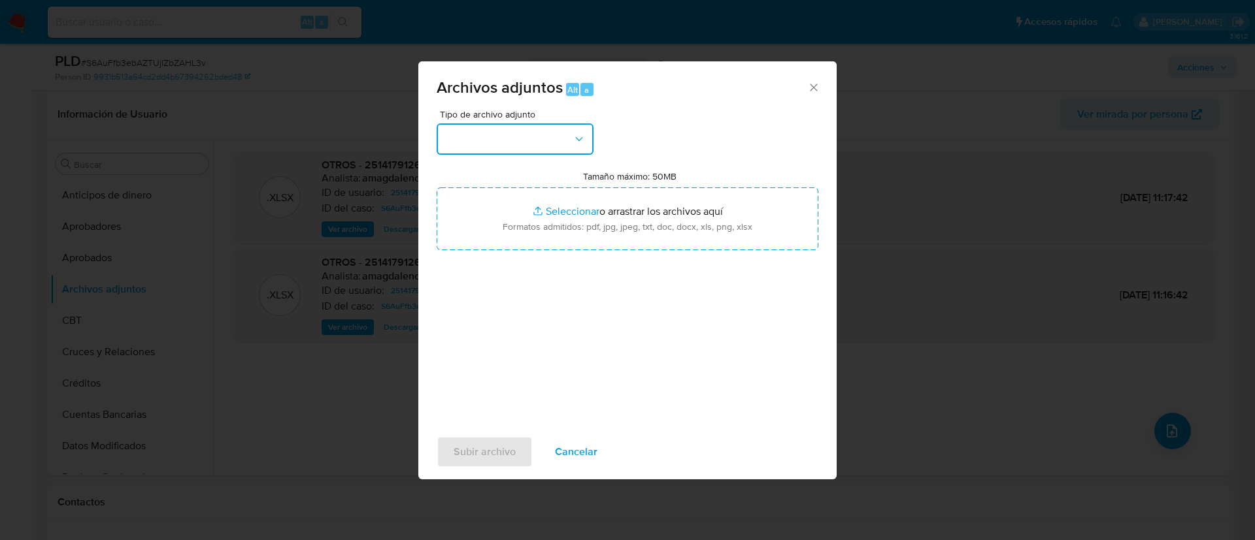
click at [540, 144] on button "button" at bounding box center [514, 138] width 157 height 31
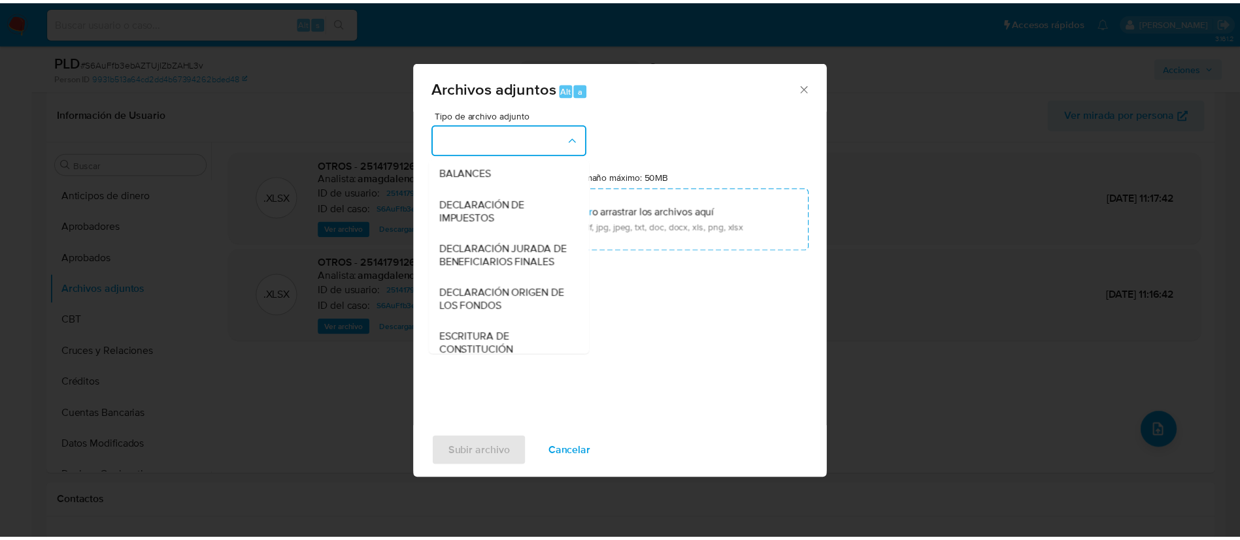
scroll to position [155, 0]
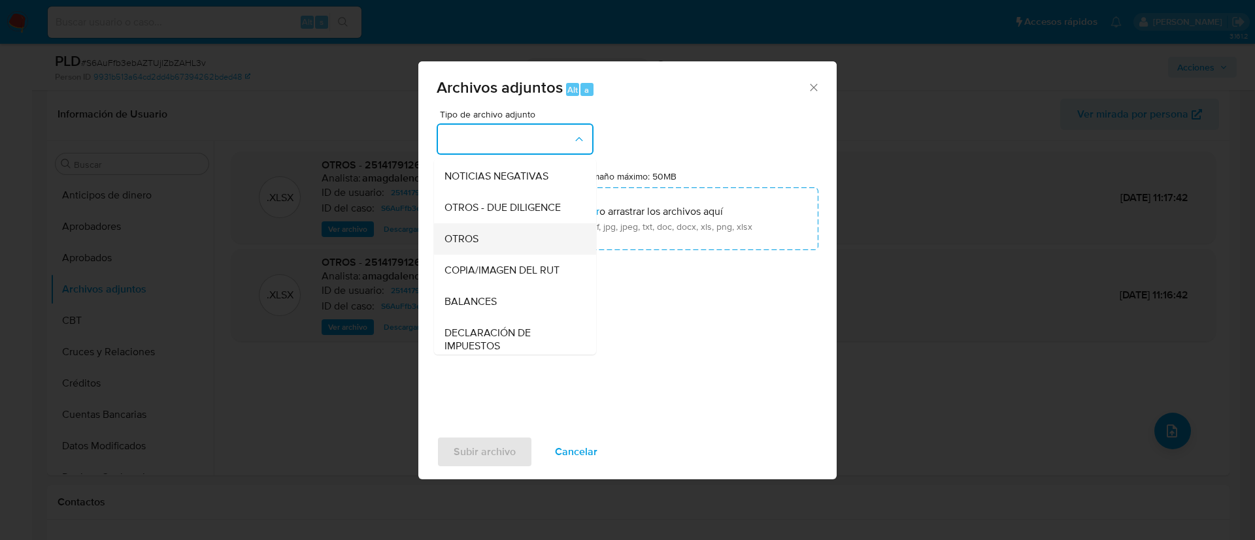
click at [523, 241] on div "OTROS" at bounding box center [510, 238] width 133 height 31
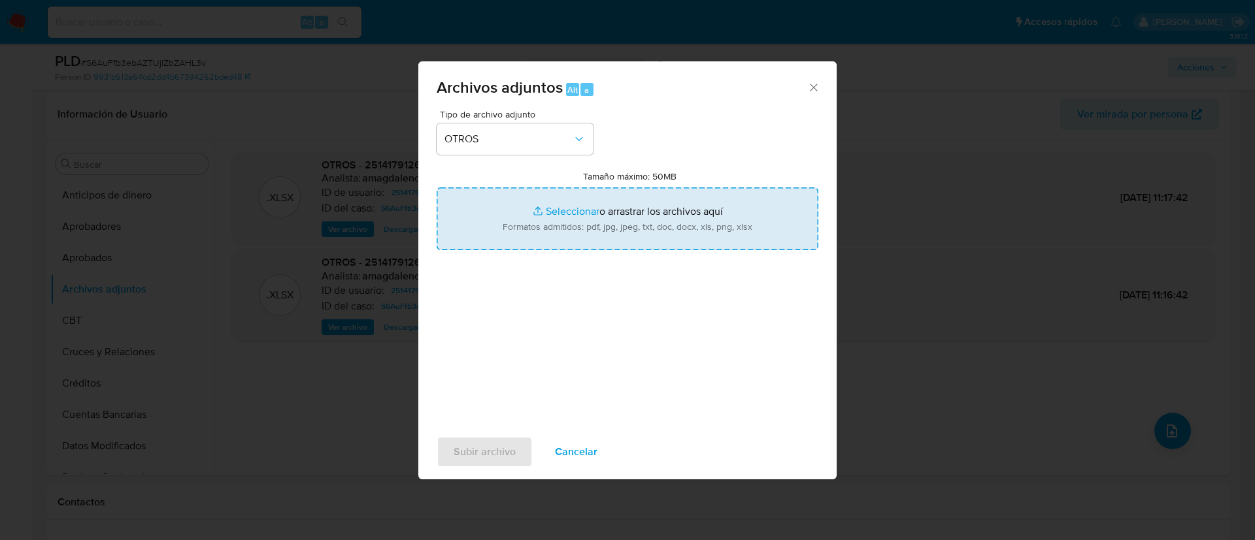
click at [557, 205] on input "Tamaño máximo: 50MB Seleccionar archivos" at bounding box center [627, 219] width 382 height 63
type input "C:\fakepath\2514179126 - 30_09_2025 (1).xlsx"
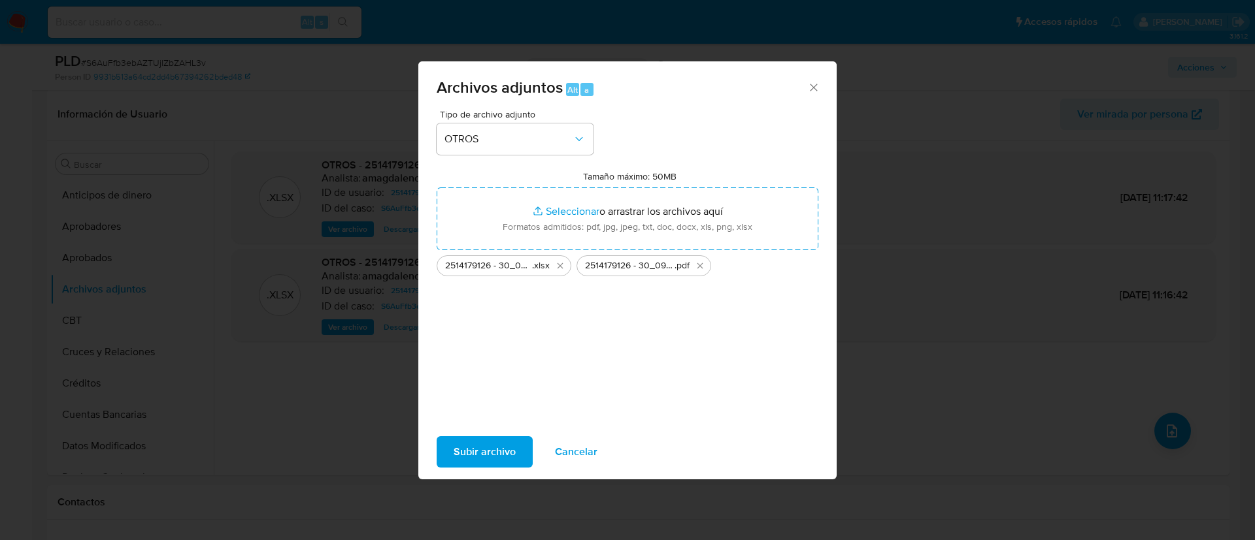
click at [494, 446] on span "Subir archivo" at bounding box center [484, 452] width 62 height 29
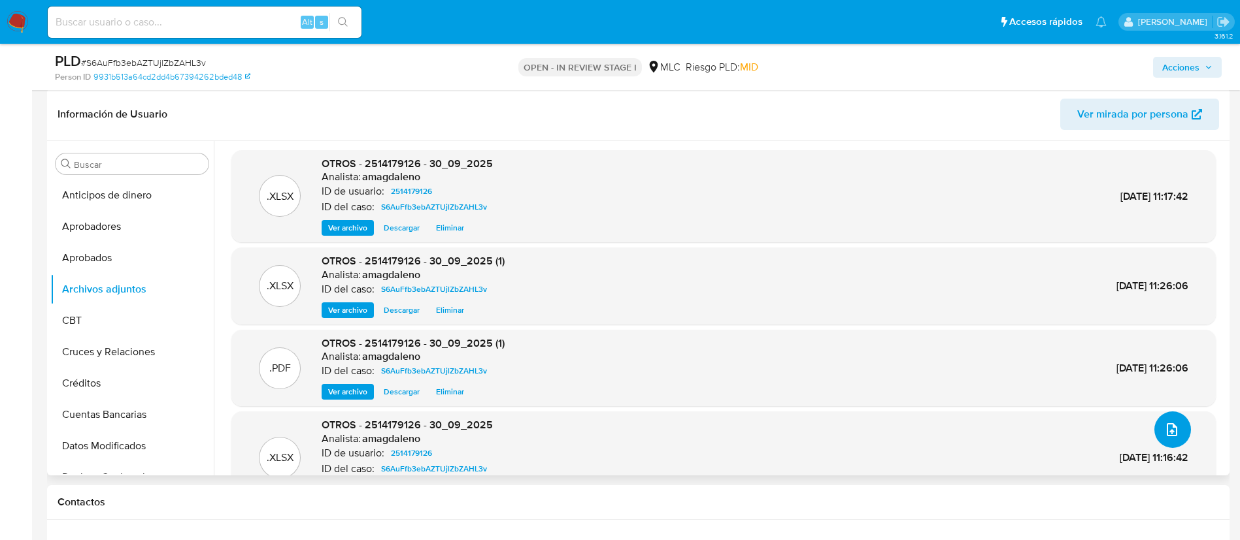
scroll to position [0, 0]
click at [457, 227] on span "Eliminar" at bounding box center [450, 229] width 28 height 13
click at [455, 229] on span "Eliminar" at bounding box center [450, 229] width 28 height 13
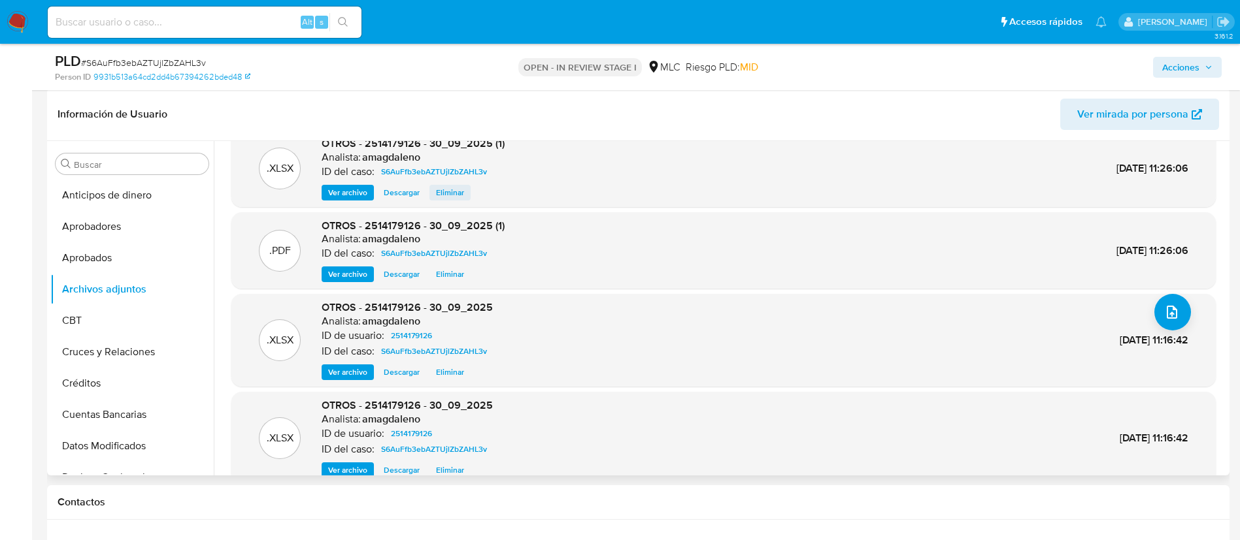
scroll to position [140, 0]
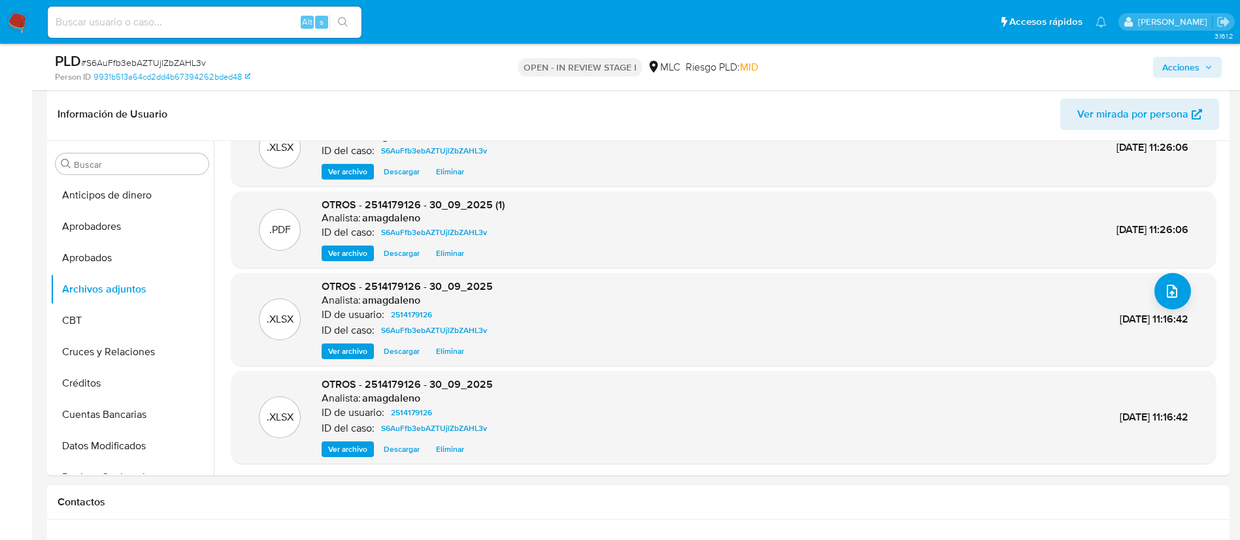
click at [1162, 63] on span "Acciones" at bounding box center [1180, 67] width 37 height 21
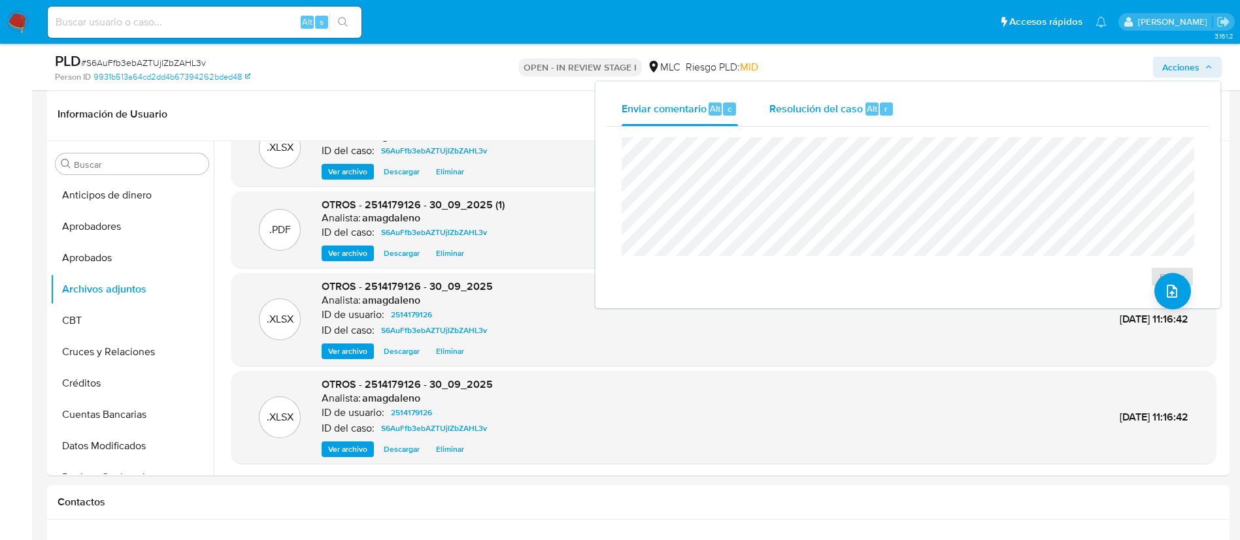
click at [826, 113] on span "Resolución del caso" at bounding box center [815, 108] width 93 height 15
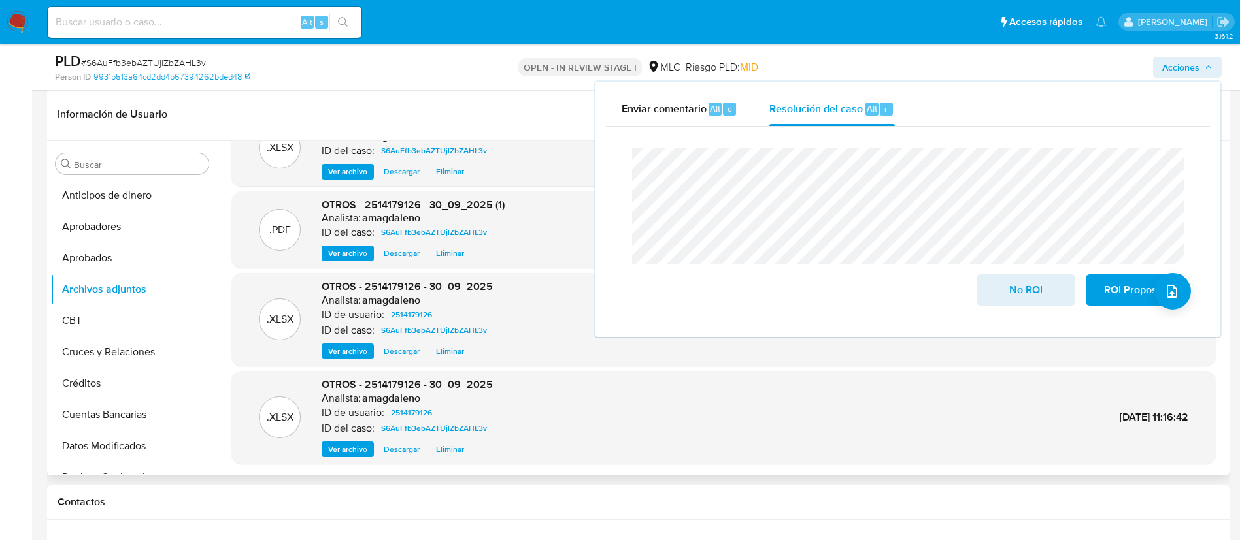
click at [566, 236] on div ".PDF OTROS - 2514179126 - 30_09_2025 (1) Analista: amagdaleno ID del caso: S6Au…" at bounding box center [723, 230] width 971 height 64
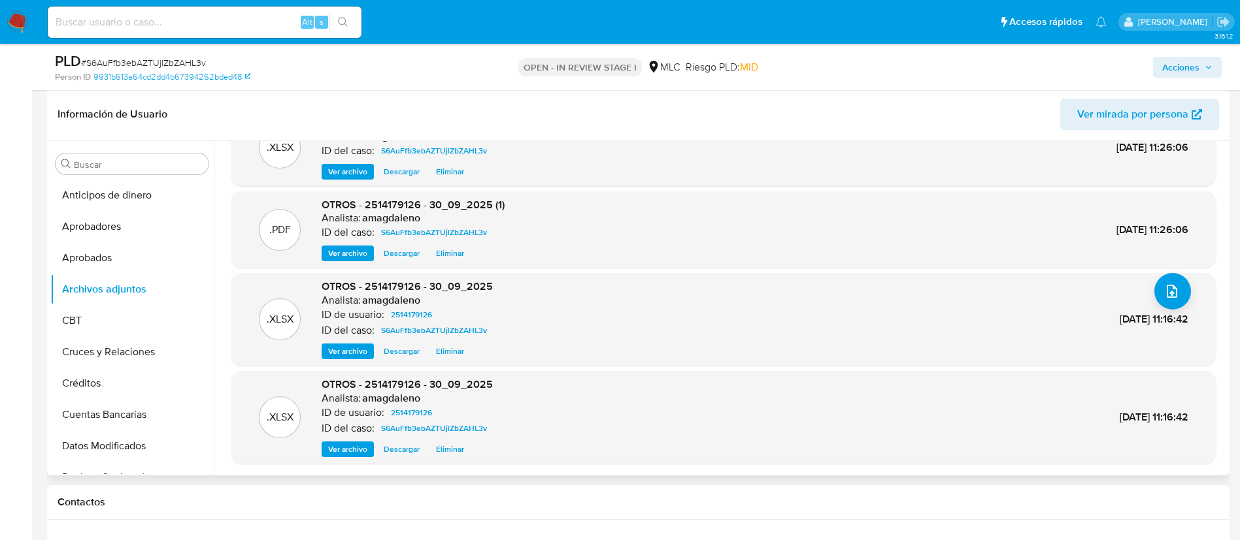
click at [447, 452] on span "Eliminar" at bounding box center [450, 449] width 28 height 13
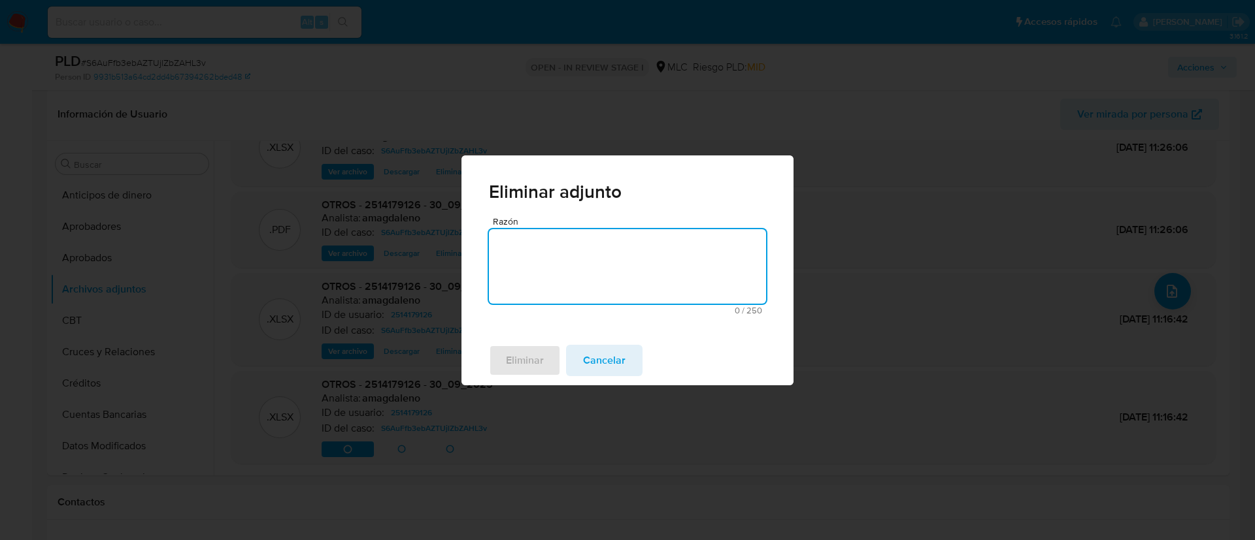
click at [559, 276] on textarea "Razón" at bounding box center [627, 266] width 277 height 74
type textarea "."
click at [532, 353] on span "Eliminar" at bounding box center [525, 360] width 38 height 29
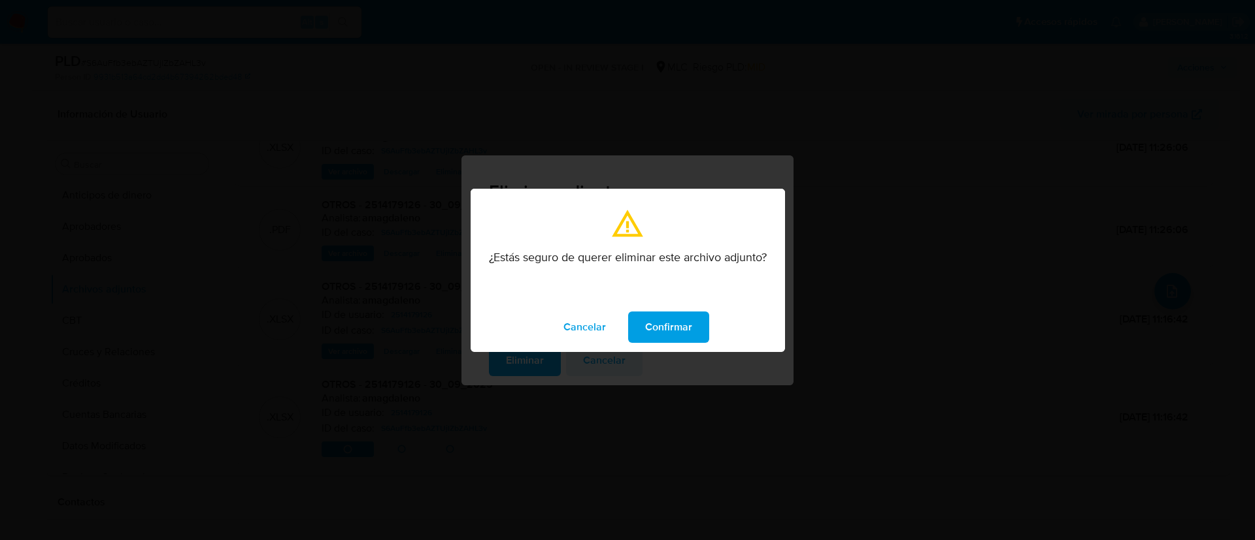
click at [644, 321] on button "Confirmar" at bounding box center [668, 327] width 81 height 31
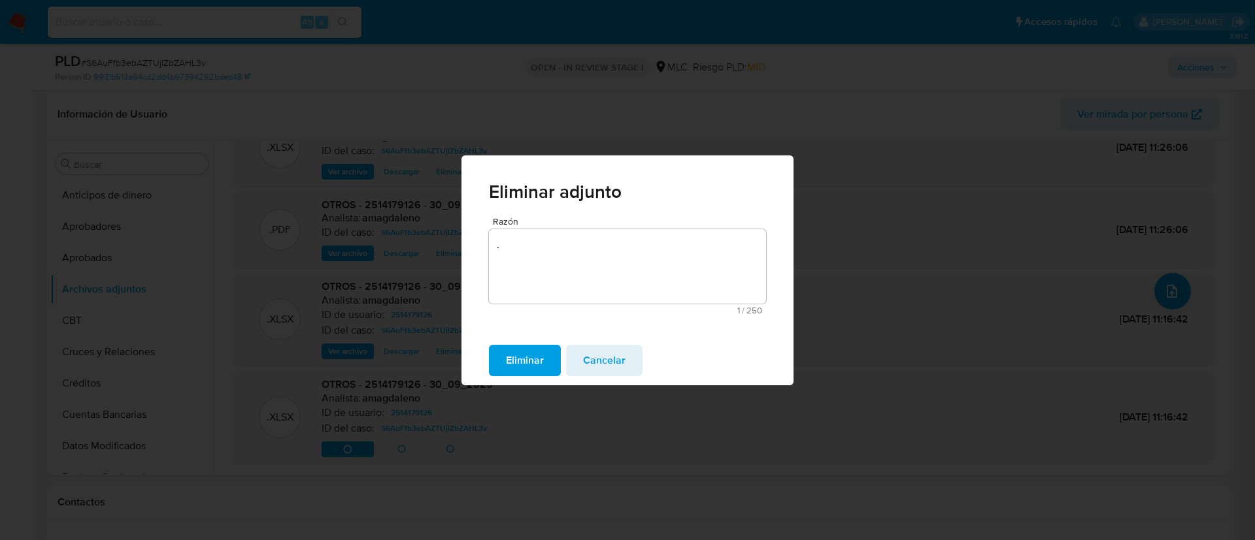
click at [529, 353] on span "Eliminar" at bounding box center [525, 360] width 38 height 29
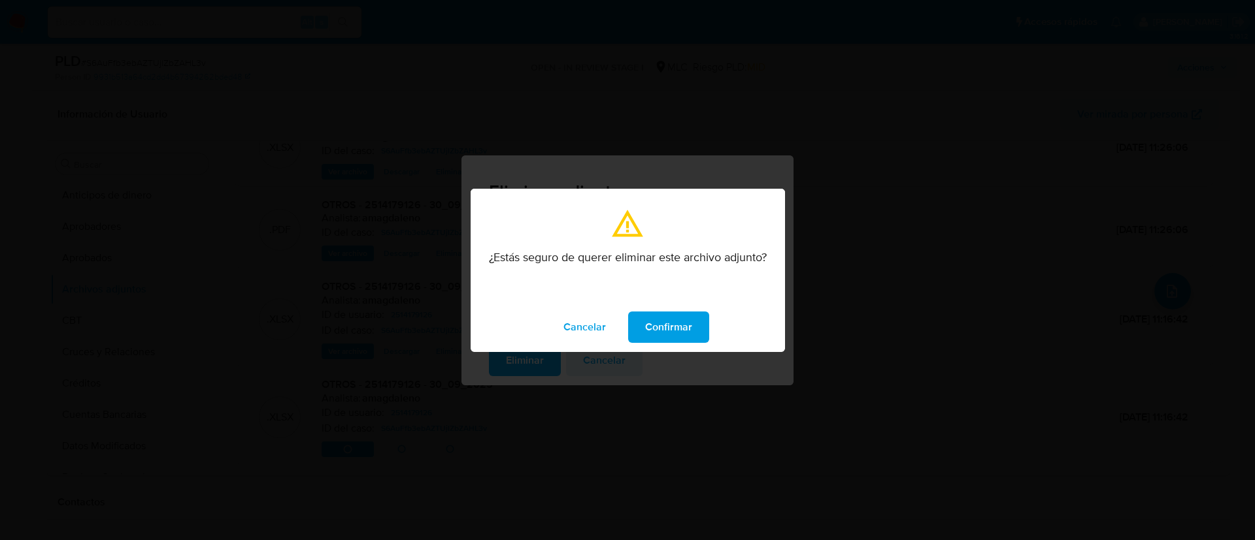
click at [661, 332] on span "Confirmar" at bounding box center [668, 327] width 47 height 29
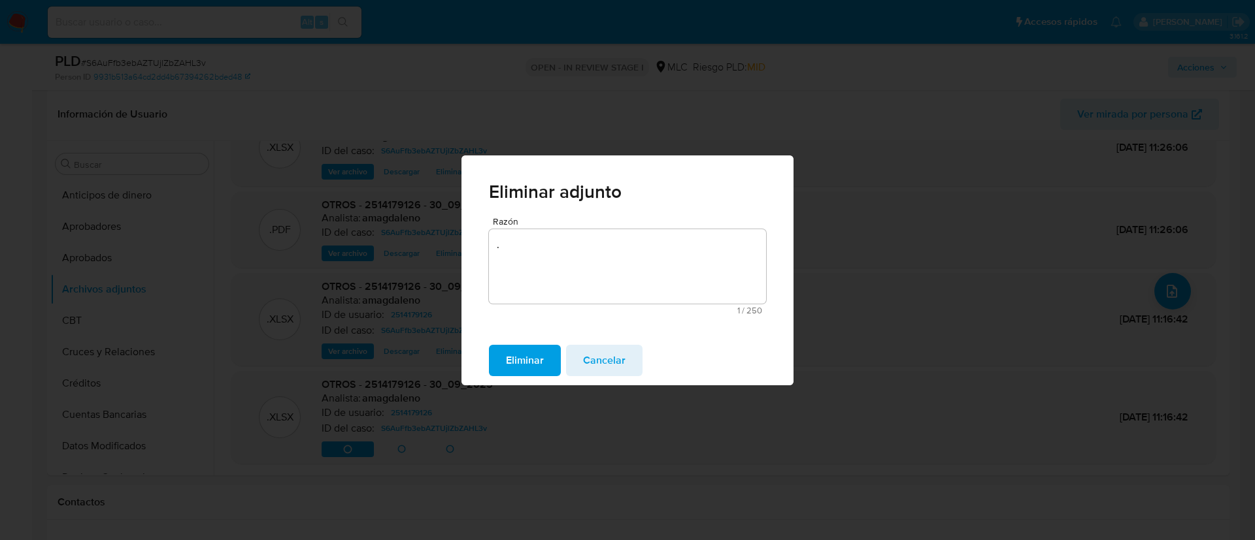
click at [616, 367] on span "Cancelar" at bounding box center [604, 360] width 42 height 29
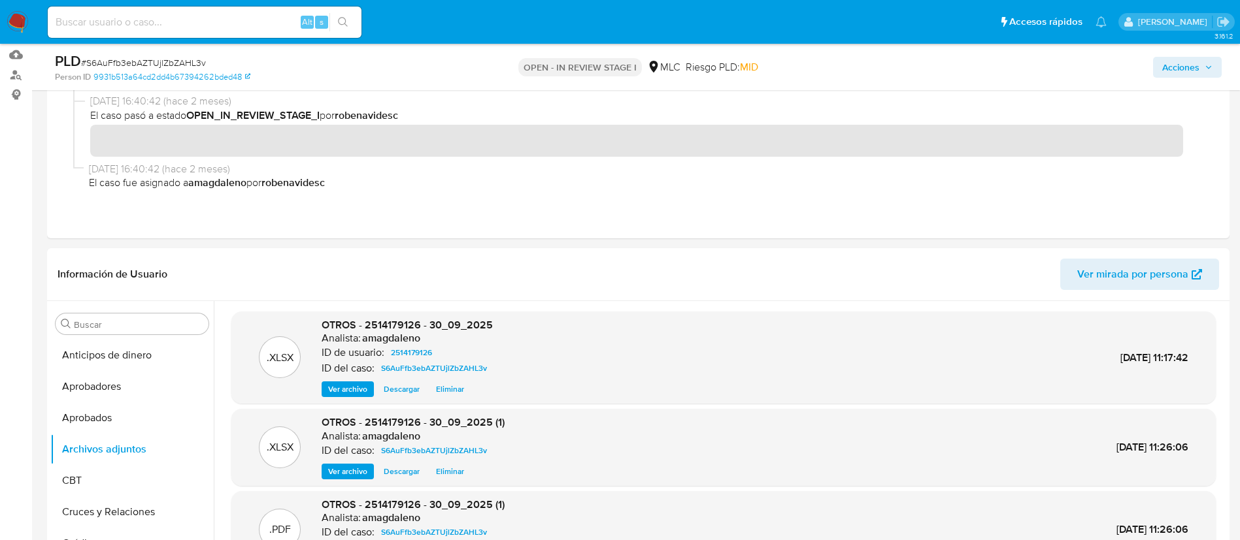
scroll to position [0, 0]
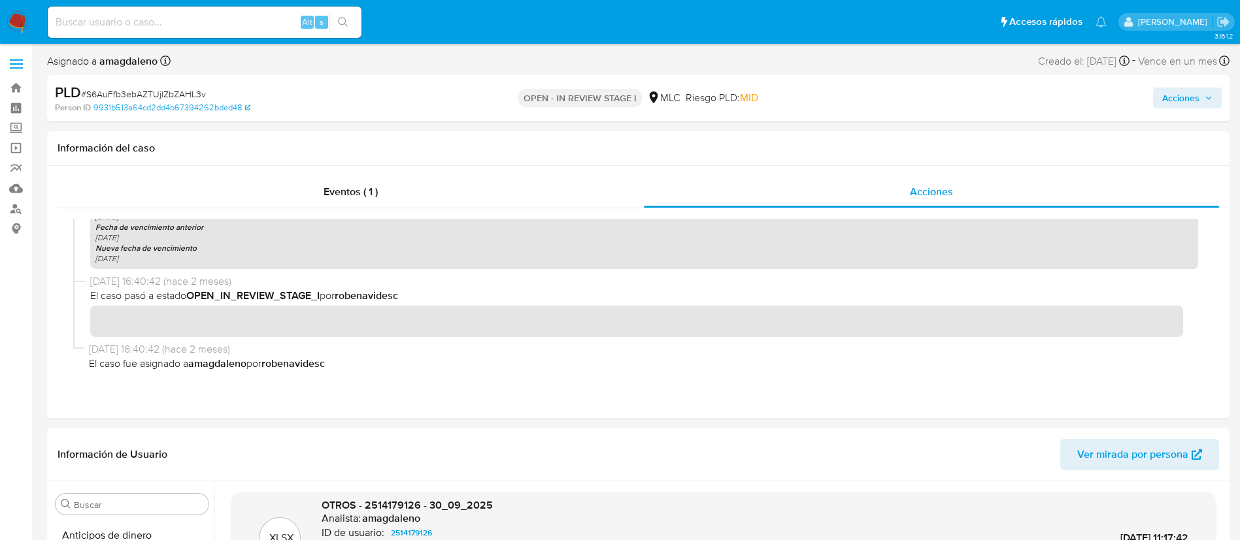
click at [1191, 101] on span "Acciones" at bounding box center [1180, 98] width 37 height 21
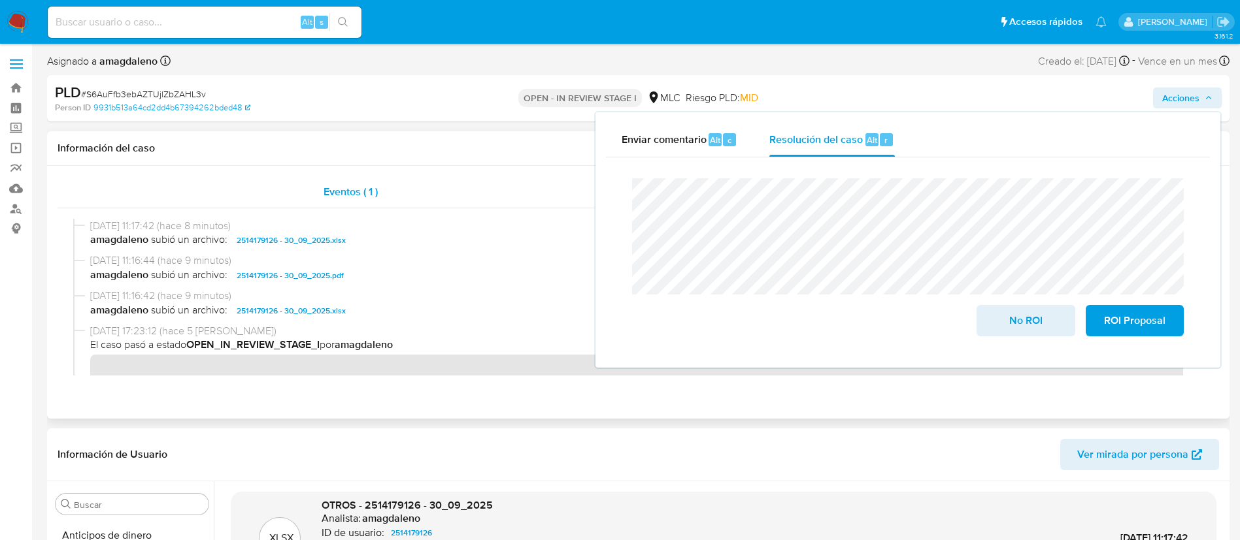
click at [233, 187] on div "Eventos ( 1 )" at bounding box center [351, 191] width 586 height 31
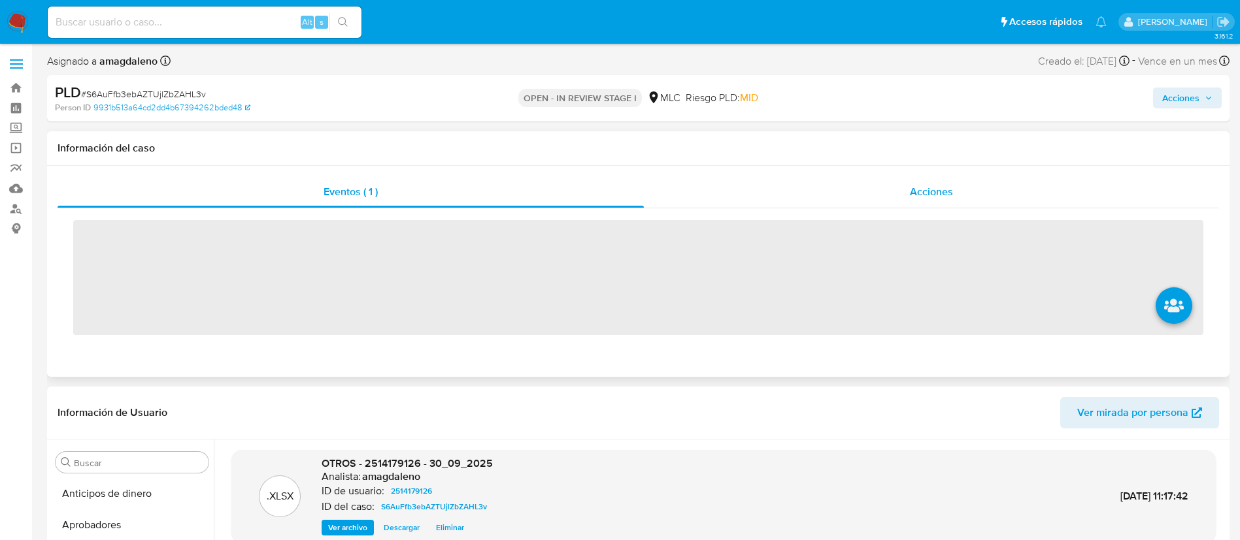
click at [769, 190] on div "Acciones" at bounding box center [931, 191] width 575 height 31
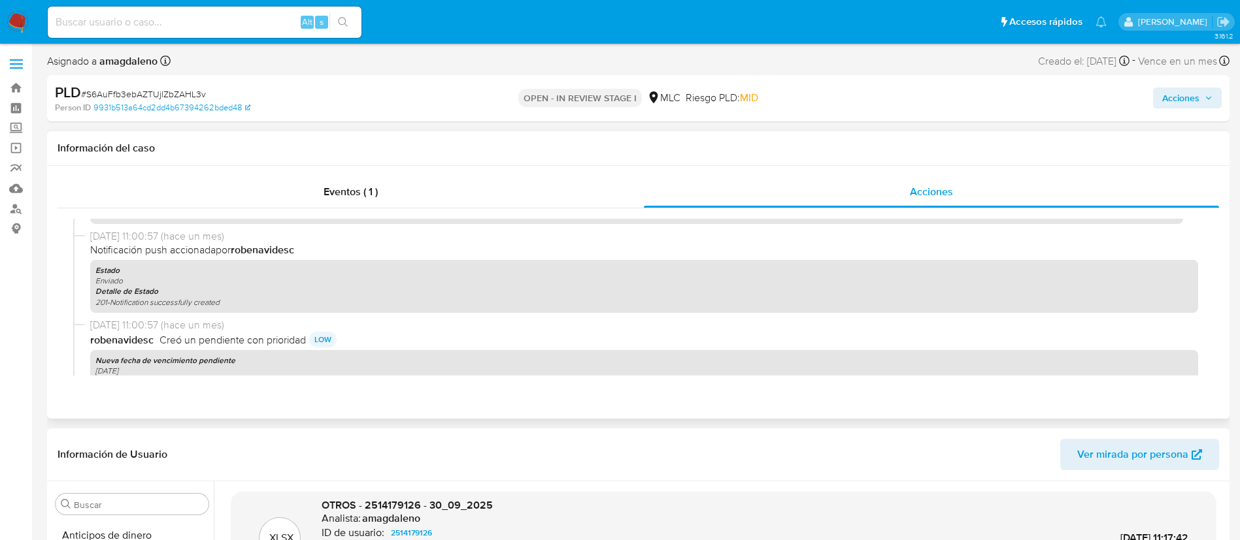
scroll to position [294, 0]
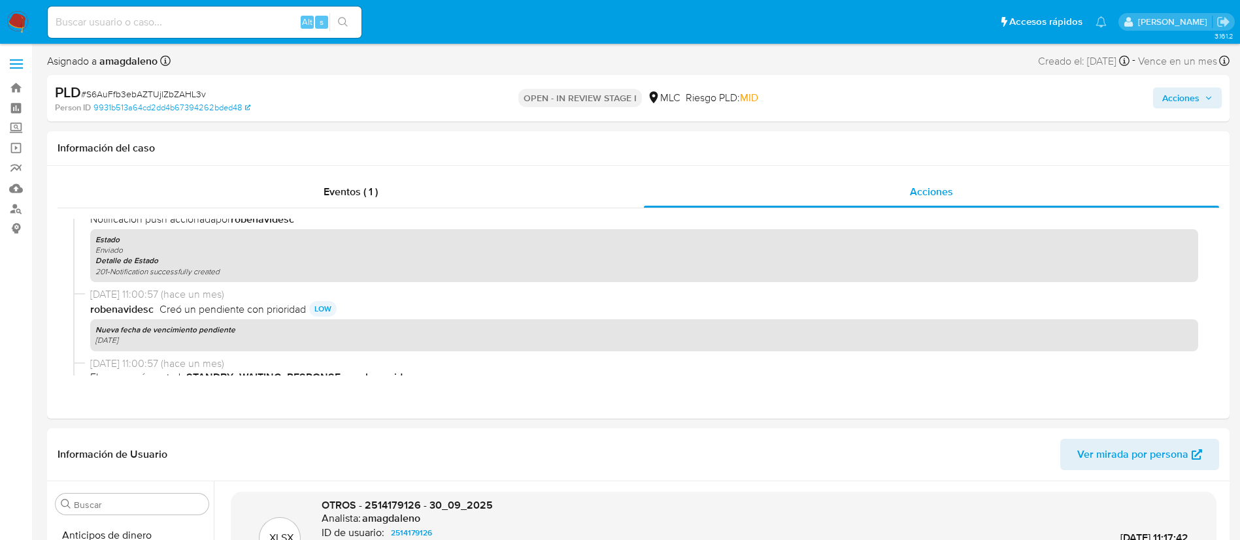
click at [1181, 103] on span "Acciones" at bounding box center [1180, 98] width 37 height 21
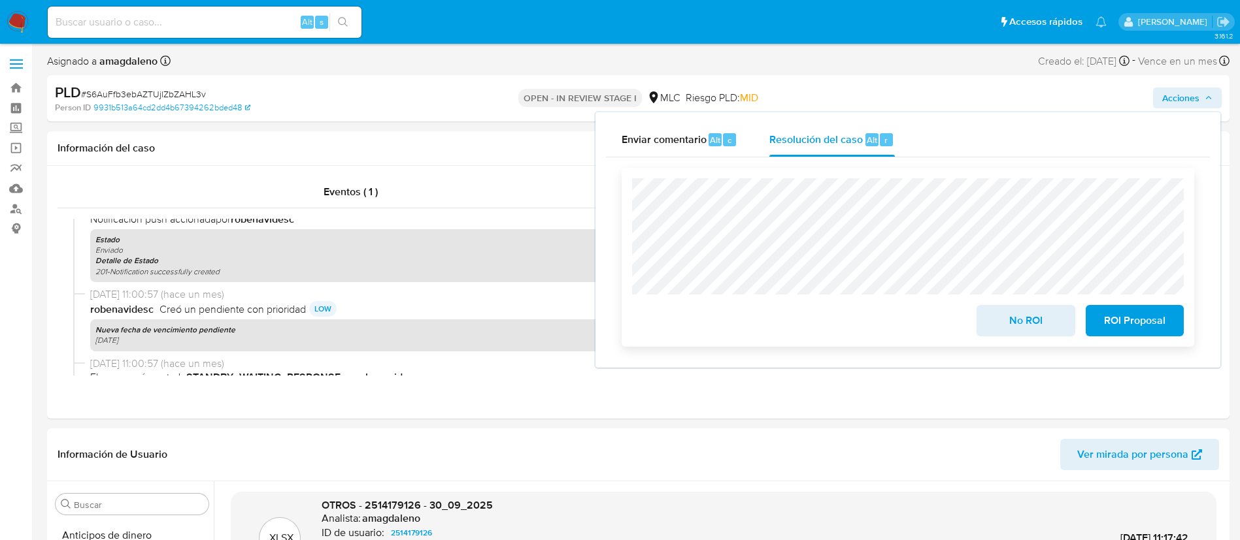
click at [1132, 320] on span "ROI Proposal" at bounding box center [1134, 320] width 64 height 29
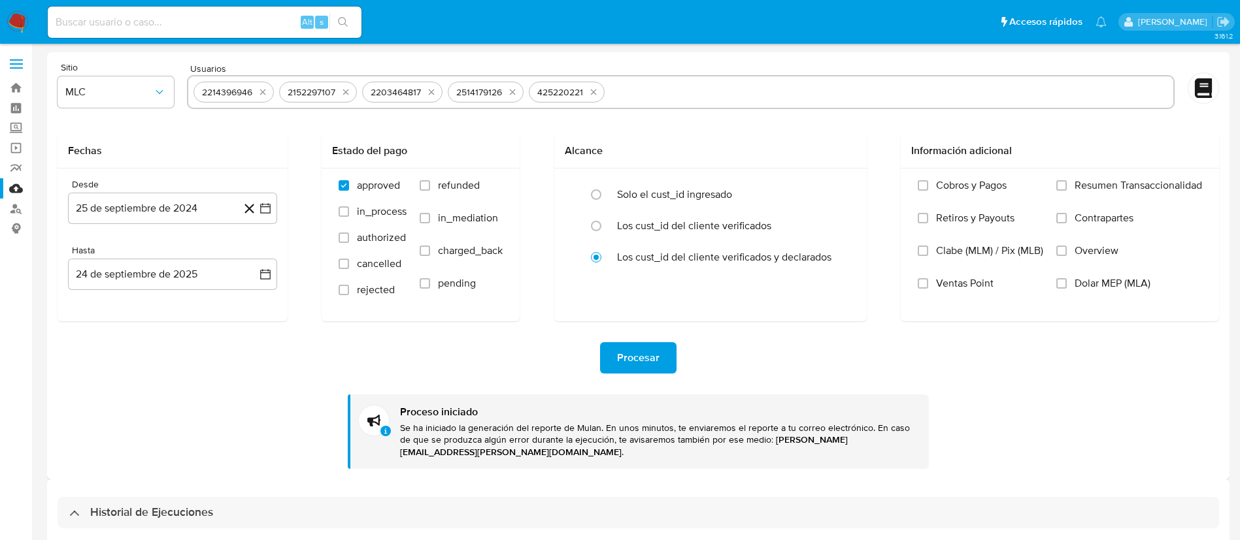
select select "10"
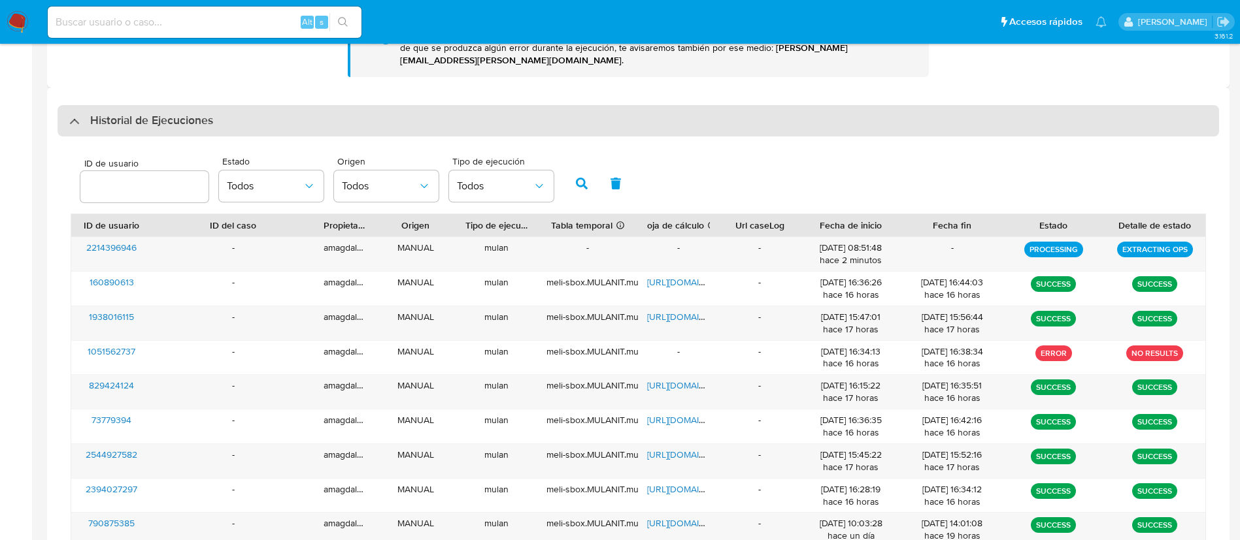
click at [76, 114] on div "Historial de Ejecuciones" at bounding box center [141, 121] width 144 height 16
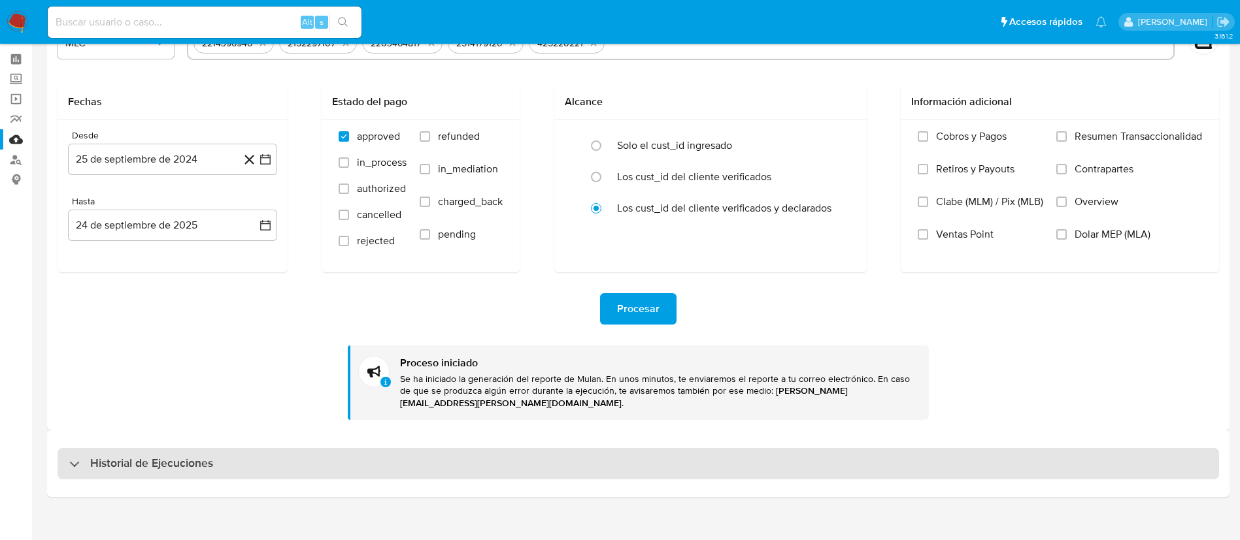
click at [80, 456] on div "Historial de Ejecuciones" at bounding box center [141, 464] width 144 height 16
select select "10"
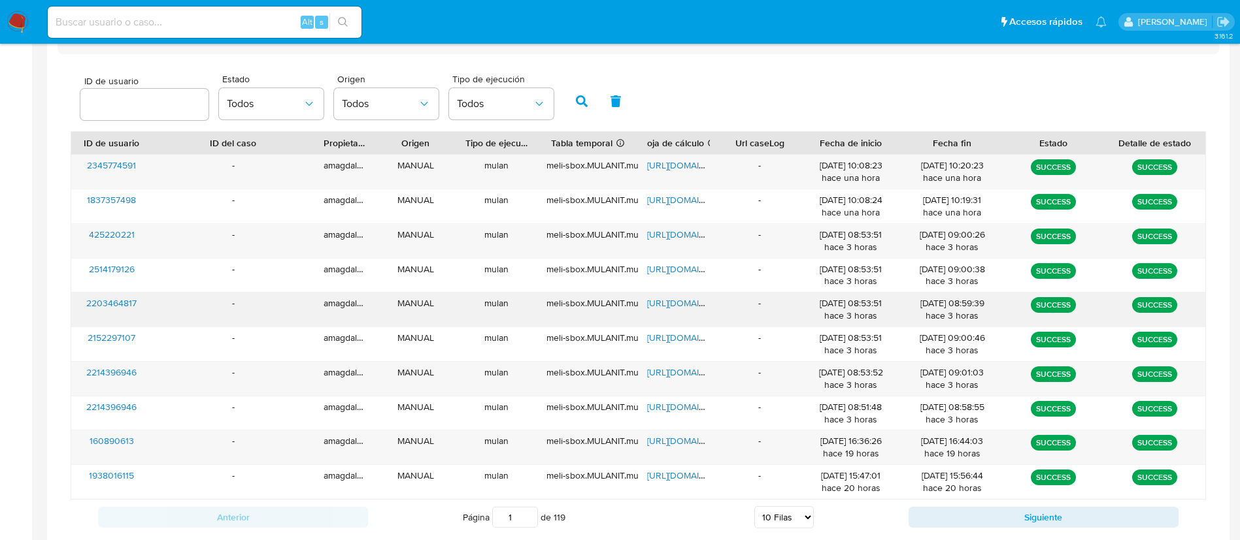
scroll to position [445, 0]
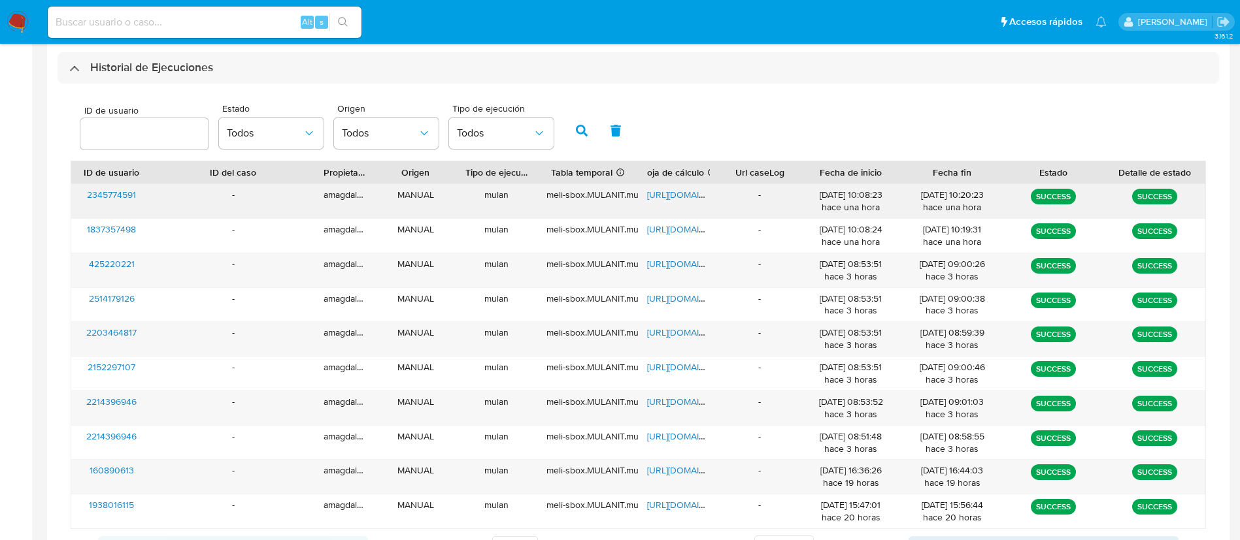
click at [114, 188] on span "2345774591" at bounding box center [111, 194] width 49 height 13
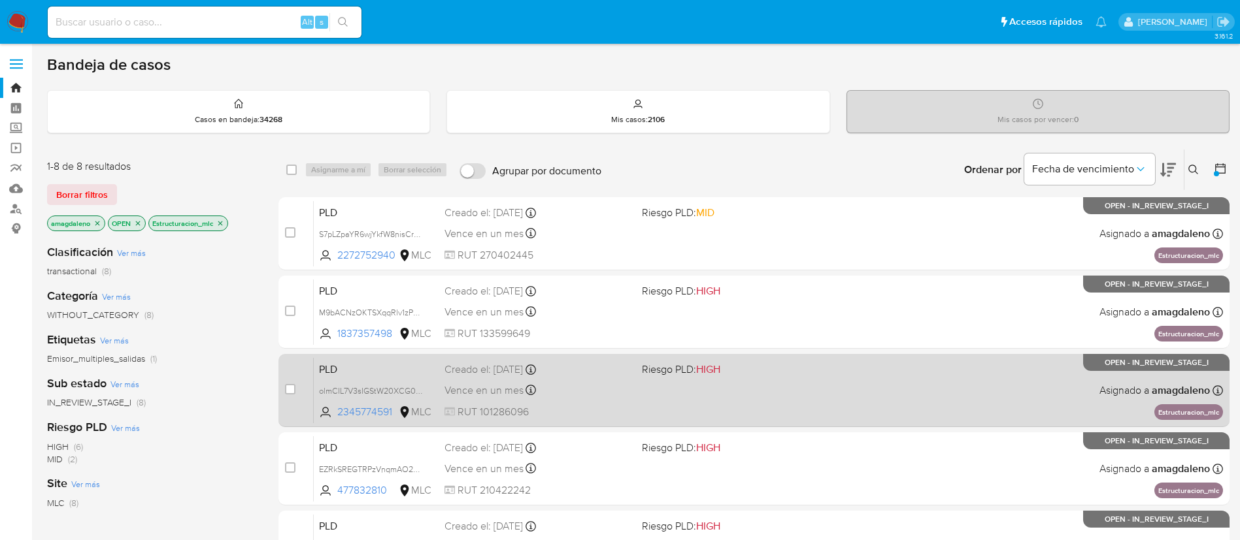
click at [631, 382] on div "Vence en un mes Vence el [DATE] 06:05:07" at bounding box center [537, 391] width 187 height 18
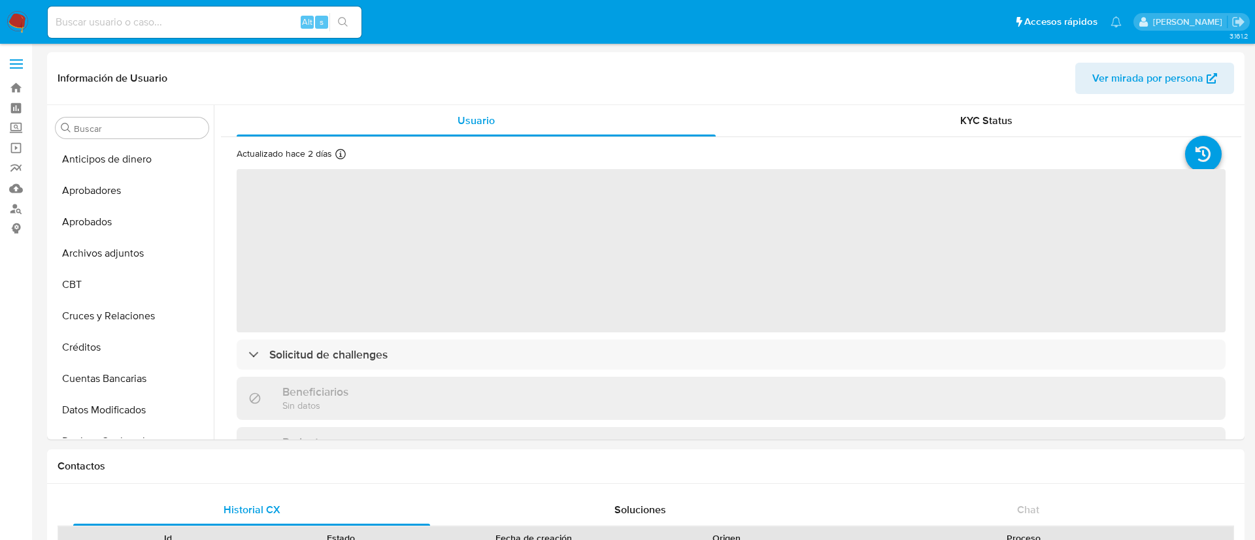
select select "10"
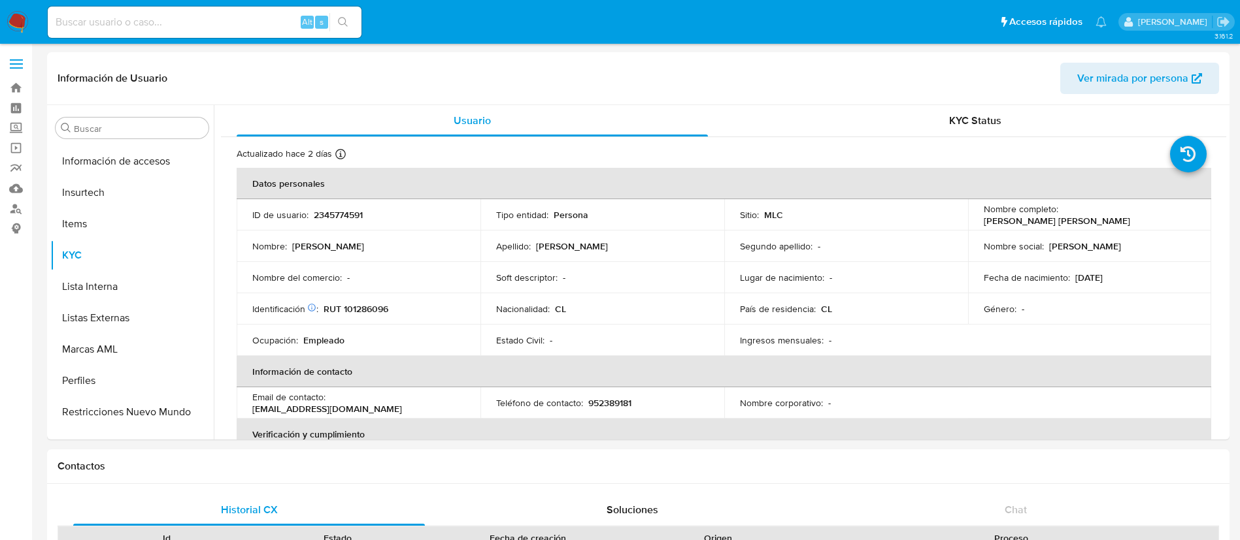
scroll to position [615, 0]
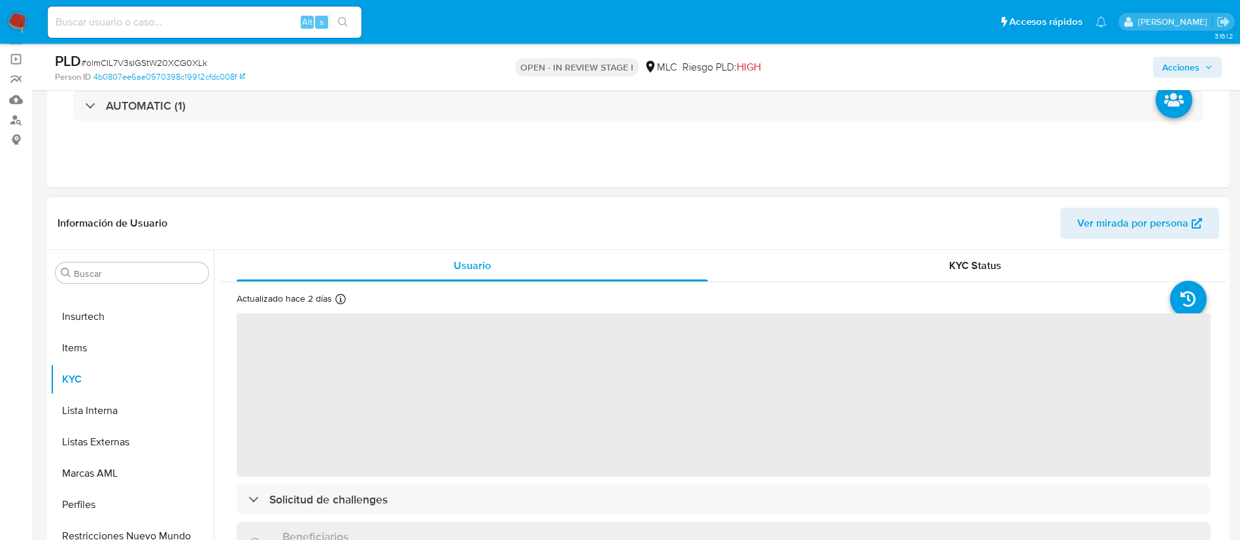
scroll to position [196, 0]
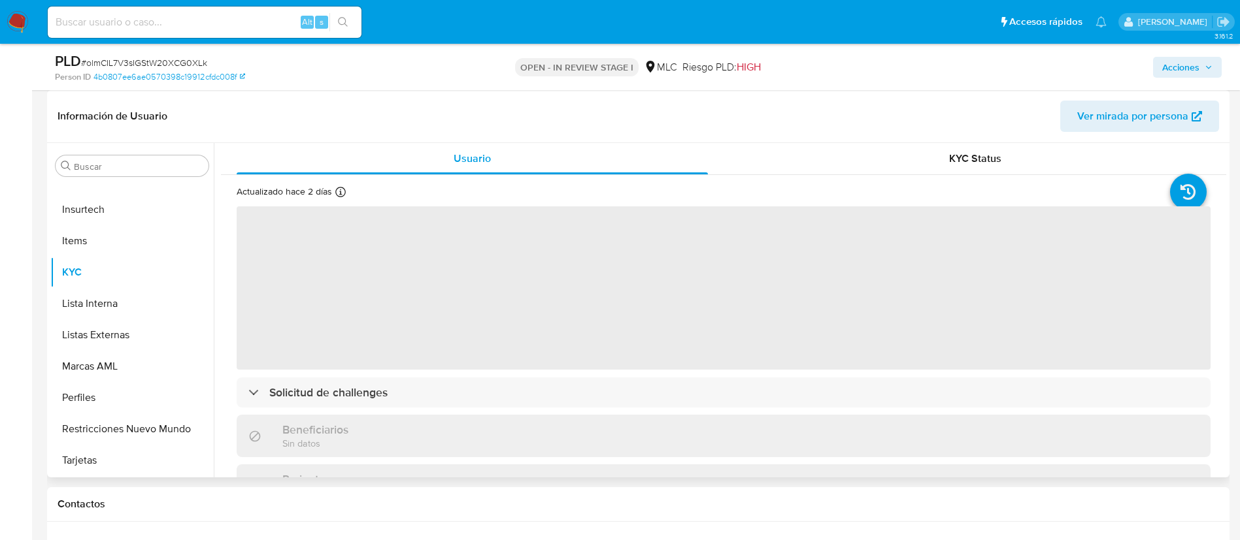
select select "10"
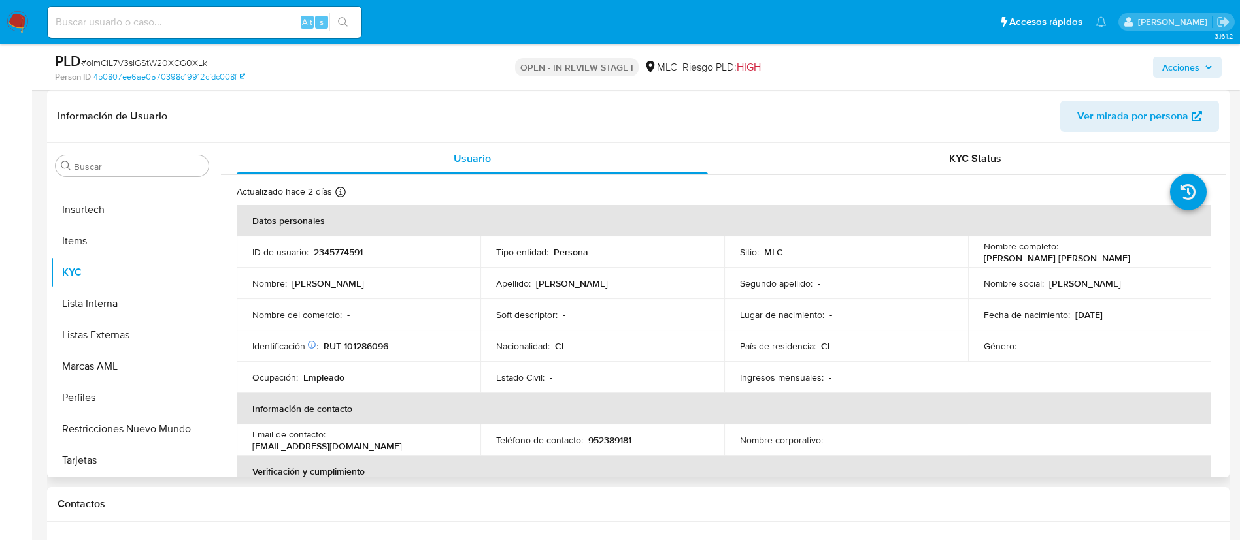
click at [350, 250] on p "2345774591" at bounding box center [338, 252] width 49 height 12
copy p "2345774591"
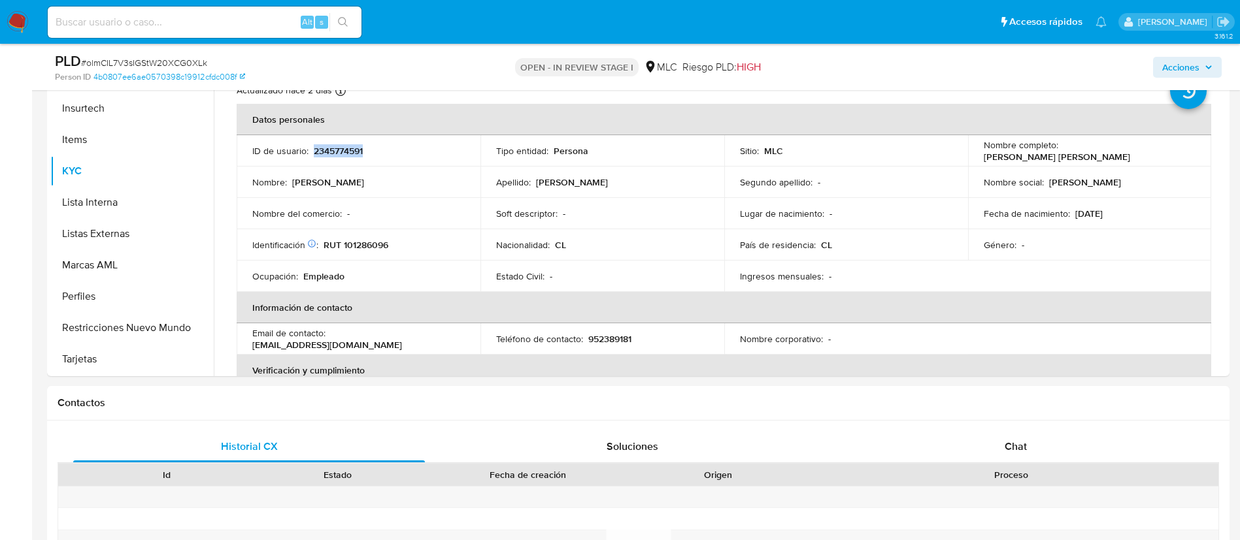
scroll to position [301, 0]
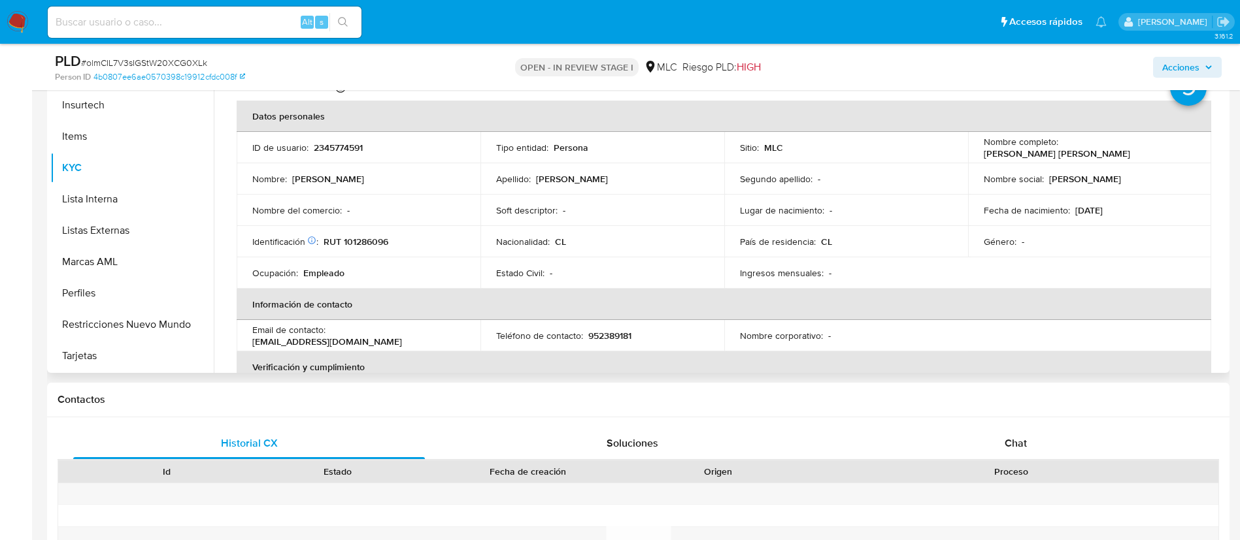
click at [367, 247] on p "RUT 101286096" at bounding box center [355, 242] width 65 height 12
copy p "101286096"
